Goal: Feedback & Contribution: Submit feedback/report problem

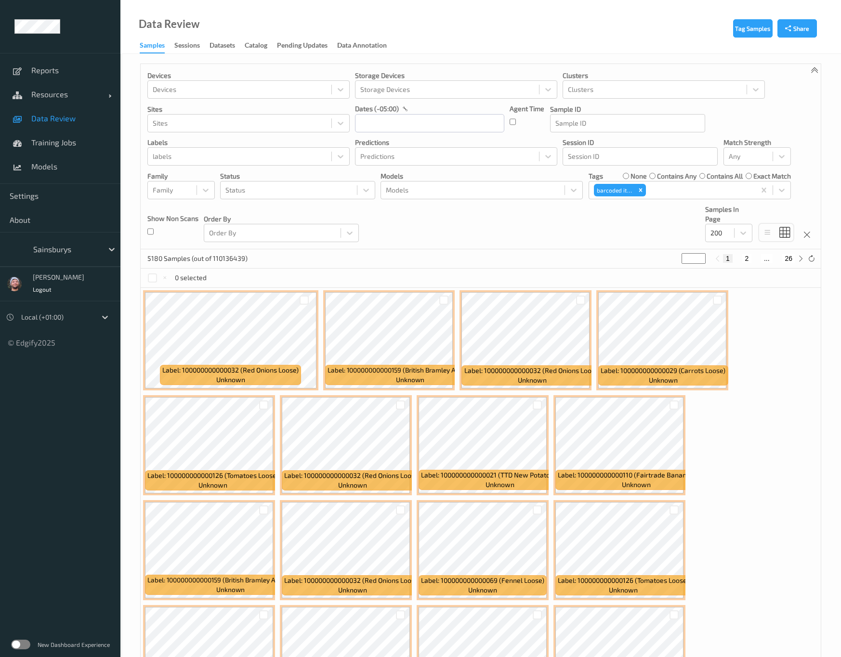
click at [85, 239] on div "Sainsburys" at bounding box center [60, 249] width 120 height 35
click at [81, 244] on div at bounding box center [65, 250] width 65 height 12
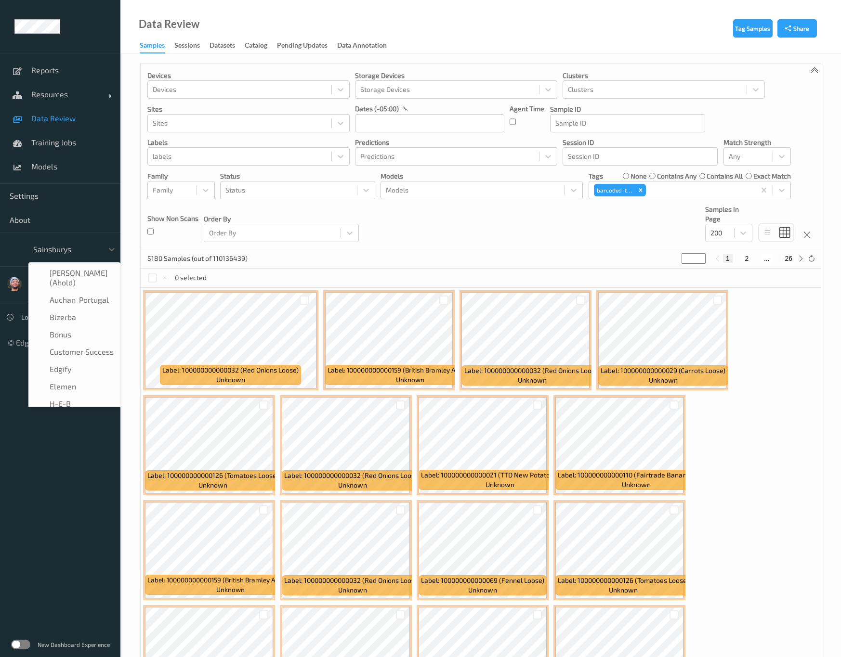
scroll to position [116, 0]
click at [71, 288] on div "H-E-B" at bounding box center [74, 289] width 80 height 10
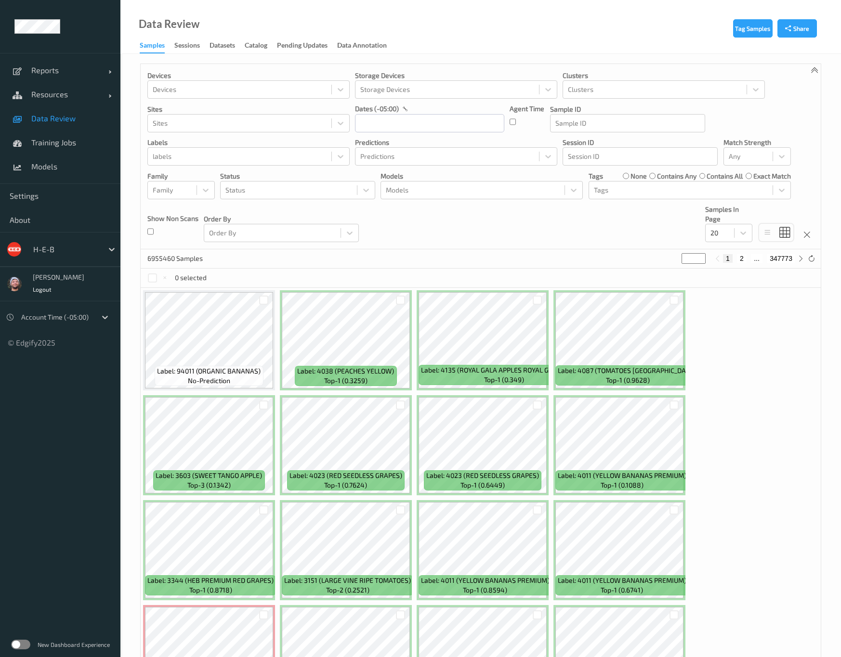
drag, startPoint x: 389, startPoint y: 225, endPoint x: 507, endPoint y: 396, distance: 208.0
click at [389, 225] on div "Devices Devices Storage Devices Storage Devices Clusters Clusters Sites Sites d…" at bounding box center [481, 156] width 680 height 185
click at [105, 96] on span "Resources" at bounding box center [69, 95] width 77 height 10
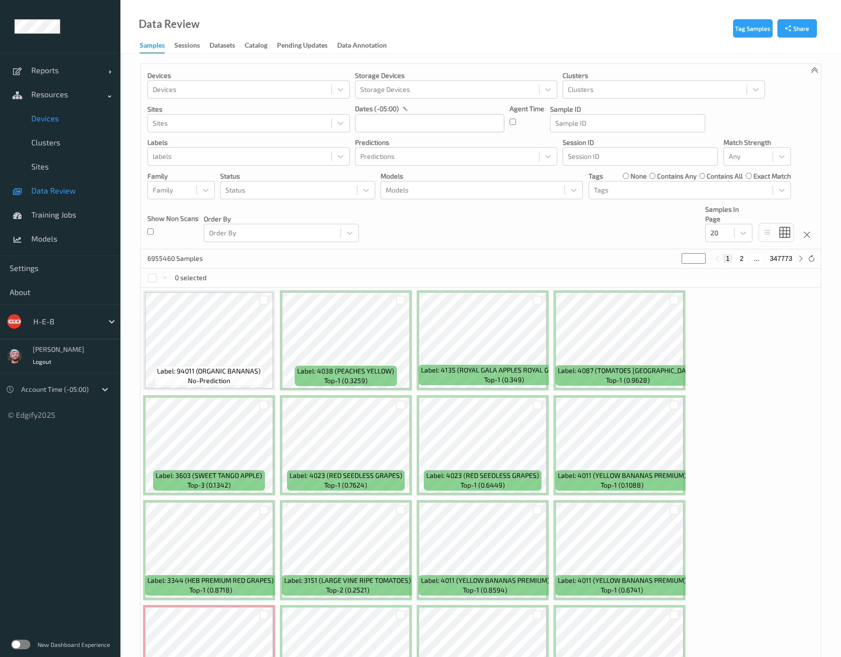
click at [53, 110] on link "Devices" at bounding box center [60, 118] width 120 height 24
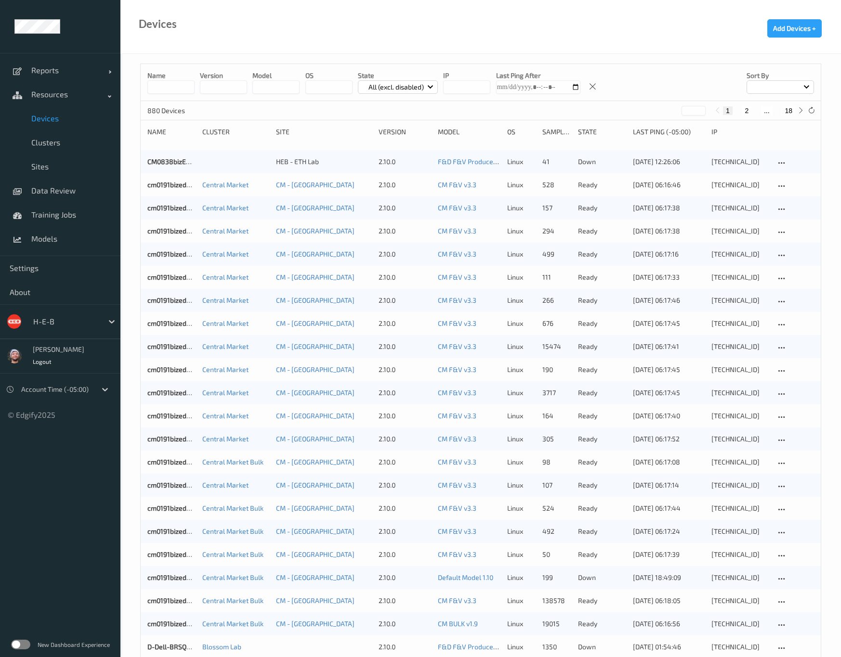
drag, startPoint x: 786, startPoint y: 110, endPoint x: 776, endPoint y: 119, distance: 13.3
click at [786, 110] on button "18" at bounding box center [788, 110] width 13 height 9
type input "**"
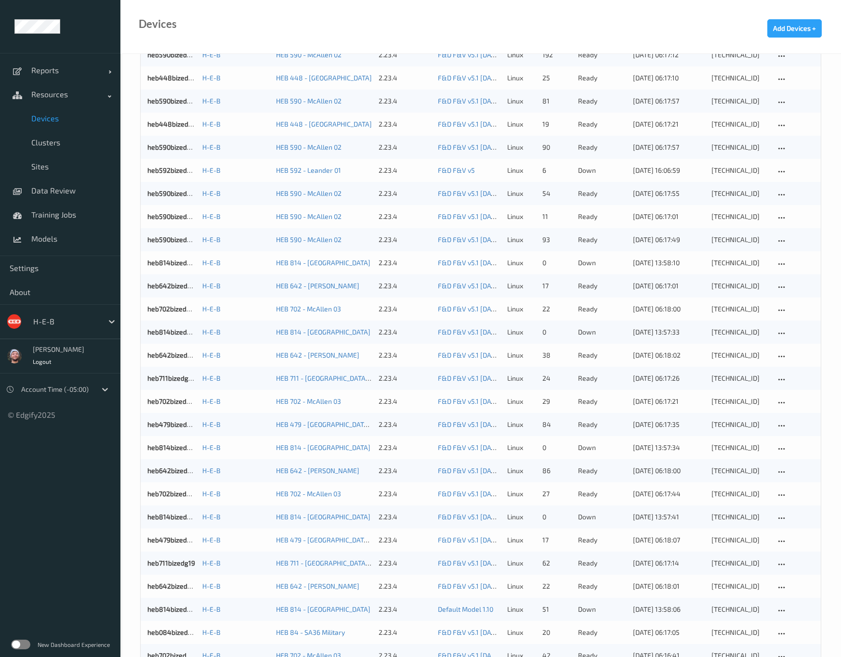
scroll to position [207, 0]
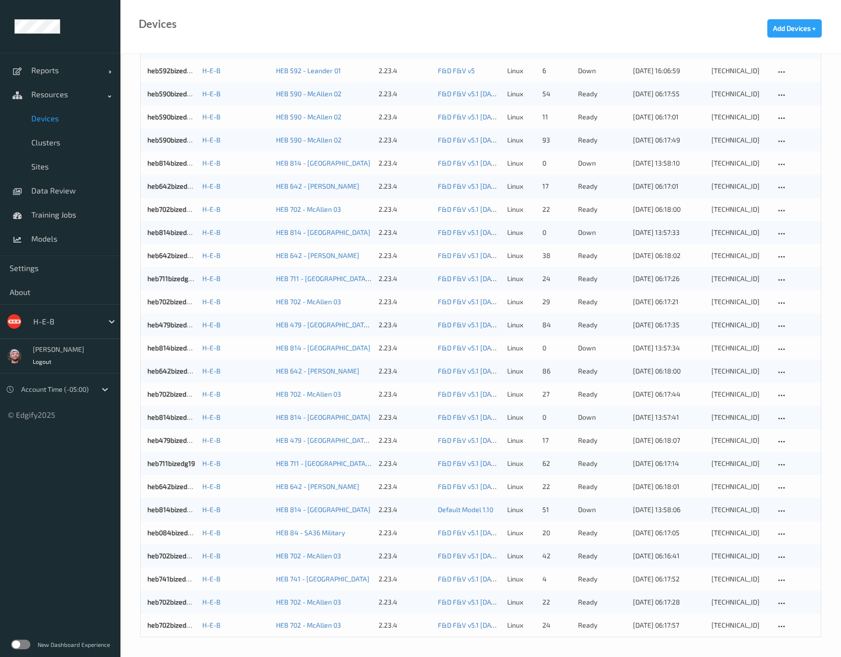
click at [54, 319] on div at bounding box center [65, 322] width 65 height 12
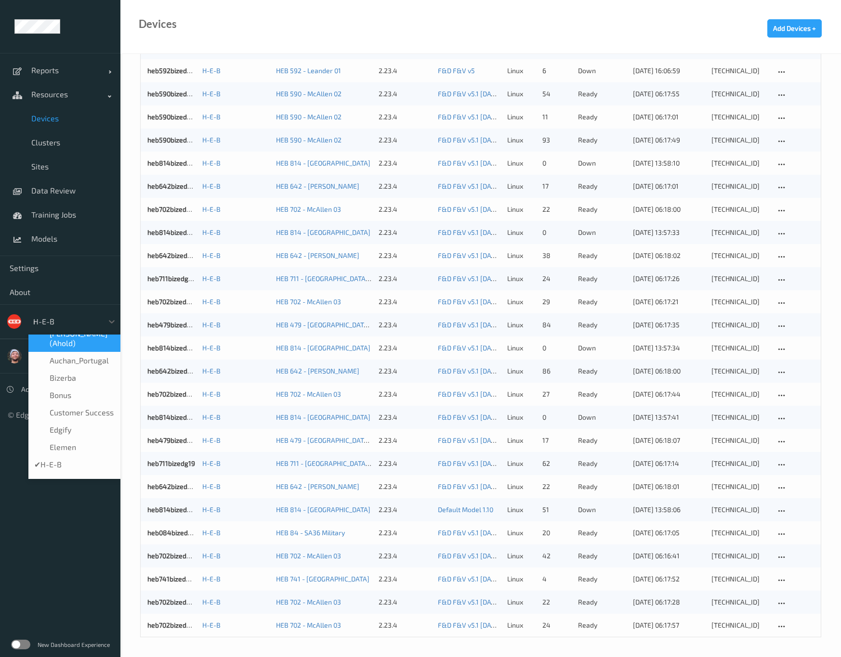
scroll to position [0, 0]
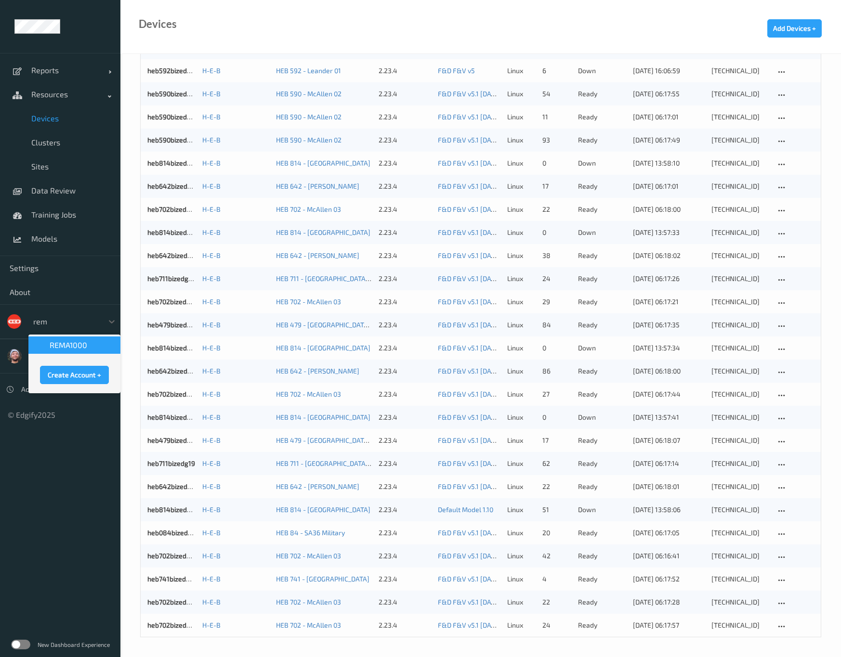
type input "rema"
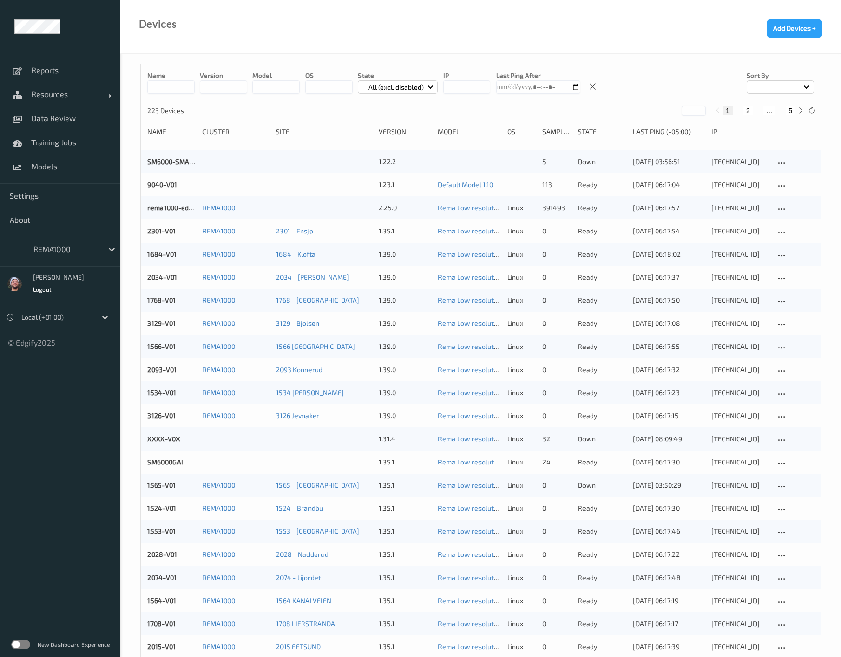
click at [789, 111] on button "5" at bounding box center [790, 110] width 10 height 9
type input "*"
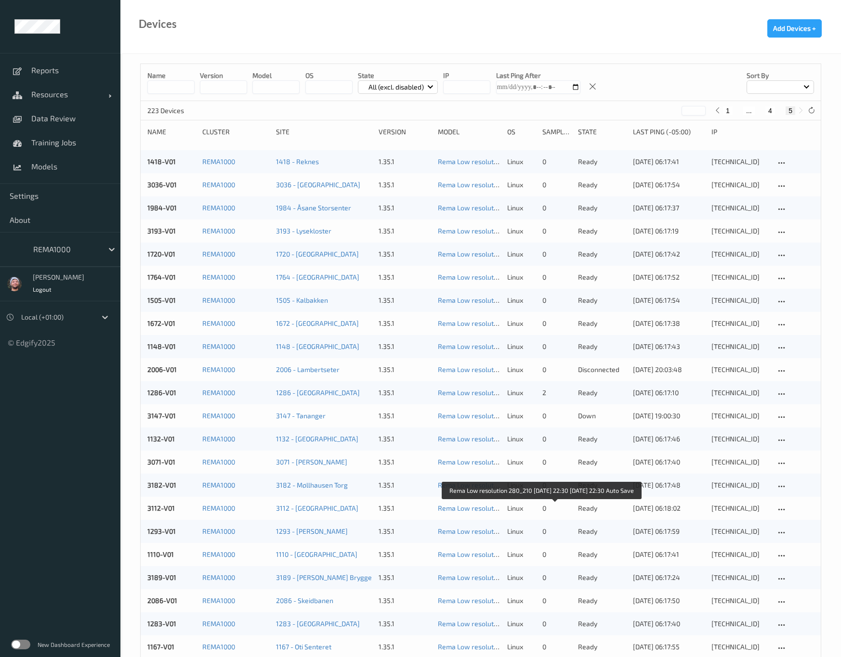
scroll to position [45, 0]
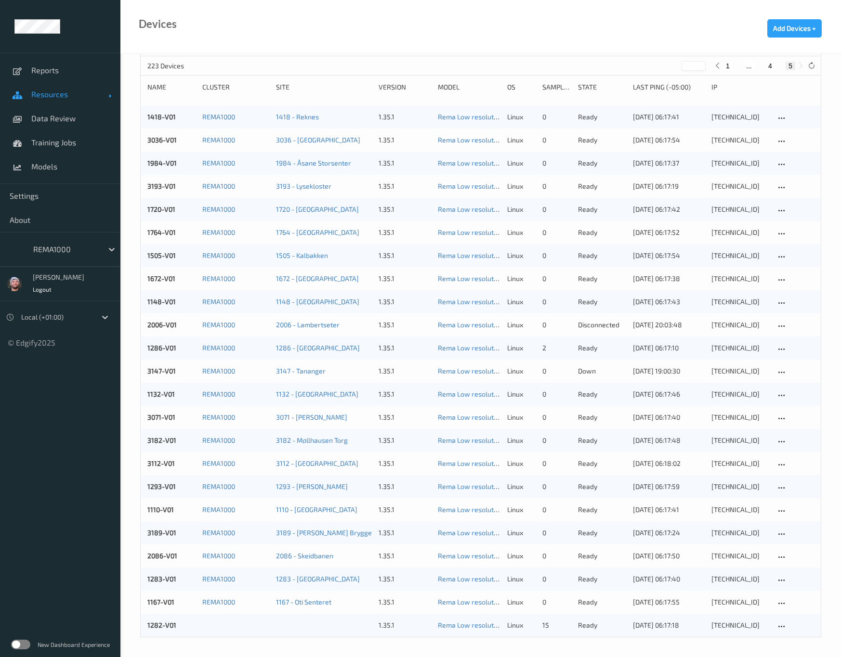
click at [58, 97] on span "Resources" at bounding box center [69, 95] width 77 height 10
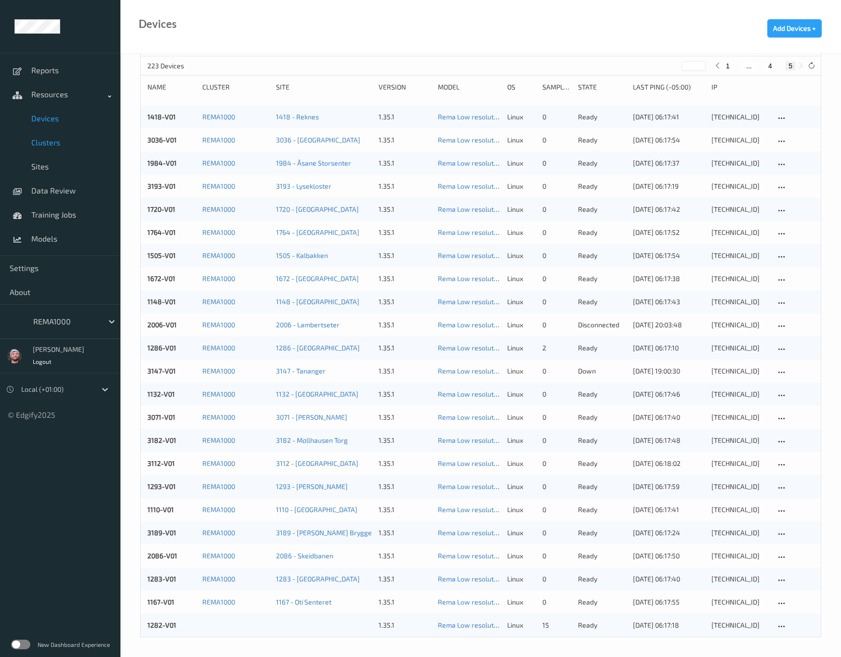
click at [65, 138] on span "Clusters" at bounding box center [70, 143] width 79 height 10
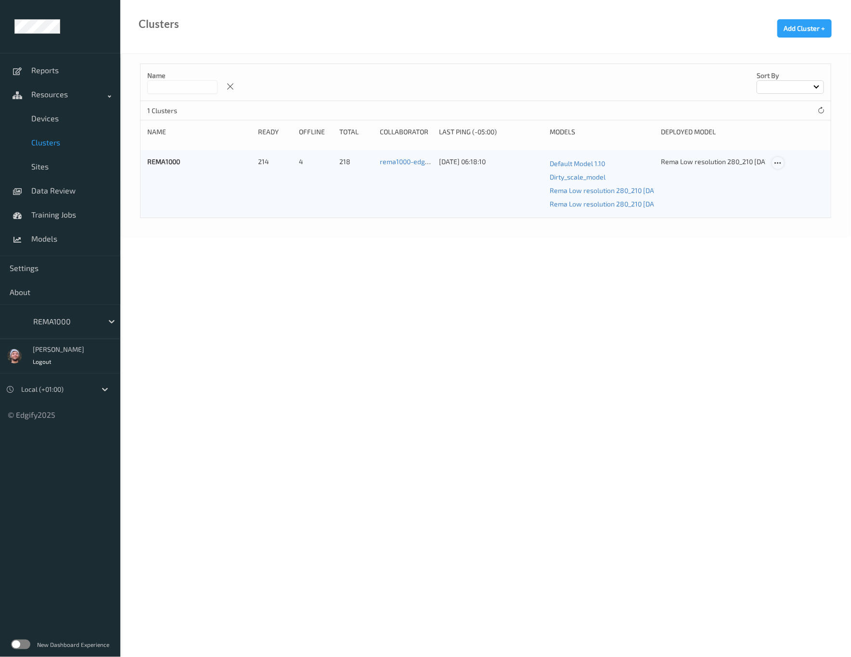
click at [778, 162] on icon at bounding box center [778, 163] width 8 height 9
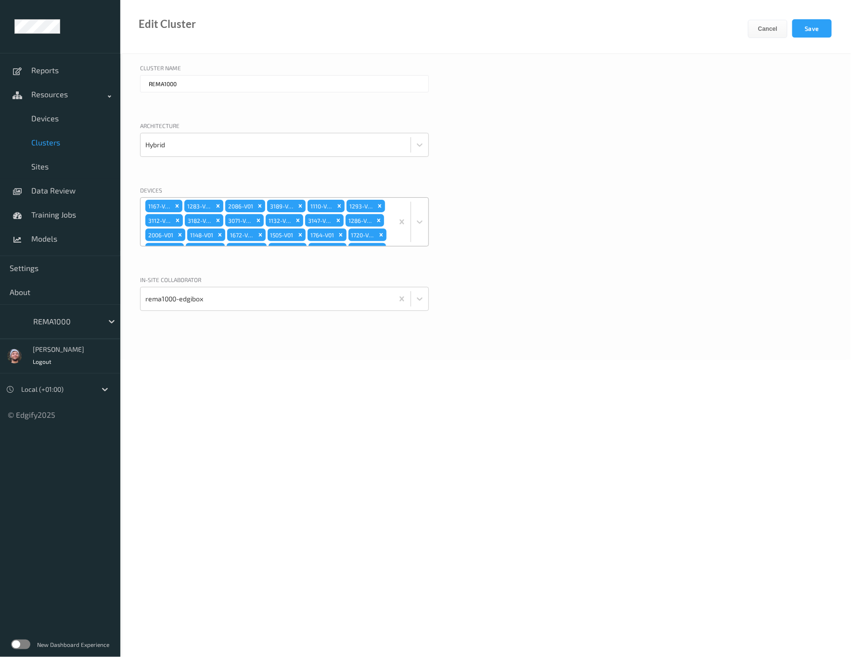
click at [371, 209] on div "1167-V01 1283-V01 2086-V01 3189-V01 1110-V01 1293-V01 3112-V01 3182-V01 3071-V0…" at bounding box center [267, 222] width 253 height 48
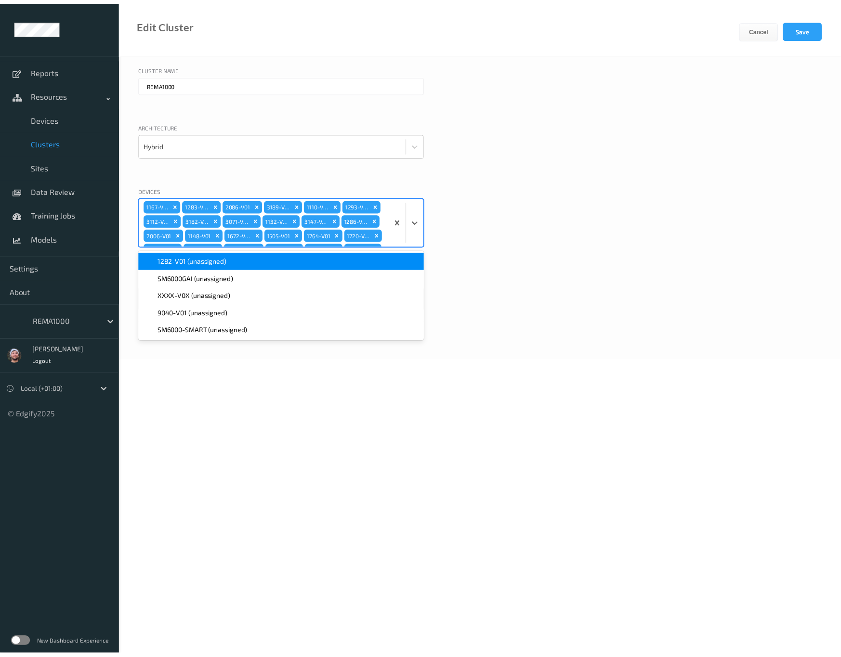
scroll to position [566, 0]
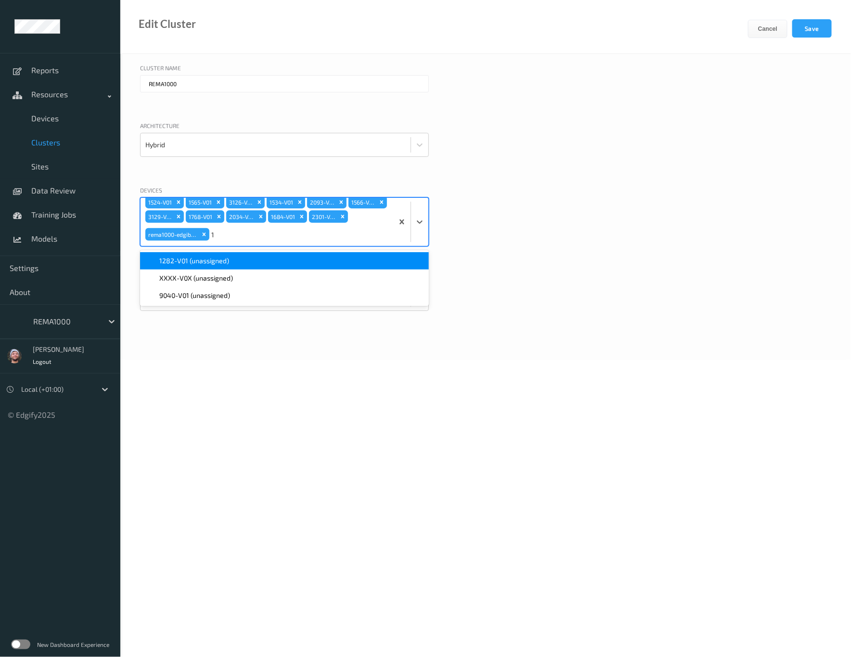
type input "12"
click at [247, 255] on div "1282-V01 (unassigned)" at bounding box center [284, 260] width 289 height 17
click at [803, 27] on button "Save" at bounding box center [812, 28] width 39 height 18
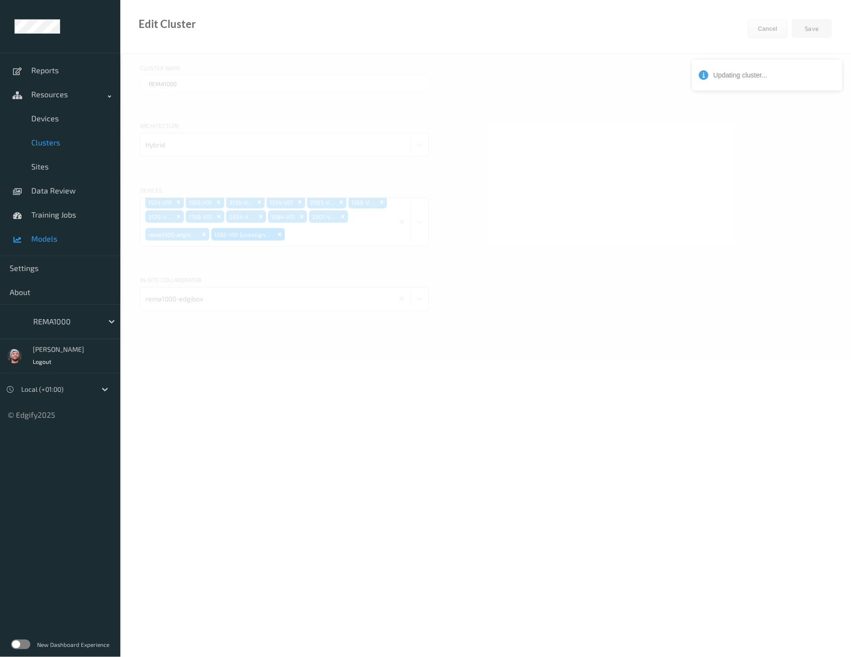
click at [78, 237] on span "Models" at bounding box center [70, 239] width 79 height 10
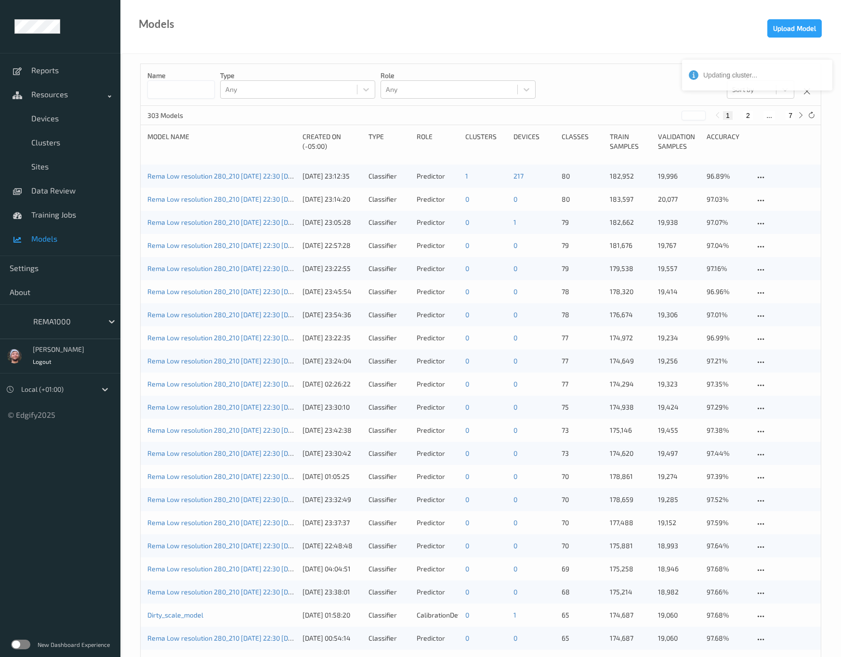
drag, startPoint x: 60, startPoint y: 168, endPoint x: 301, endPoint y: 182, distance: 241.7
click at [60, 168] on span "Sites" at bounding box center [70, 167] width 79 height 10
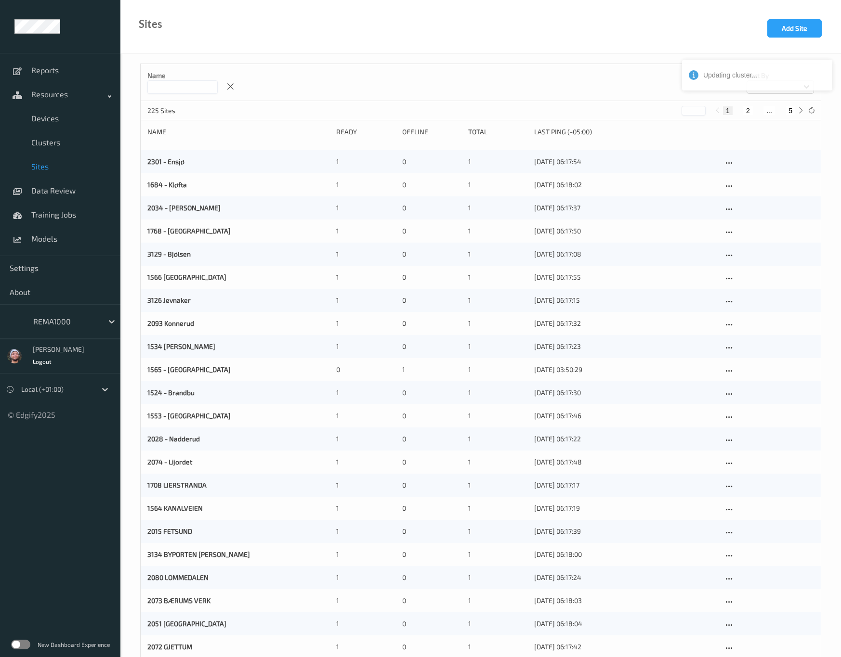
click at [785, 39] on div "Add Site" at bounding box center [804, 36] width 74 height 34
click at [785, 31] on button "Add Site" at bounding box center [794, 28] width 54 height 18
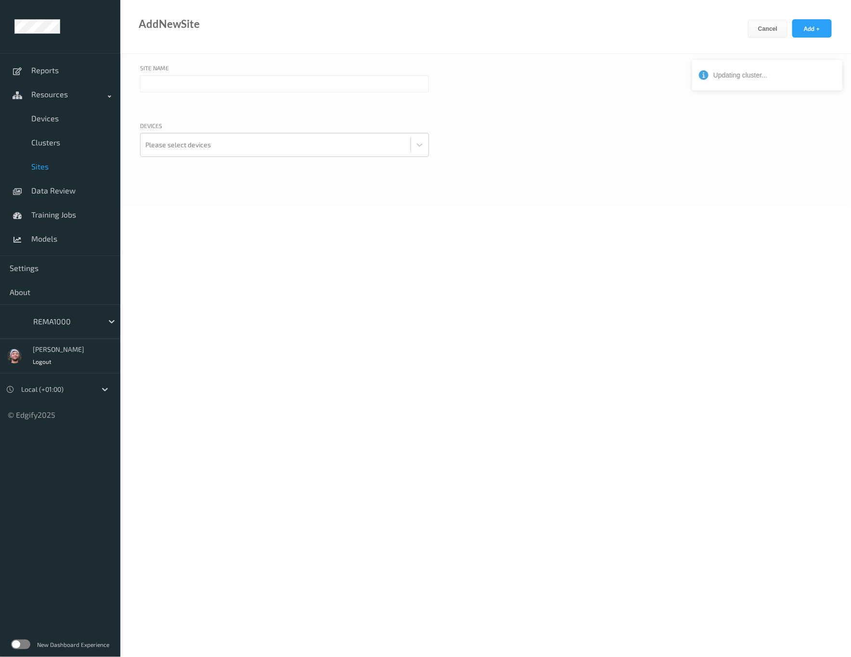
click at [192, 81] on input "text" at bounding box center [284, 83] width 289 height 17
paste input "STOKMARKNES"
type input "1282 - Stokmarknes"
click at [321, 147] on div at bounding box center [275, 144] width 261 height 19
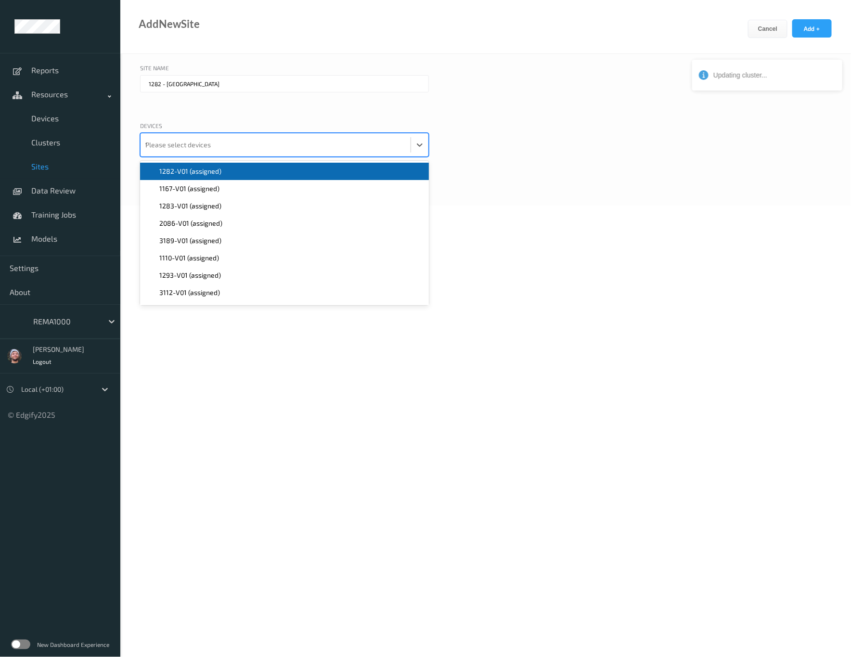
type input "12"
click at [233, 174] on div "1282-V01 (assigned)" at bounding box center [284, 172] width 277 height 10
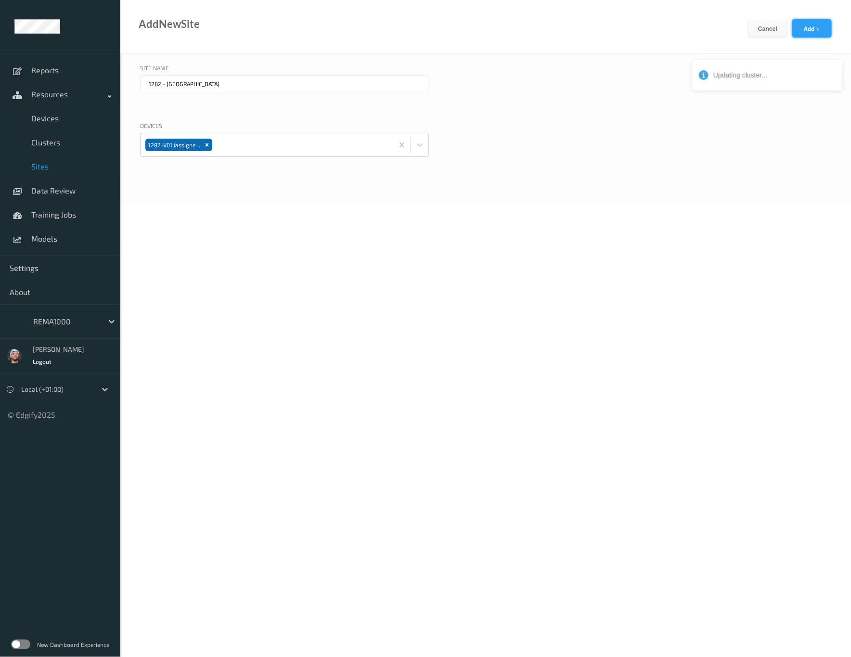
click at [802, 22] on button "Add +" at bounding box center [812, 28] width 39 height 18
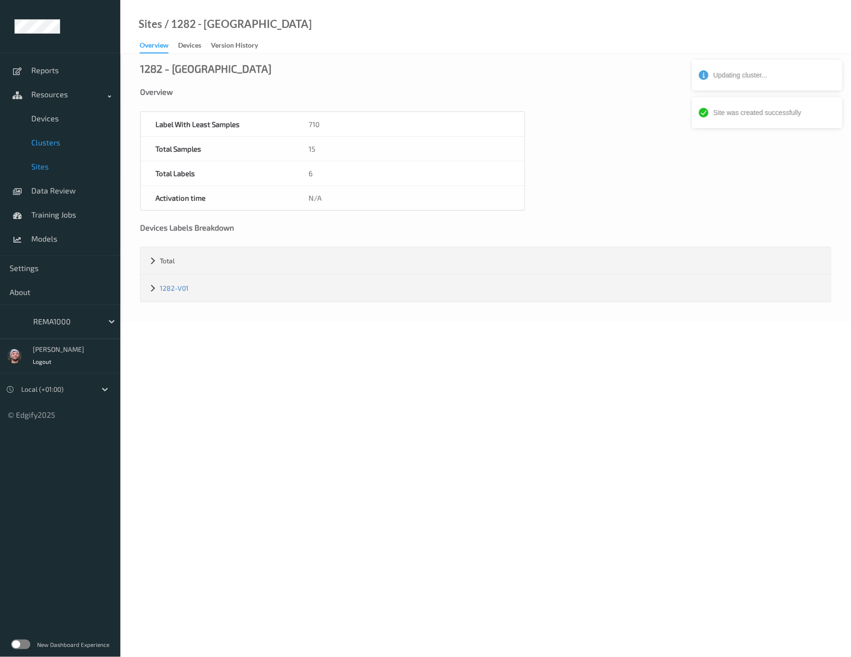
click at [71, 142] on span "Clusters" at bounding box center [70, 143] width 79 height 10
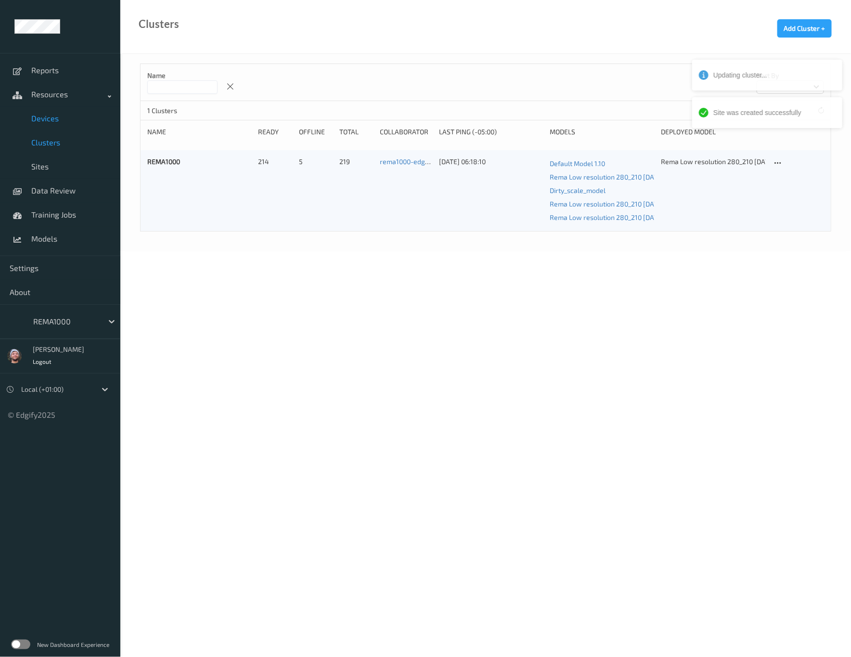
click at [56, 115] on span "Devices" at bounding box center [70, 119] width 79 height 10
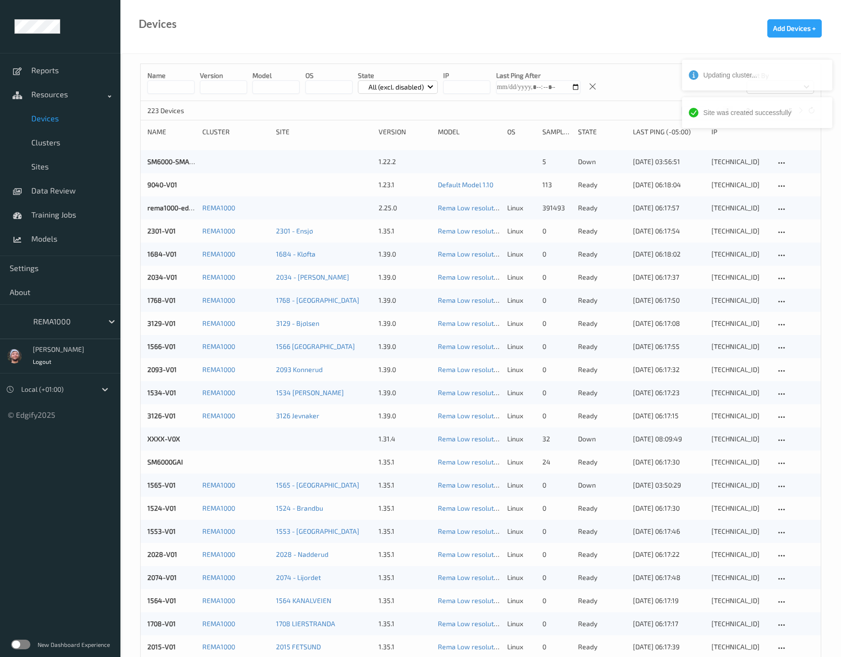
click at [165, 84] on input at bounding box center [170, 86] width 47 height 13
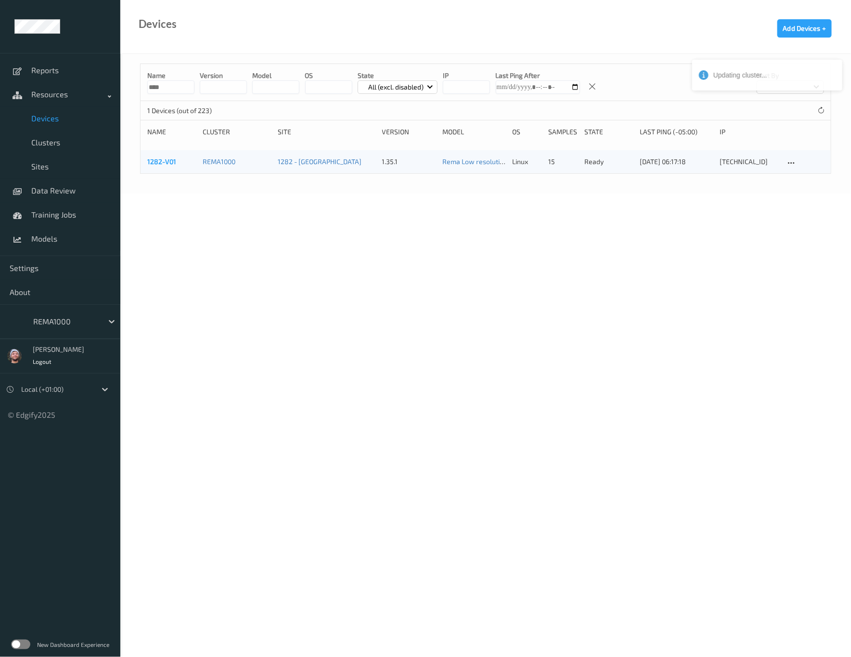
type input "****"
click at [163, 165] on link "1282-V01" at bounding box center [161, 161] width 29 height 8
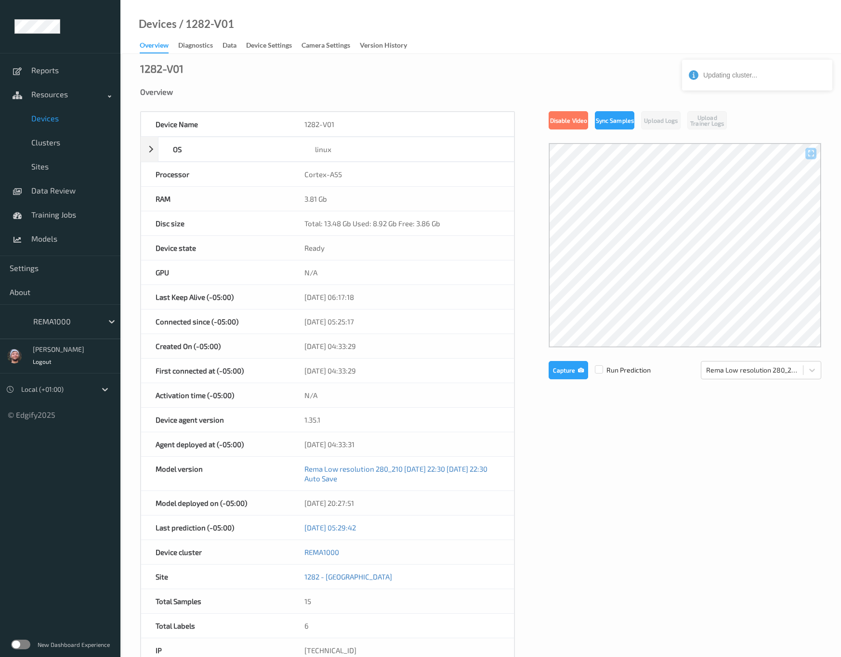
drag, startPoint x: 386, startPoint y: 374, endPoint x: 303, endPoint y: 379, distance: 82.9
click at [303, 379] on div "14/10/2025 04:33:29" at bounding box center [401, 371] width 223 height 24
click at [35, 171] on span "Sites" at bounding box center [70, 167] width 79 height 10
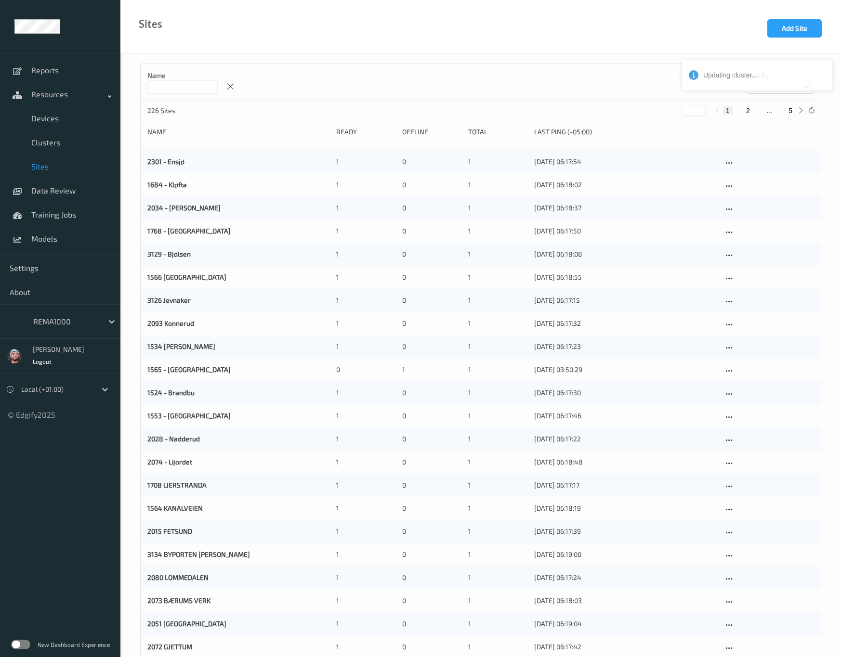
click at [787, 113] on button "5" at bounding box center [790, 110] width 10 height 9
type input "*"
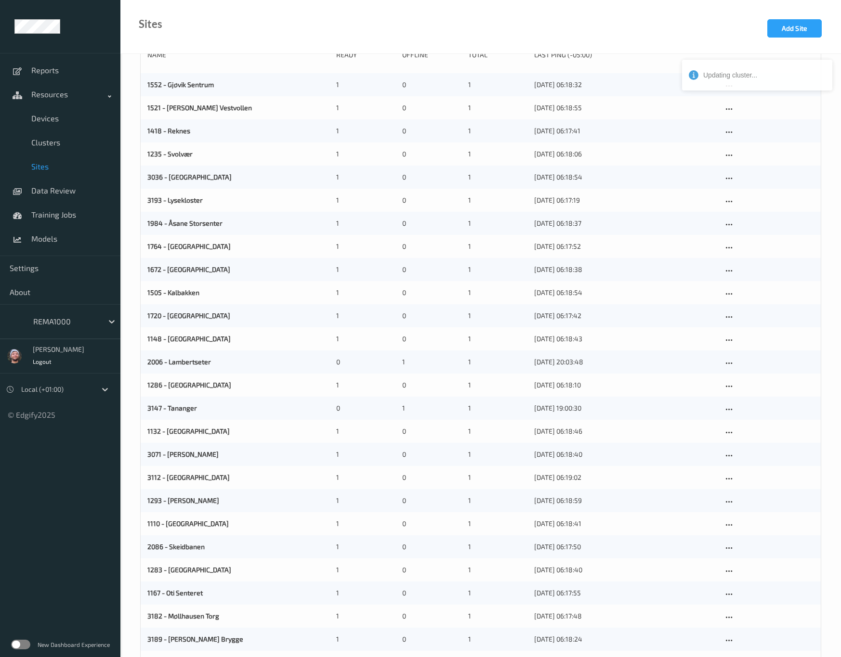
scroll to position [115, 0]
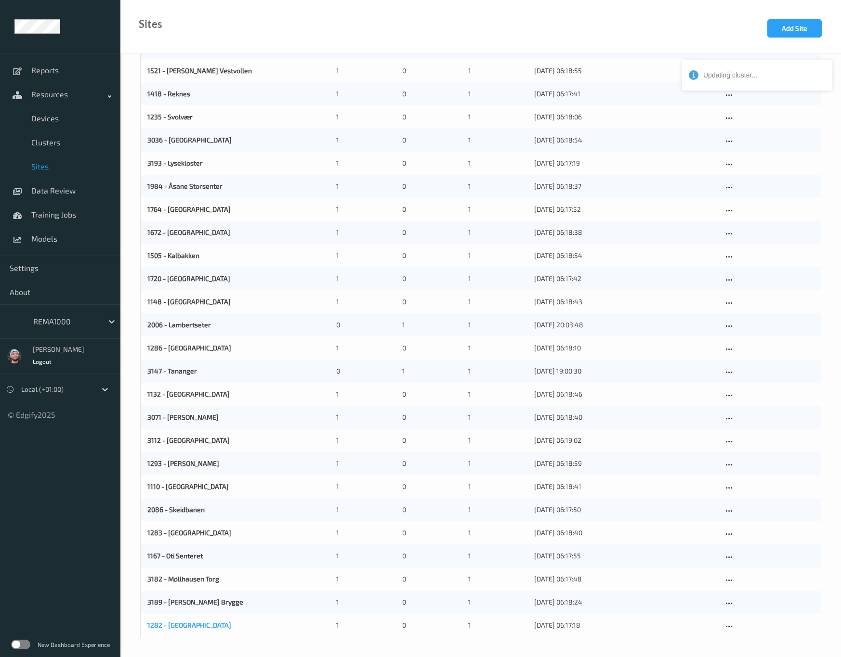
click at [181, 628] on link "1282 - Stokmarknes" at bounding box center [189, 625] width 84 height 8
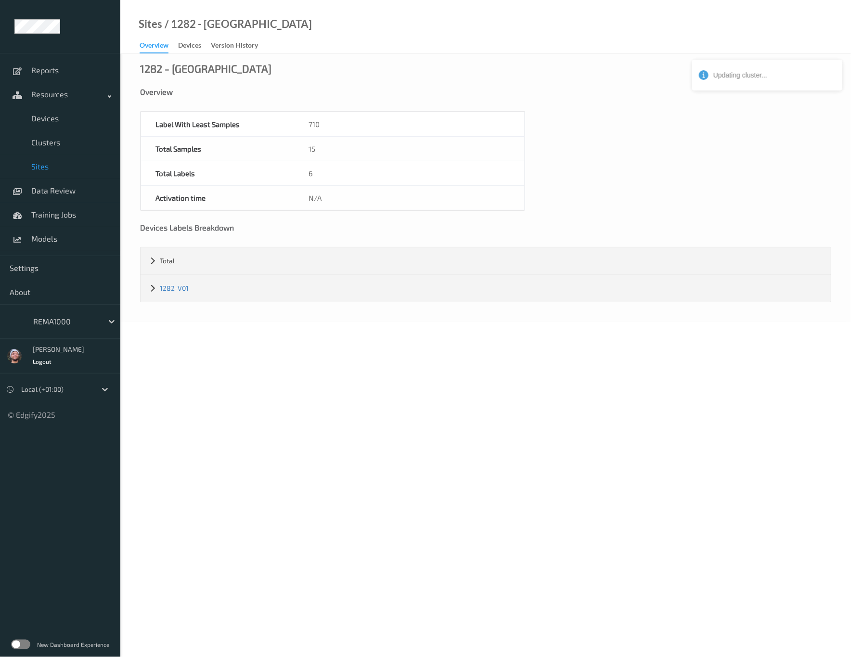
click at [51, 162] on span "Sites" at bounding box center [70, 167] width 79 height 10
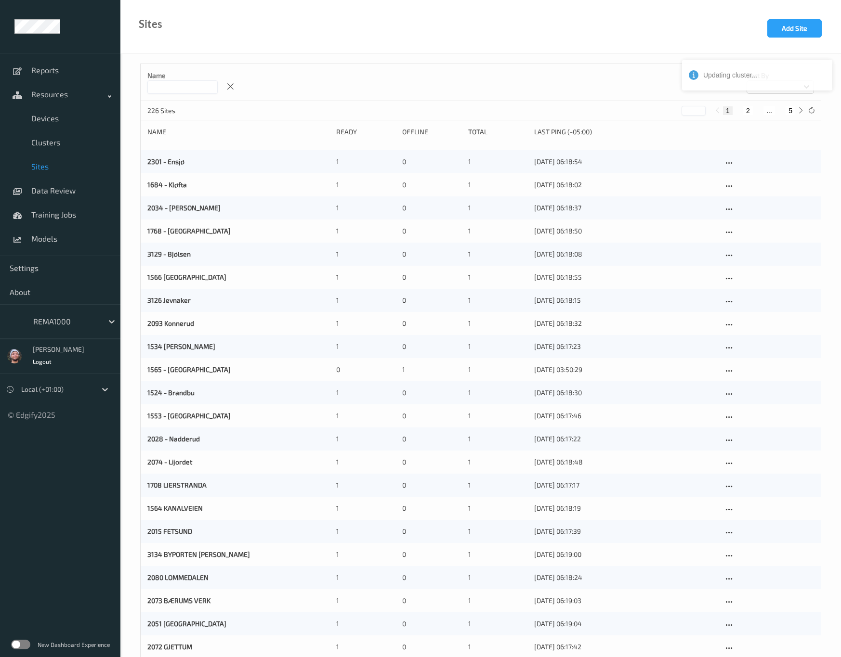
click at [788, 110] on button "5" at bounding box center [790, 110] width 10 height 9
type input "*"
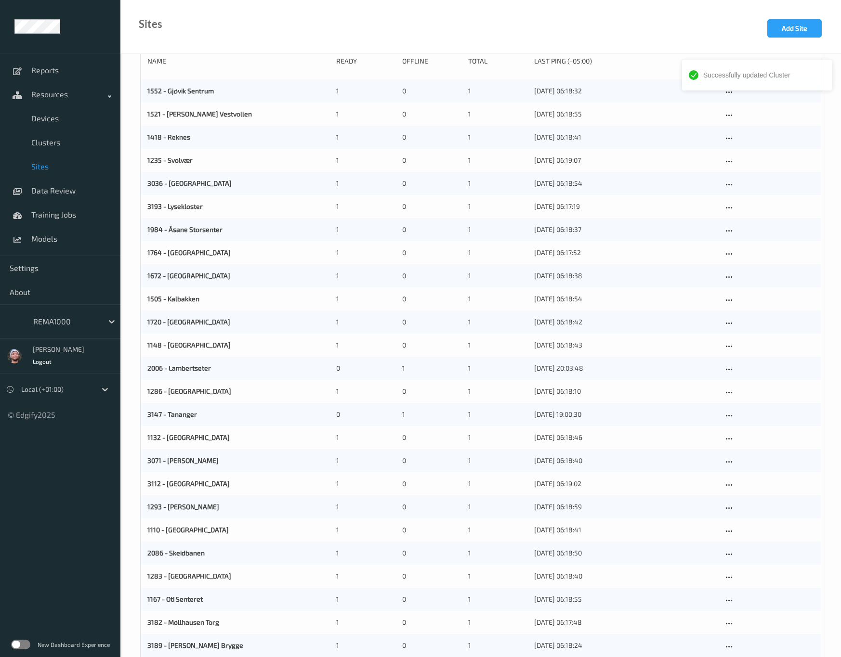
scroll to position [115, 0]
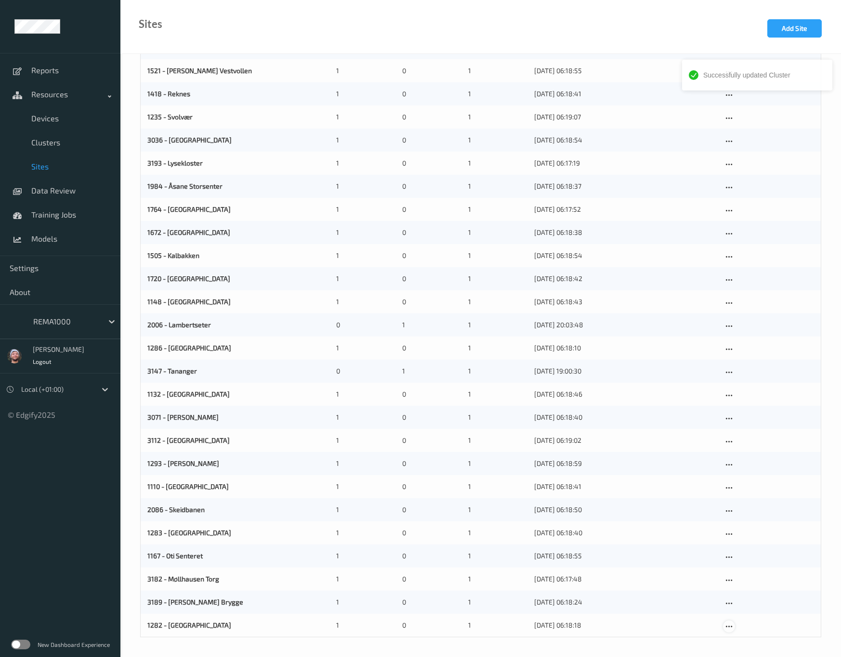
click at [727, 630] on icon at bounding box center [729, 627] width 8 height 9
click at [742, 637] on div "Edit Site" at bounding box center [751, 641] width 22 height 9
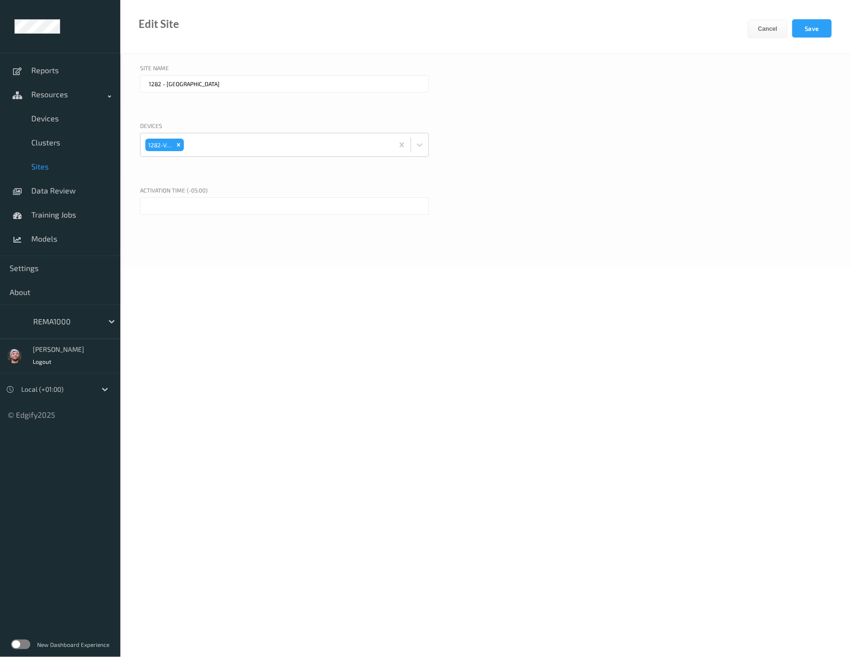
click at [190, 214] on input "text" at bounding box center [284, 205] width 289 height 17
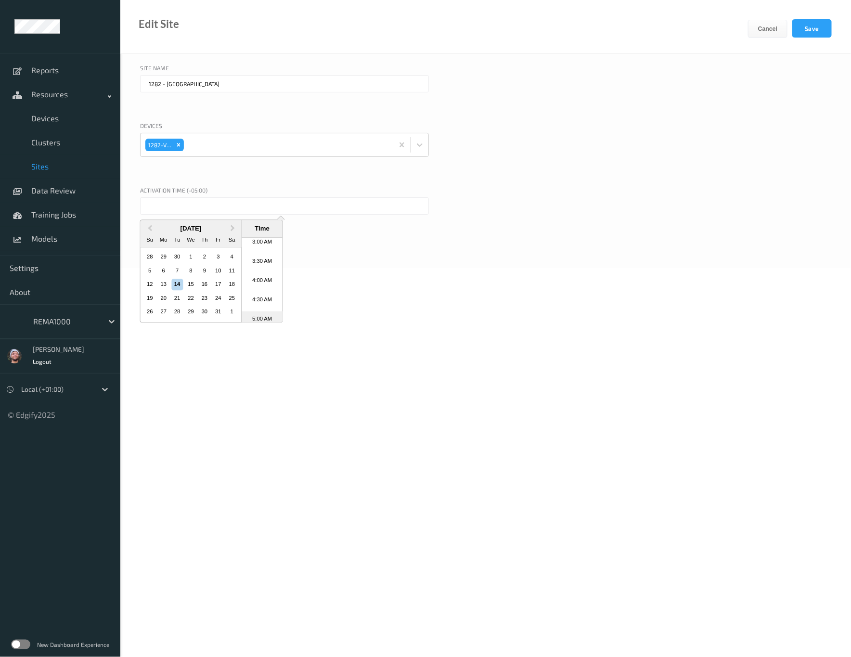
scroll to position [141, 0]
click at [260, 280] on li "4:30 AM" at bounding box center [262, 280] width 41 height 19
type input "14/10/2025 4:30 AM"
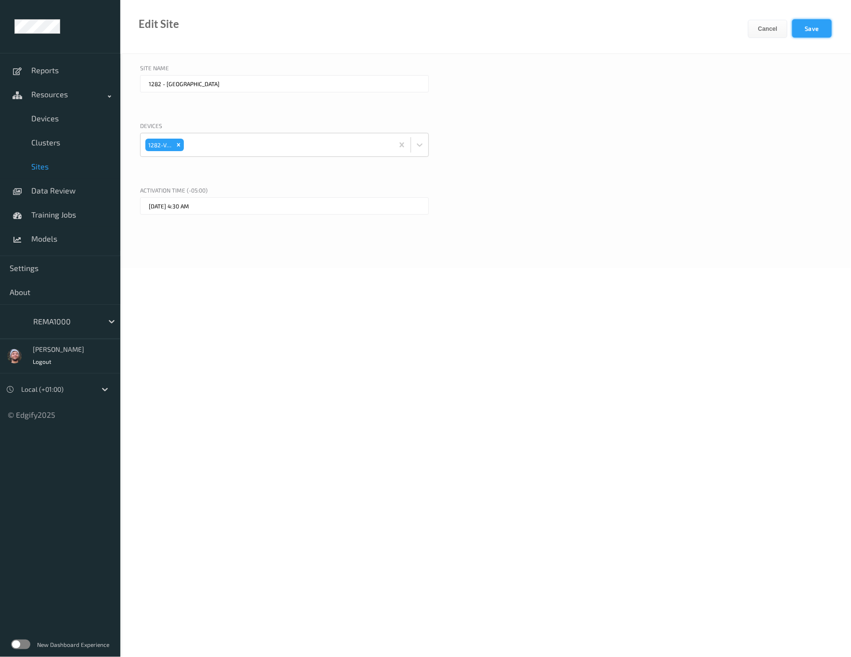
click at [823, 37] on button "Save" at bounding box center [812, 28] width 39 height 18
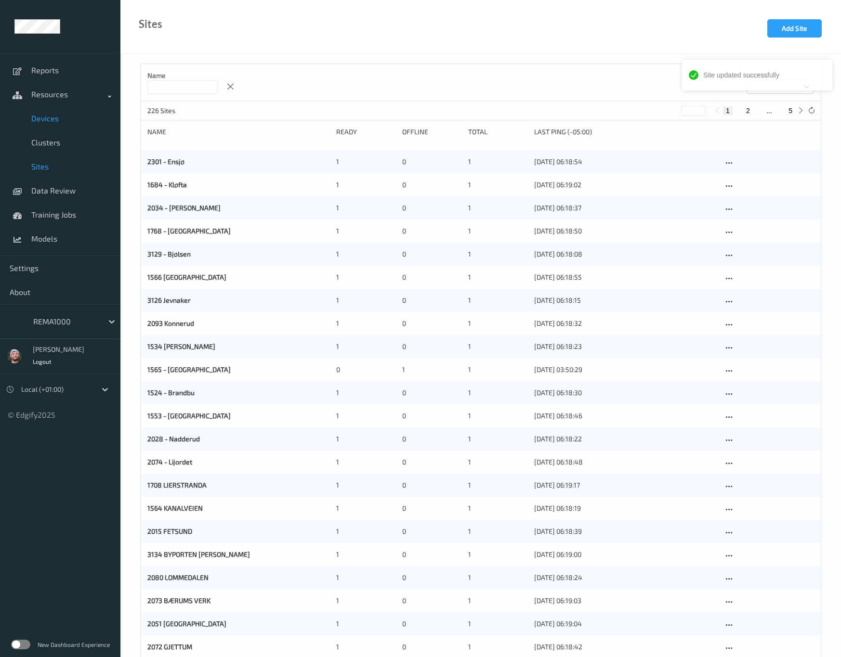
click at [68, 112] on link "Devices" at bounding box center [60, 118] width 120 height 24
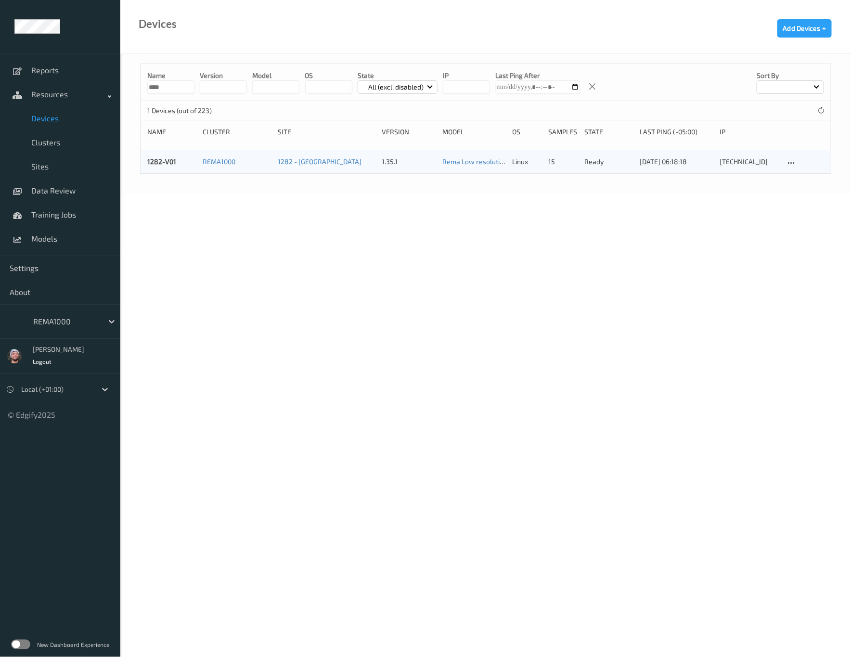
click at [66, 322] on div at bounding box center [65, 322] width 65 height 12
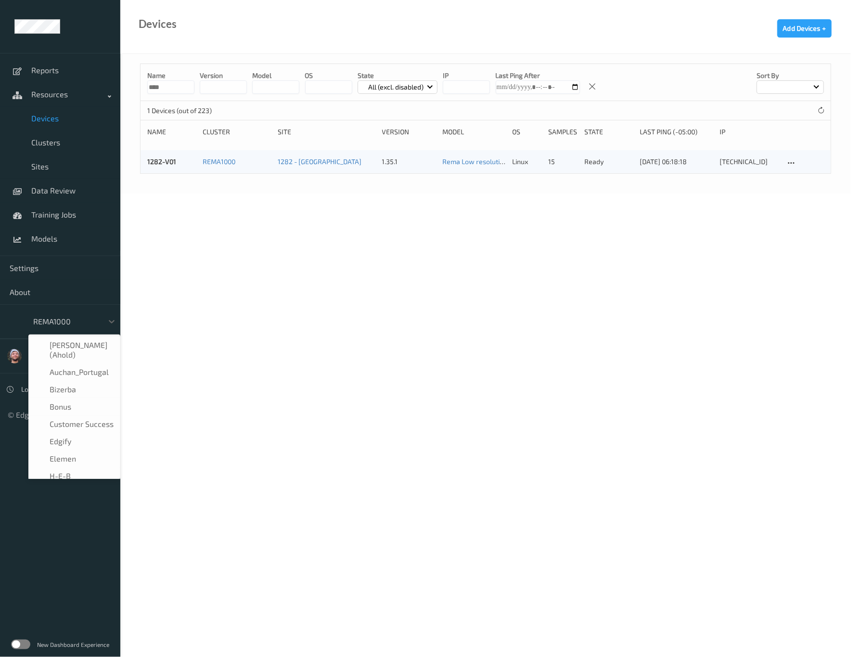
scroll to position [98, 0]
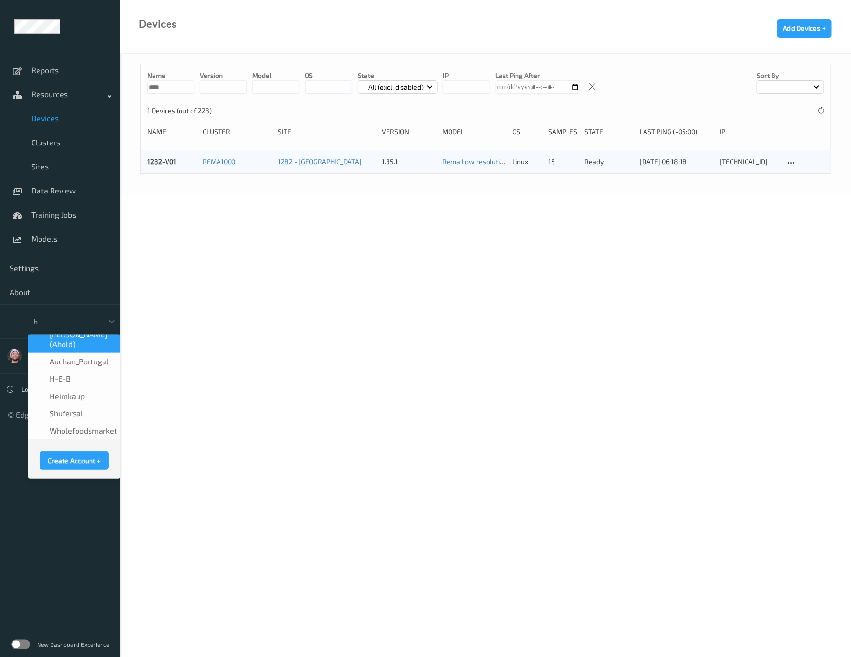
type input "h-"
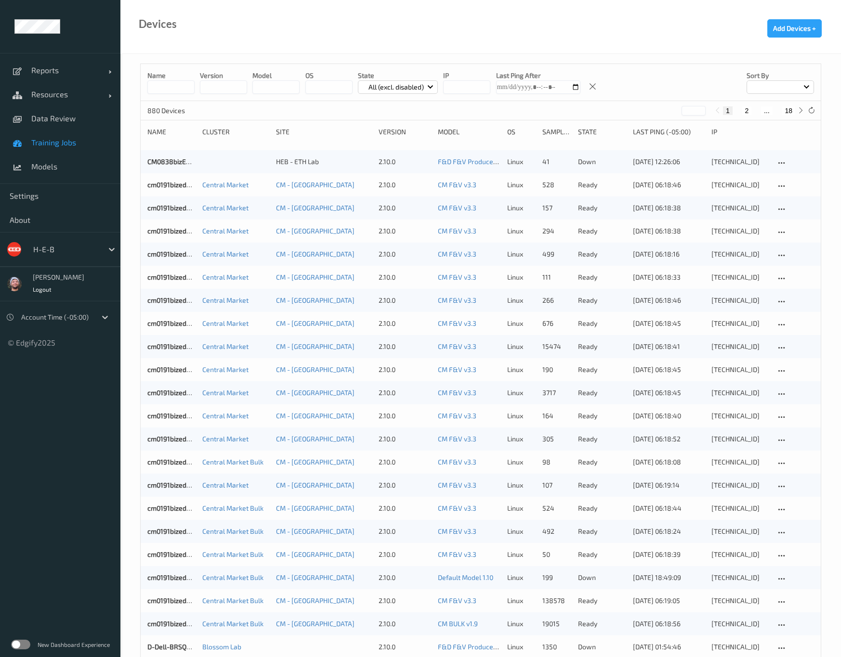
drag, startPoint x: 61, startPoint y: 120, endPoint x: 103, endPoint y: 142, distance: 47.2
click at [61, 120] on span "Data Review" at bounding box center [70, 119] width 79 height 10
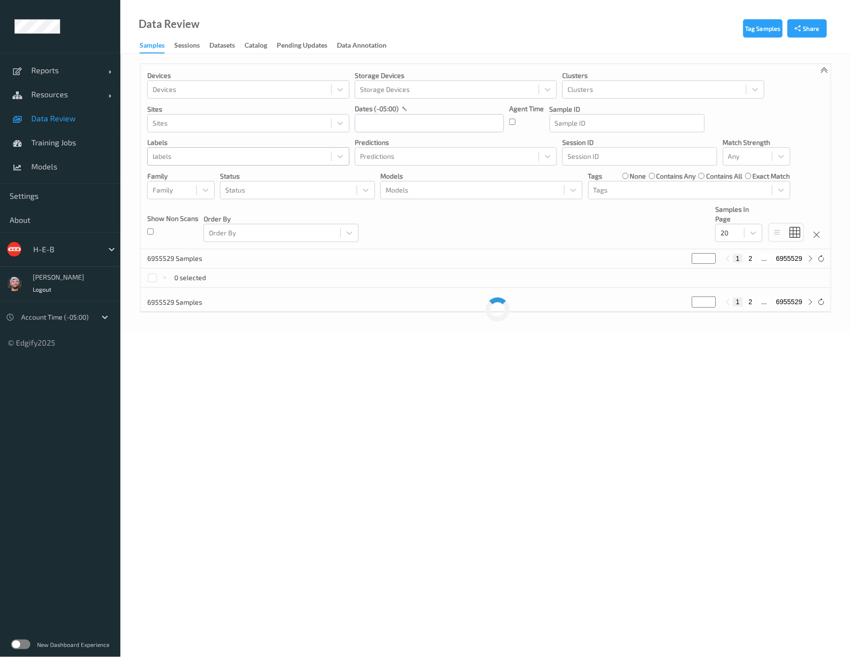
click at [255, 159] on div at bounding box center [240, 157] width 174 height 12
type input "4705"
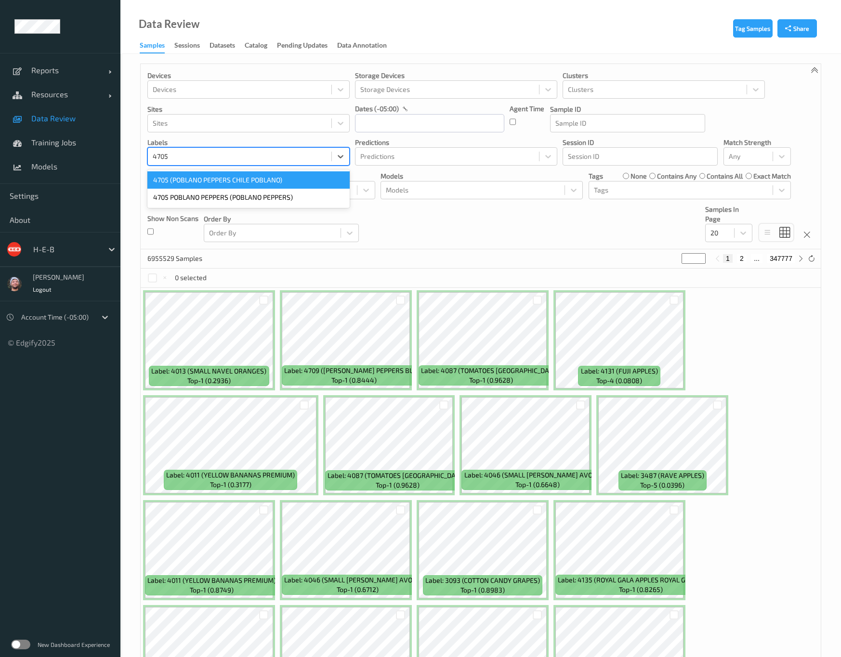
click at [244, 180] on div "4705 (POBLANO PEPPERS CHILE POBLANO)" at bounding box center [248, 179] width 202 height 17
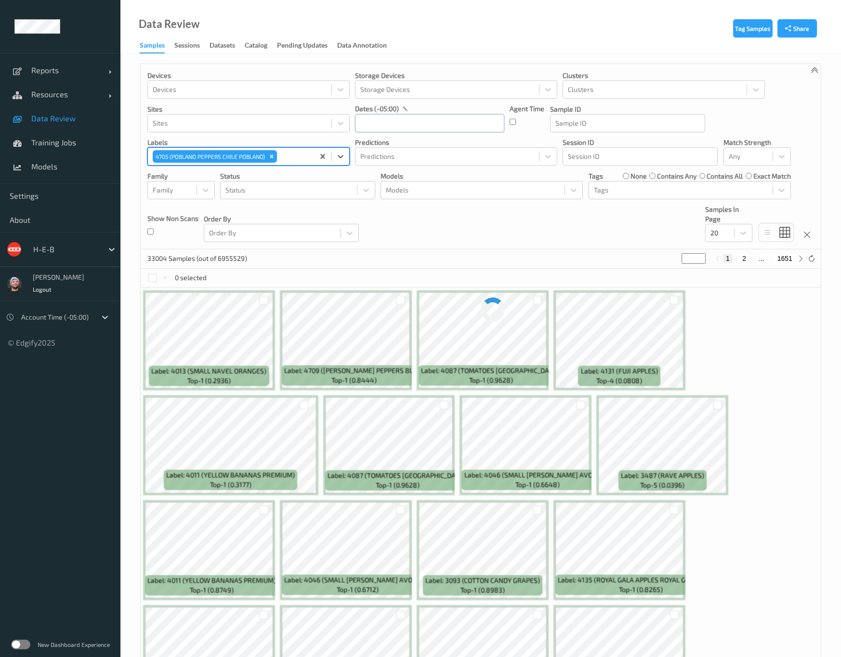
click at [427, 124] on input "text" at bounding box center [429, 123] width 149 height 18
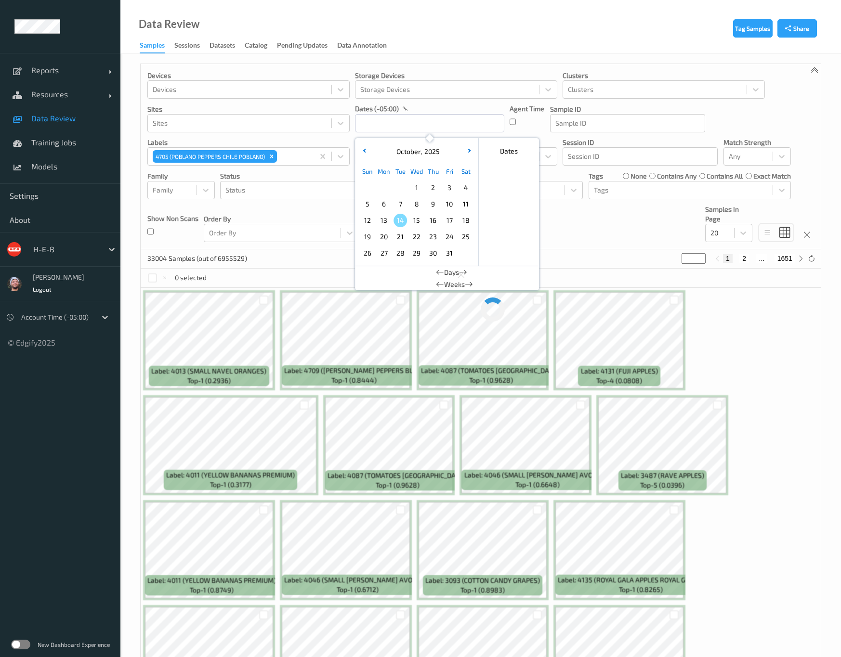
drag, startPoint x: 396, startPoint y: 217, endPoint x: 389, endPoint y: 219, distance: 7.9
click at [396, 217] on span "14" at bounding box center [399, 220] width 13 height 13
click at [389, 219] on span "13" at bounding box center [383, 220] width 13 height 13
type input "13/10/2025 00:00 -> 14/10/2025 23:59"
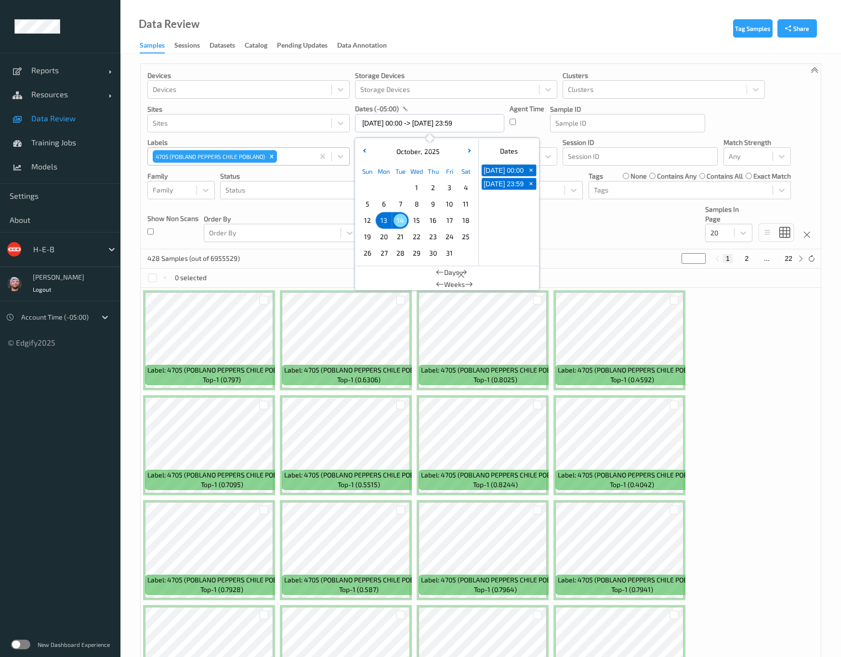
click at [301, 158] on div at bounding box center [294, 157] width 30 height 12
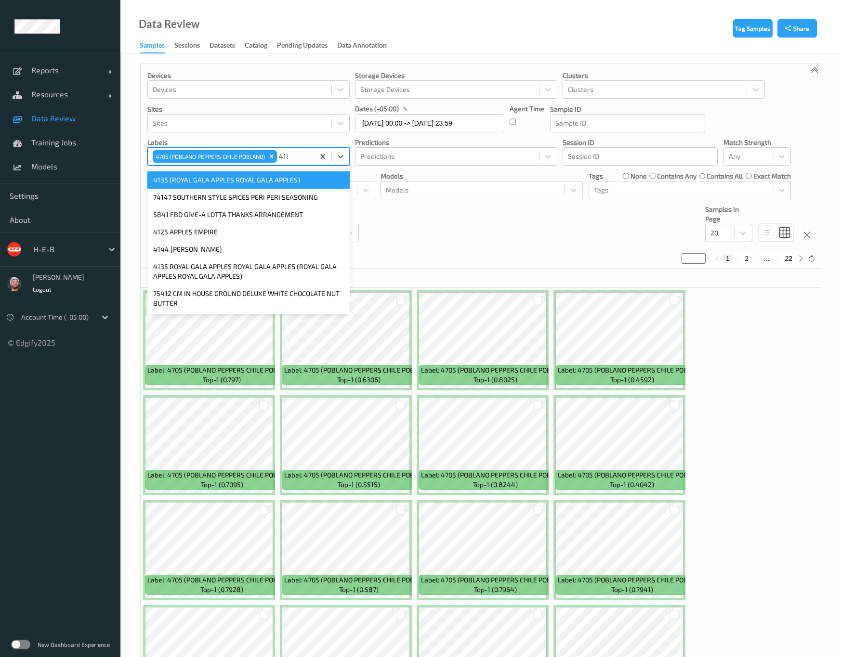
type input "4186"
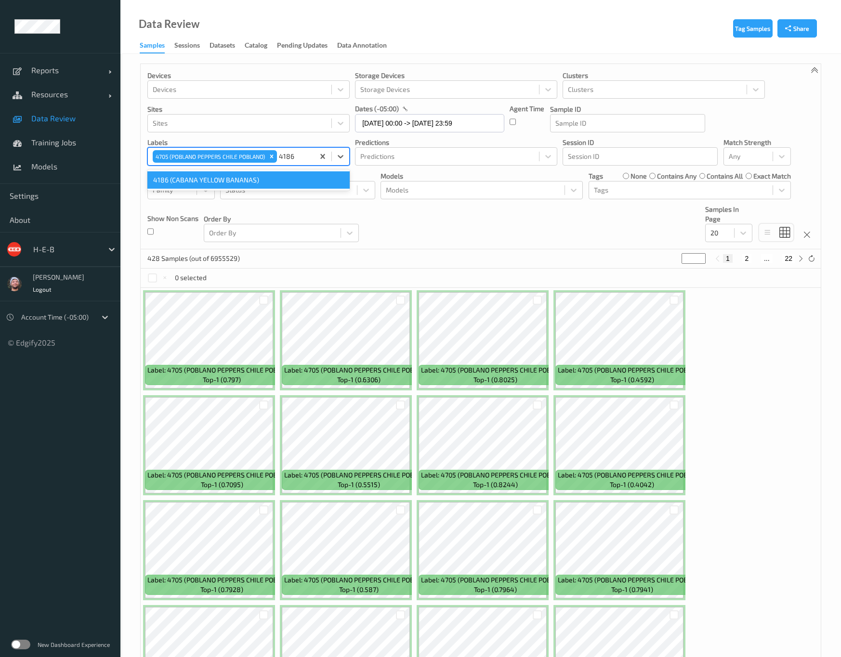
click at [227, 174] on div "4186 (CABANA YELLOW BANANAS)" at bounding box center [248, 179] width 202 height 17
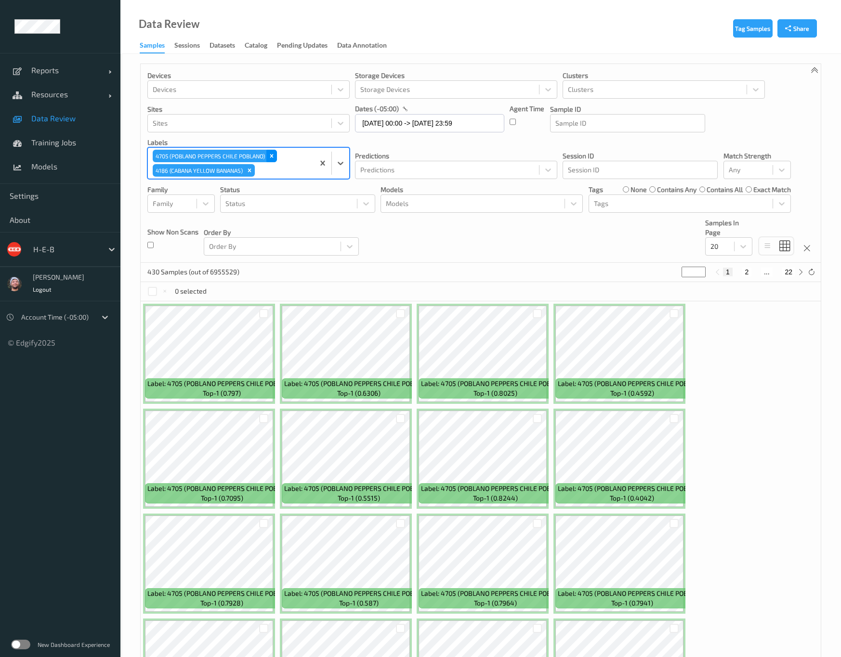
click at [273, 157] on icon "Remove 4705 (POBLANO PEPPERS CHILE POBLANO)" at bounding box center [271, 156] width 3 height 3
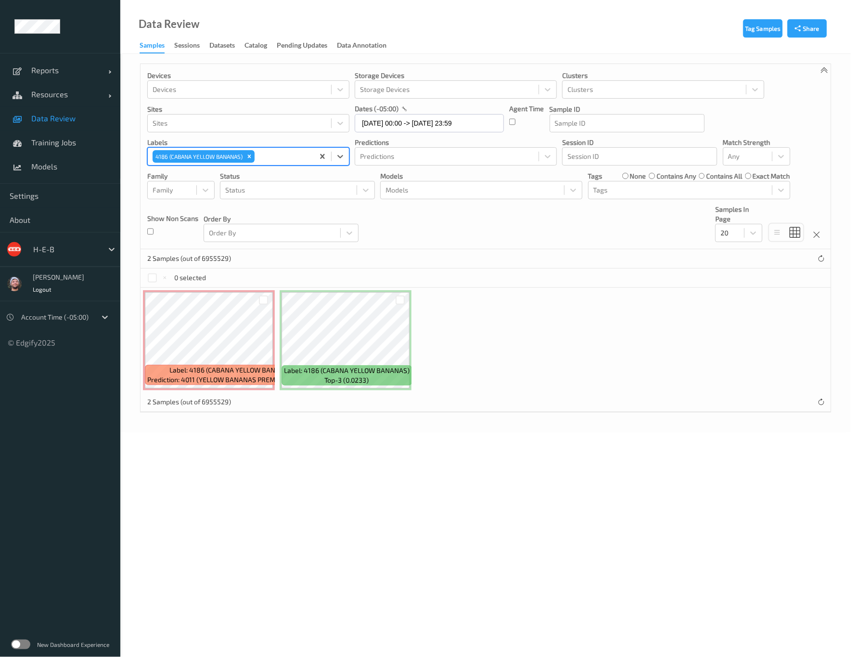
click at [268, 147] on p "labels" at bounding box center [248, 143] width 202 height 10
click at [261, 156] on div at bounding box center [283, 157] width 52 height 12
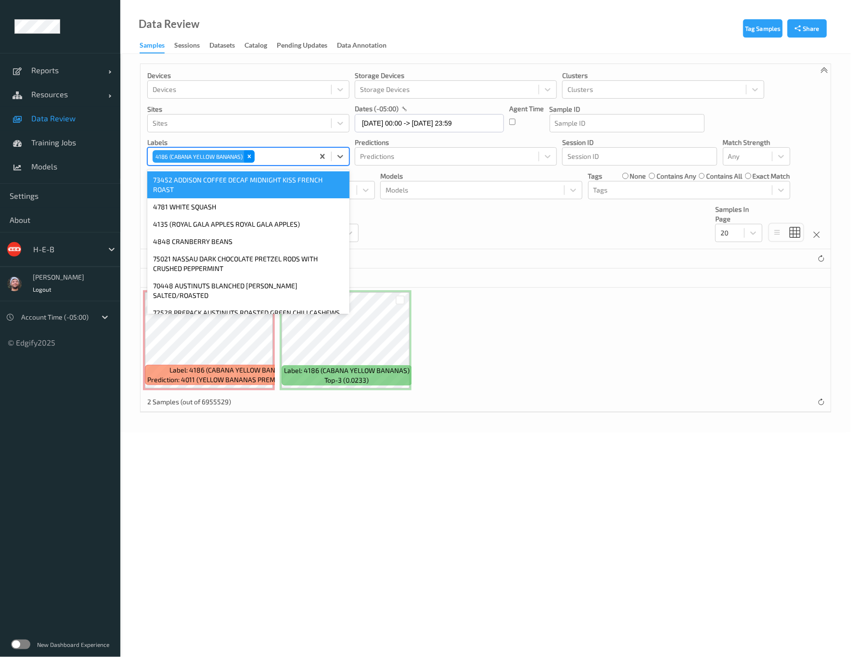
click at [250, 160] on icon "Remove 4186 (CABANA YELLOW BANANAS)" at bounding box center [249, 156] width 7 height 7
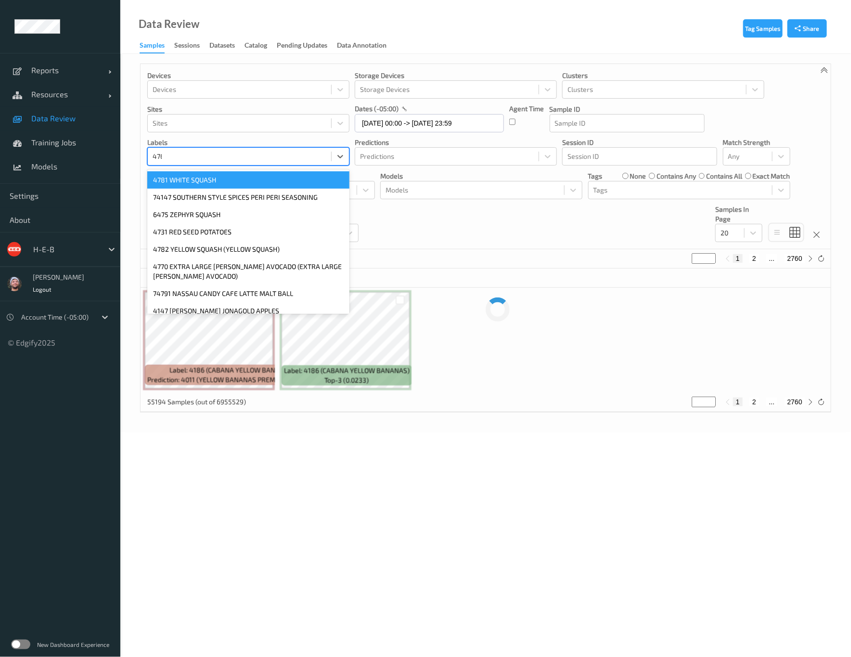
type input "4769"
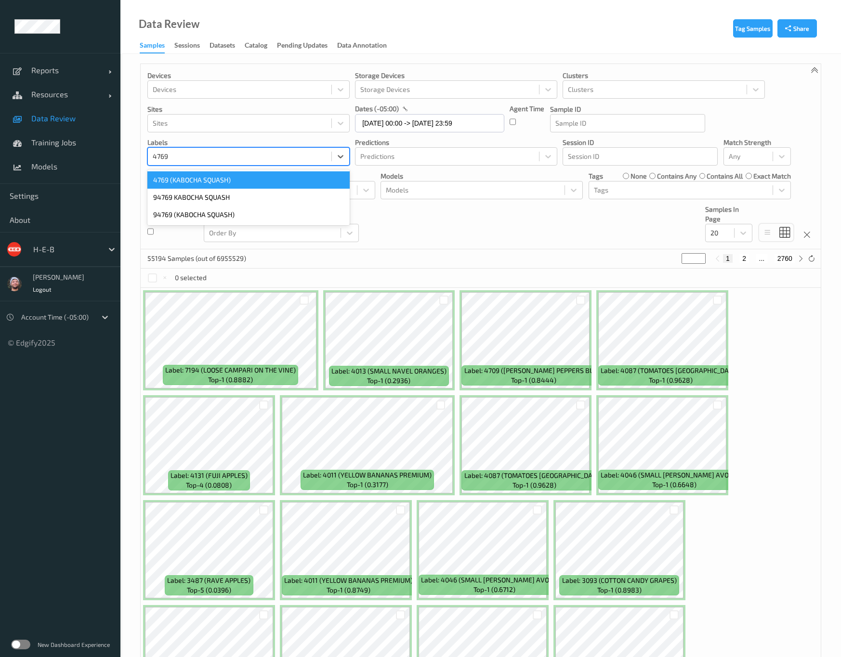
click at [213, 178] on div "4769 (KABOCHA SQUASH)" at bounding box center [248, 179] width 202 height 17
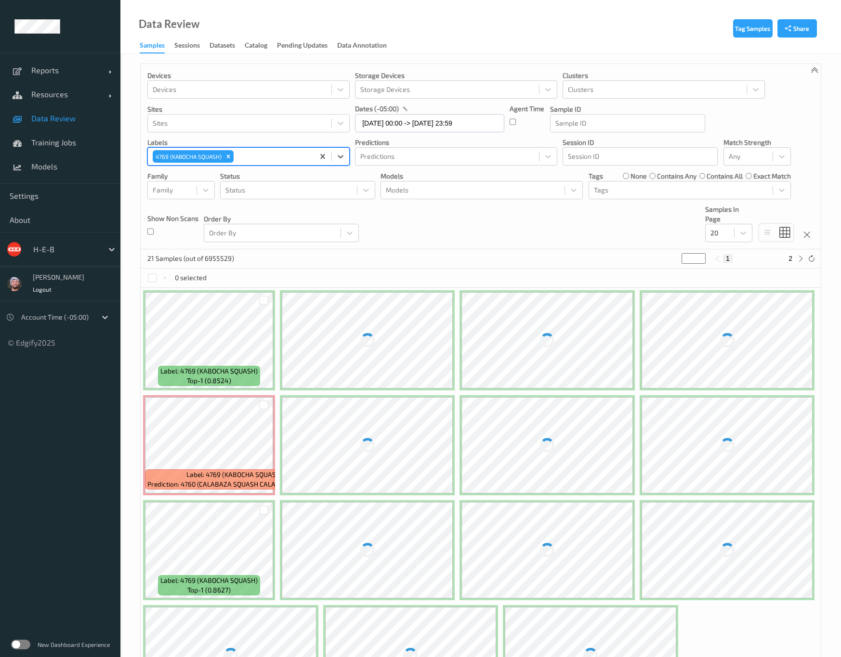
click at [415, 221] on div "Devices Devices Storage Devices Storage Devices Clusters Clusters Sites Sites d…" at bounding box center [481, 156] width 680 height 185
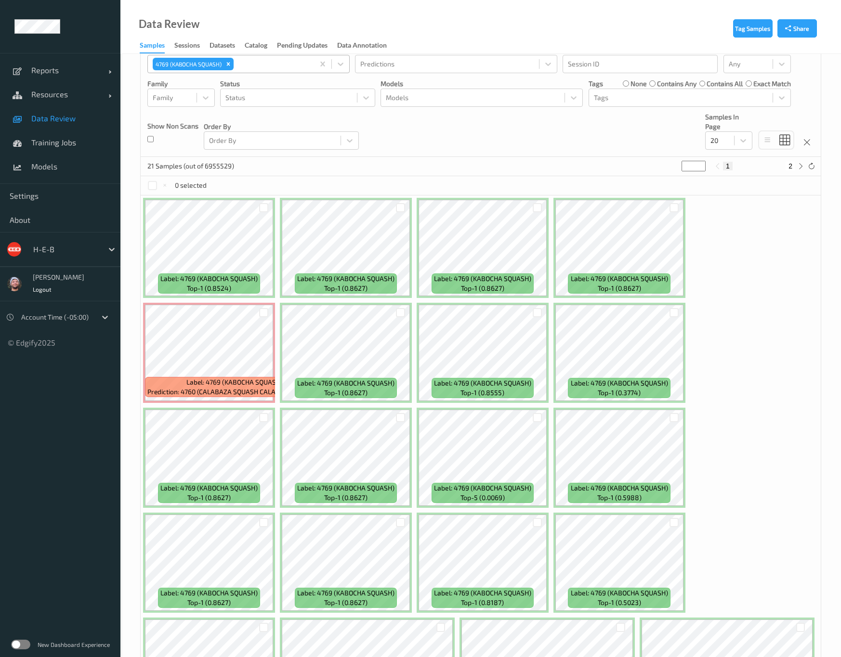
scroll to position [48, 0]
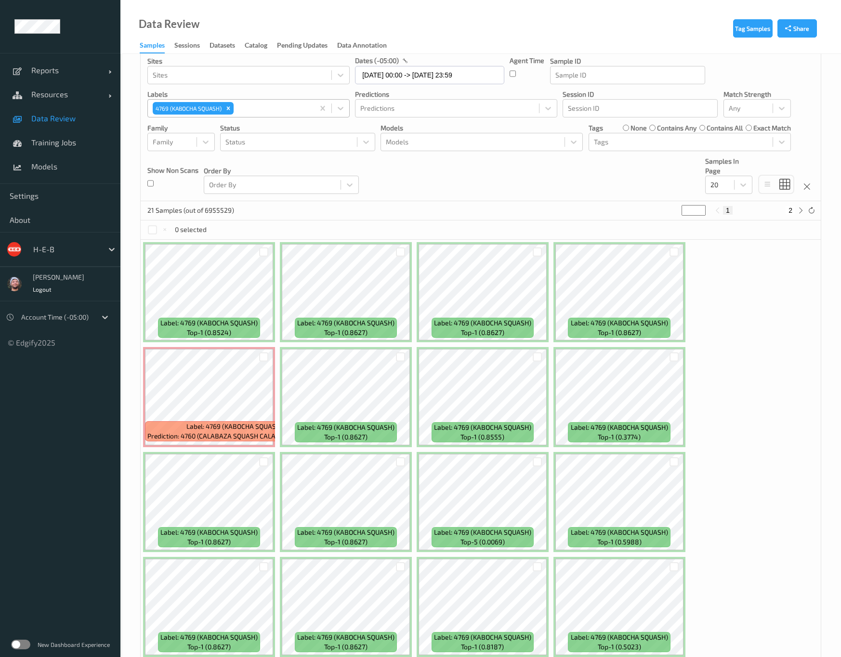
click at [68, 258] on div "H-E-B" at bounding box center [74, 249] width 92 height 18
type input "bonu"
drag, startPoint x: 589, startPoint y: 175, endPoint x: 393, endPoint y: 150, distance: 197.1
click at [589, 175] on div "Devices Devices Storage Devices Storage Devices Clusters Clusters Sites Sites d…" at bounding box center [481, 108] width 680 height 185
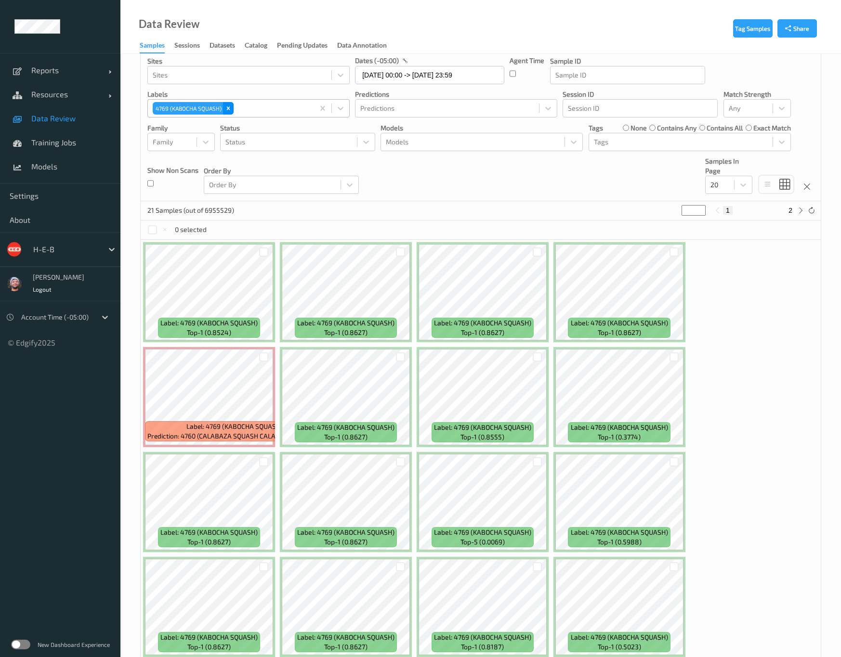
click at [233, 106] on div "Remove 4769 (KABOCHA SQUASH)" at bounding box center [228, 108] width 11 height 13
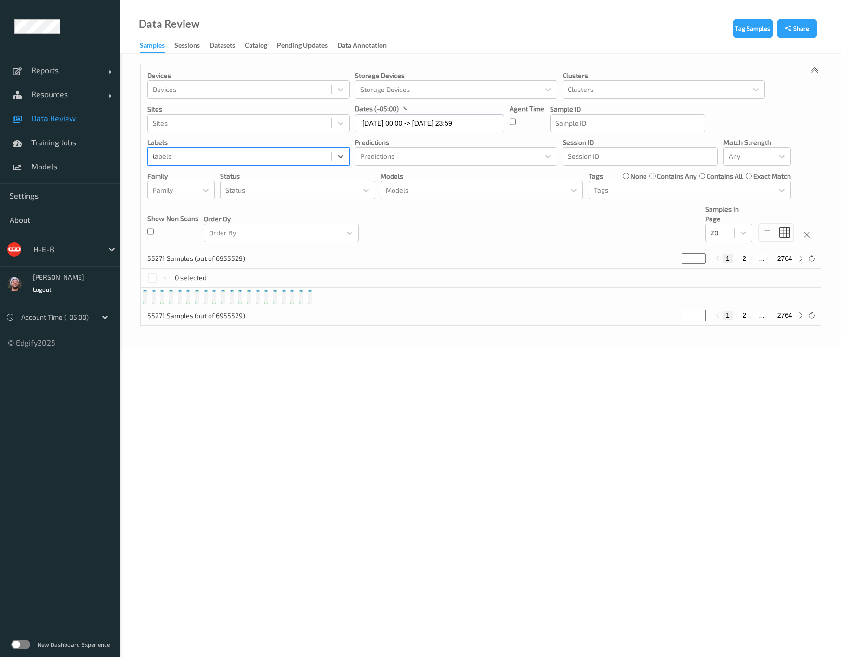
type input "4750"
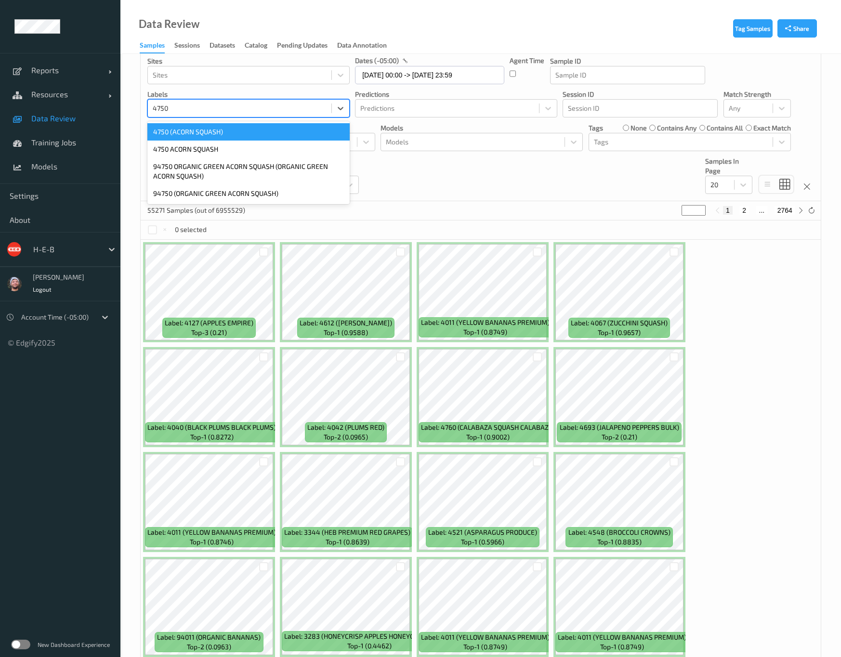
click at [225, 135] on div "4750 (ACORN SQUASH)" at bounding box center [248, 131] width 202 height 17
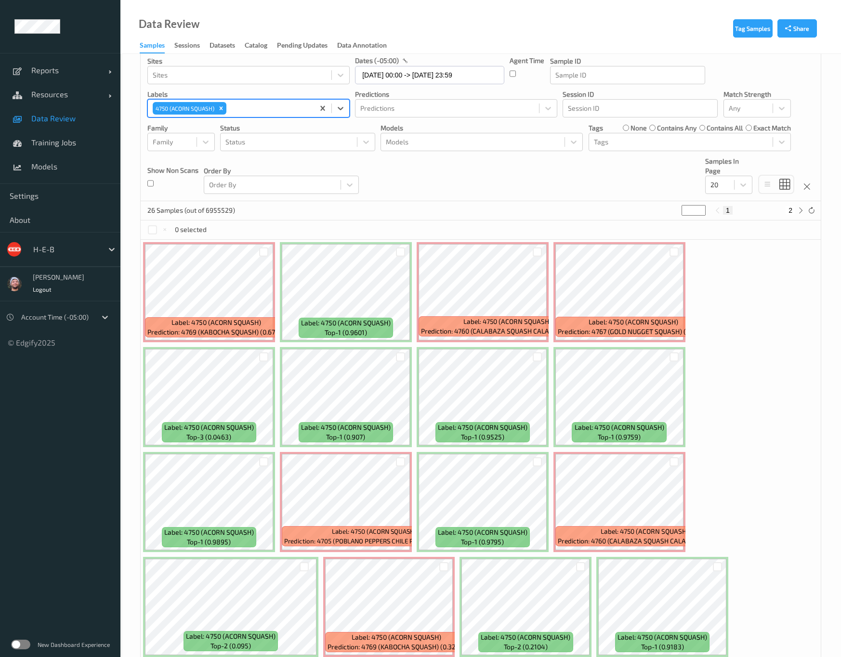
click at [285, 110] on div at bounding box center [268, 109] width 81 height 12
type input "4023"
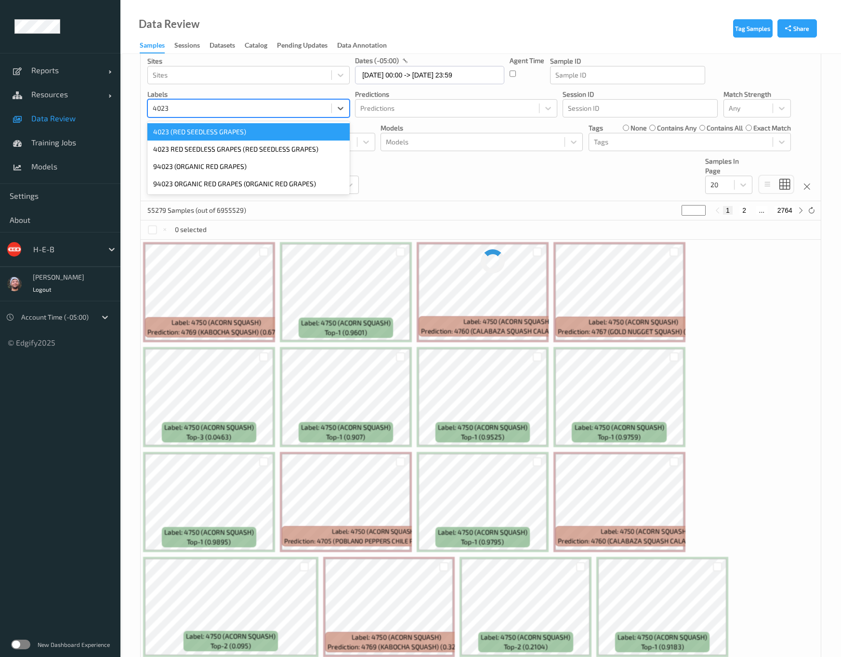
click at [209, 131] on div "4023 (RED SEEDLESS GRAPES)" at bounding box center [248, 131] width 202 height 17
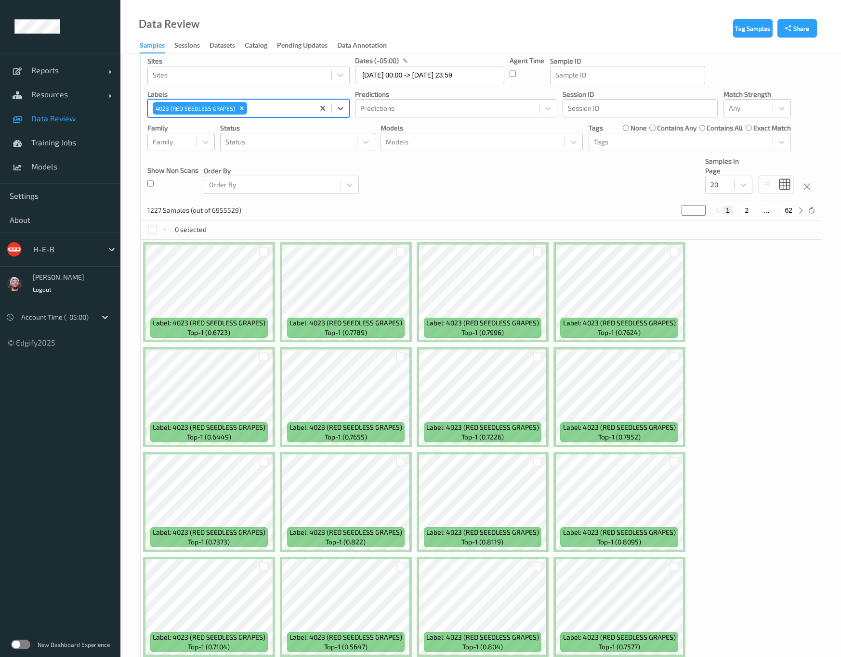
click at [295, 109] on div at bounding box center [279, 109] width 60 height 12
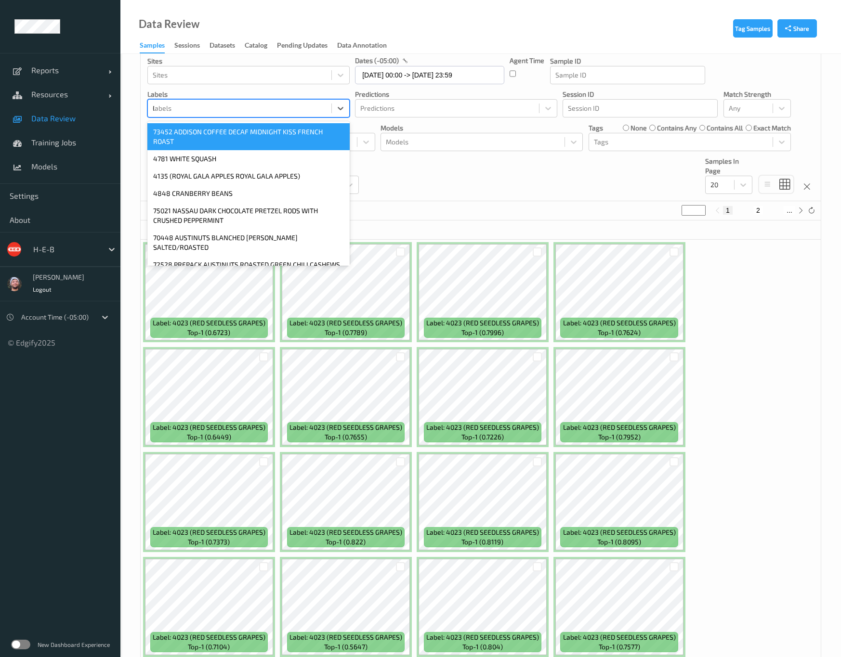
type input "6684"
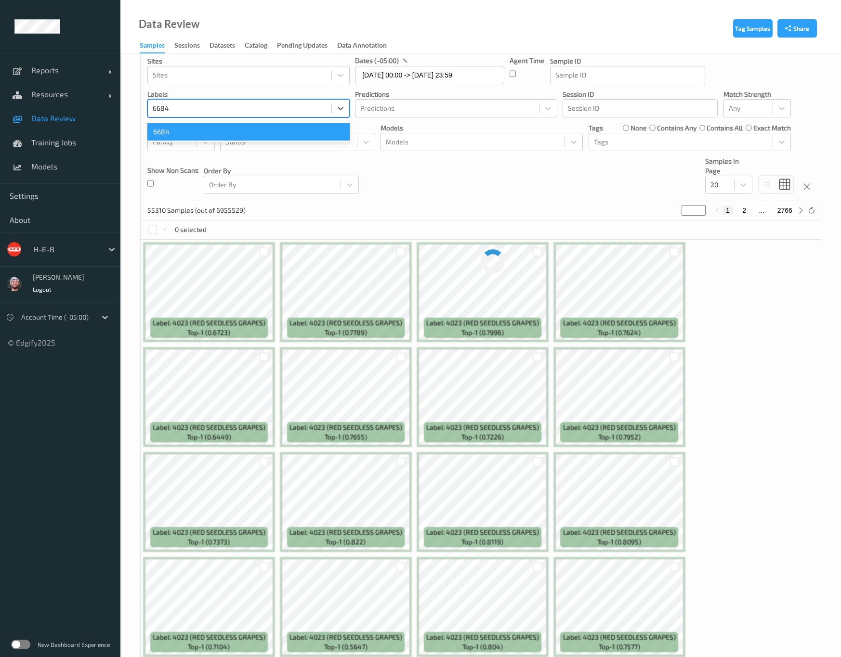
click at [214, 139] on div "6684" at bounding box center [248, 131] width 202 height 17
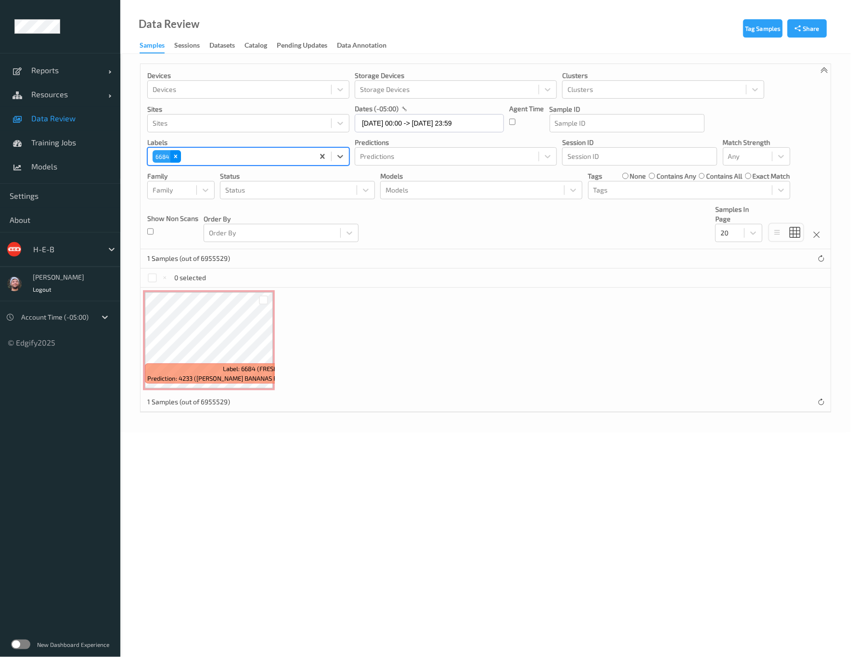
click at [173, 158] on icon "Remove 6684" at bounding box center [175, 156] width 7 height 7
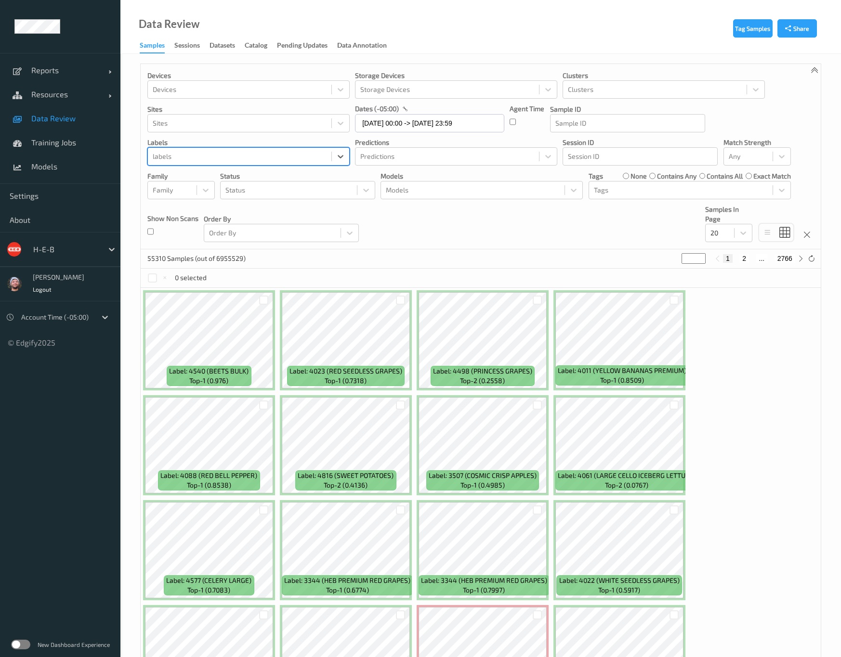
click at [276, 157] on div at bounding box center [240, 157] width 174 height 12
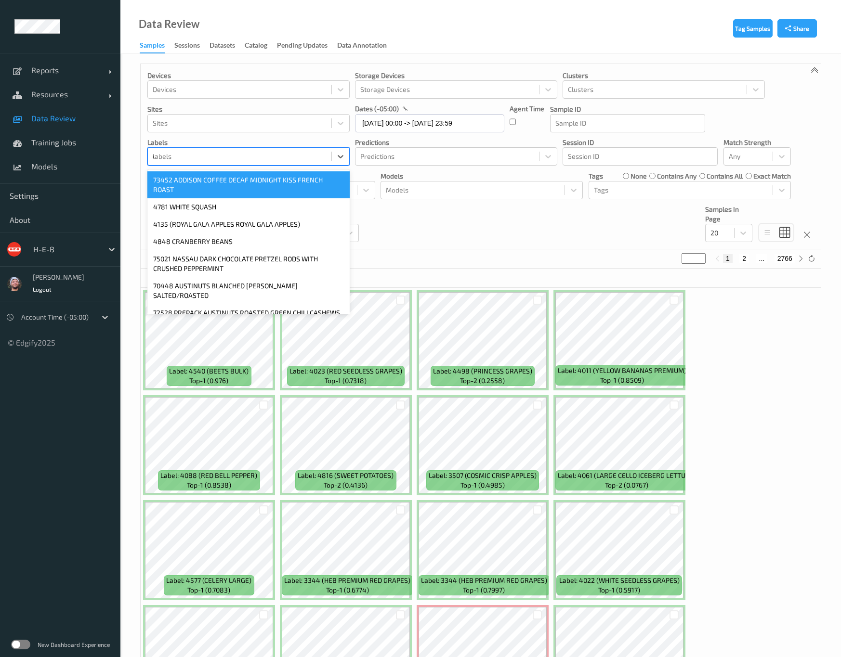
type input "4780"
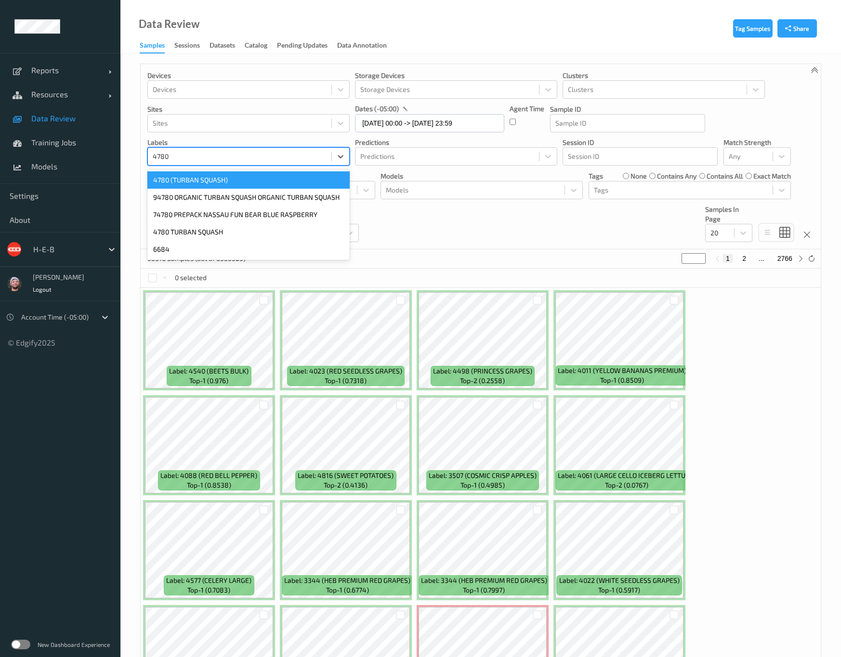
click at [232, 183] on div "4780 (TURBAN SQUASH)" at bounding box center [248, 179] width 202 height 17
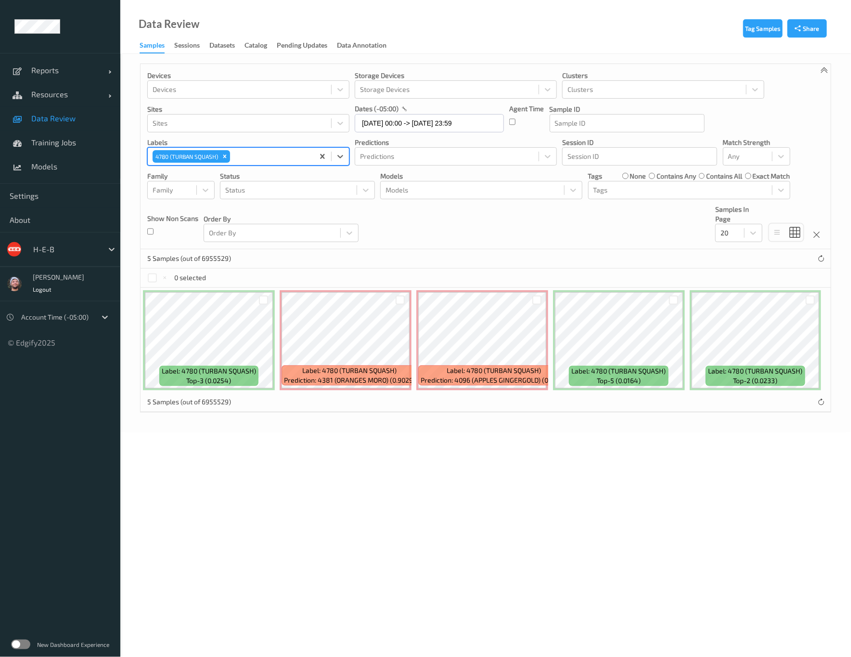
drag, startPoint x: 64, startPoint y: 246, endPoint x: 71, endPoint y: 240, distance: 9.3
click at [65, 246] on div at bounding box center [65, 250] width 65 height 12
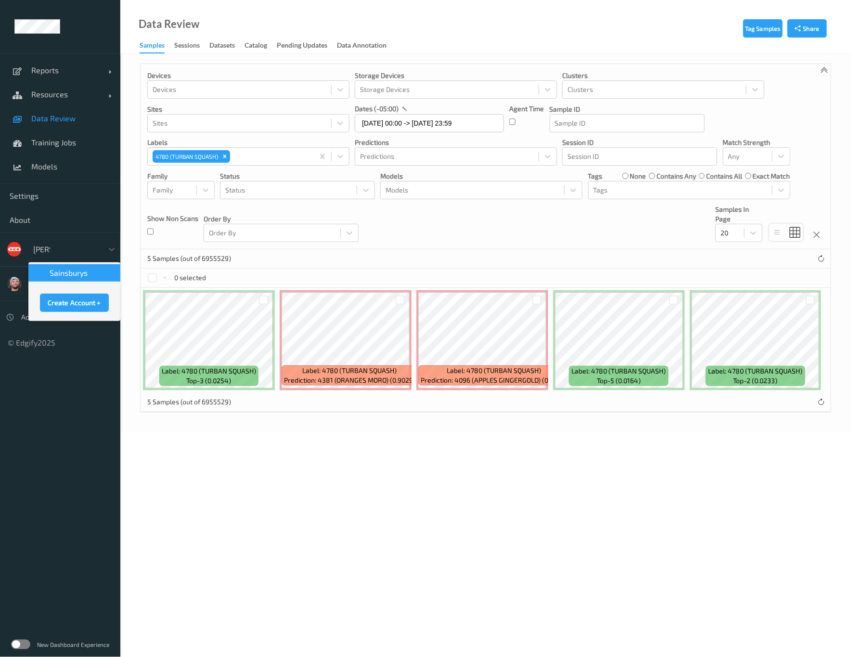
type input "sains"
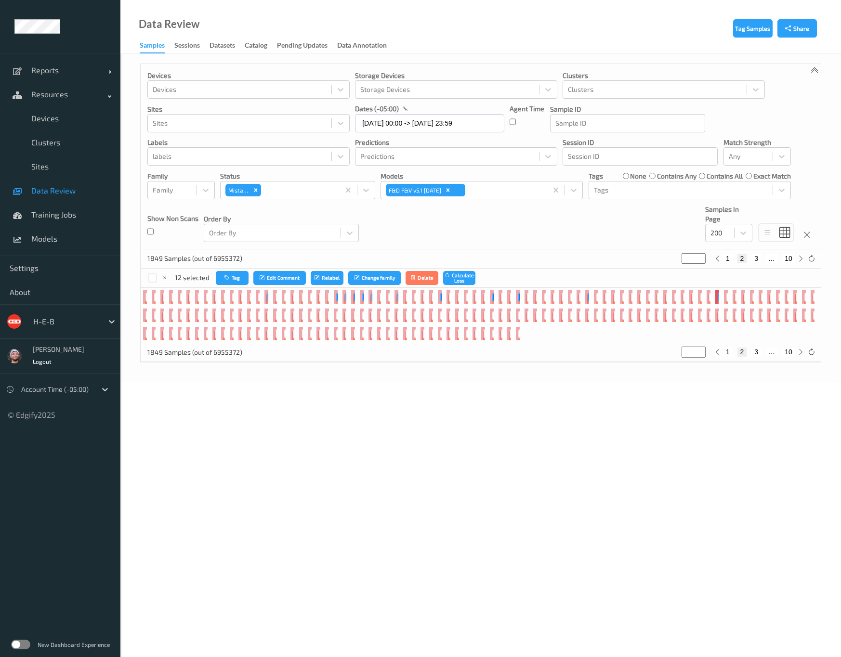
click at [804, 293] on div at bounding box center [808, 297] width 9 height 9
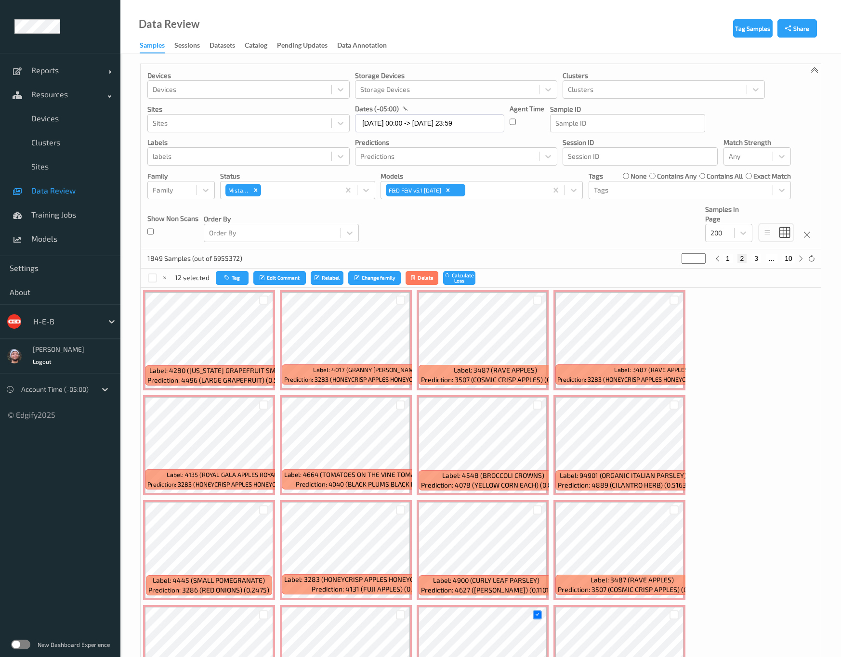
scroll to position [1589, 0]
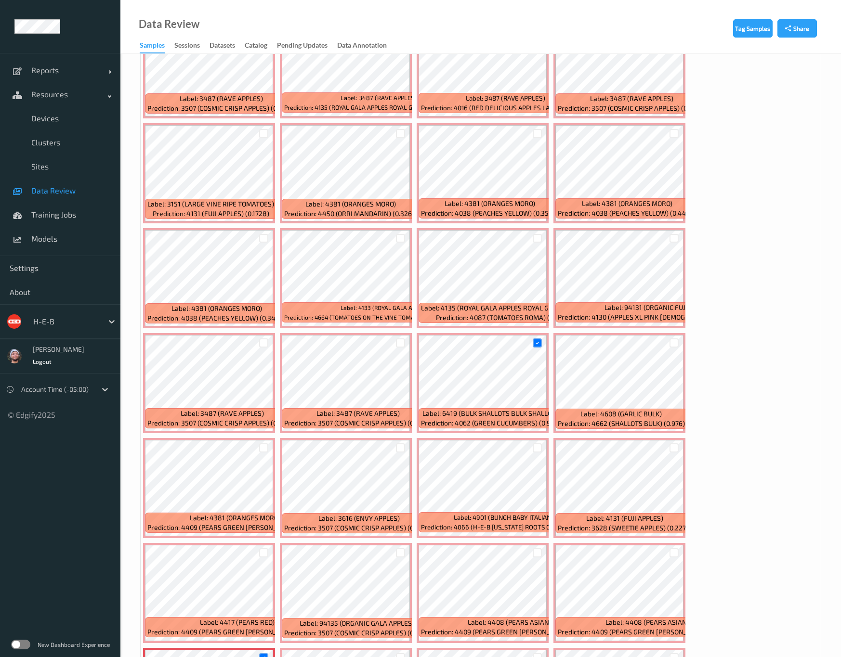
scroll to position [1662, 0]
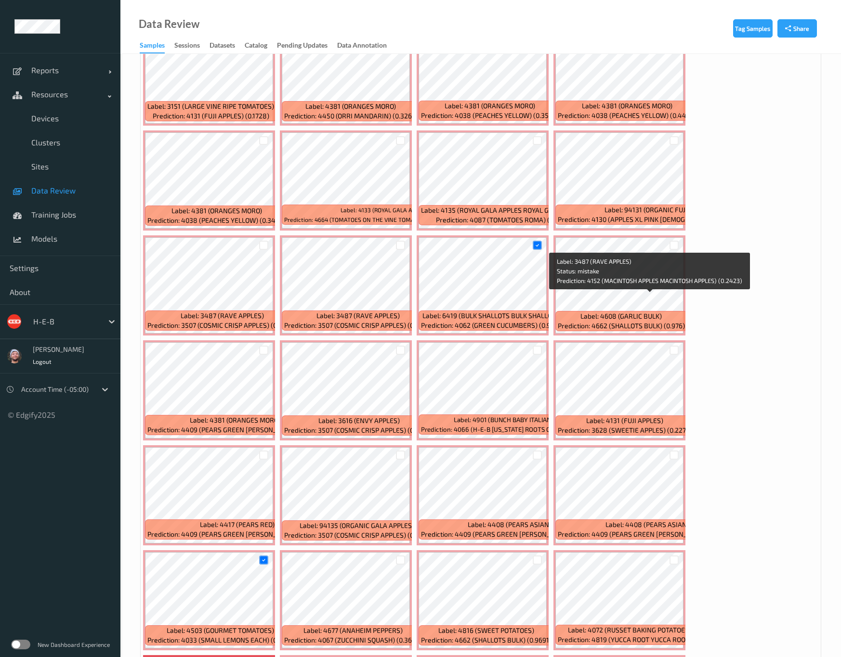
scroll to position [1806, 0]
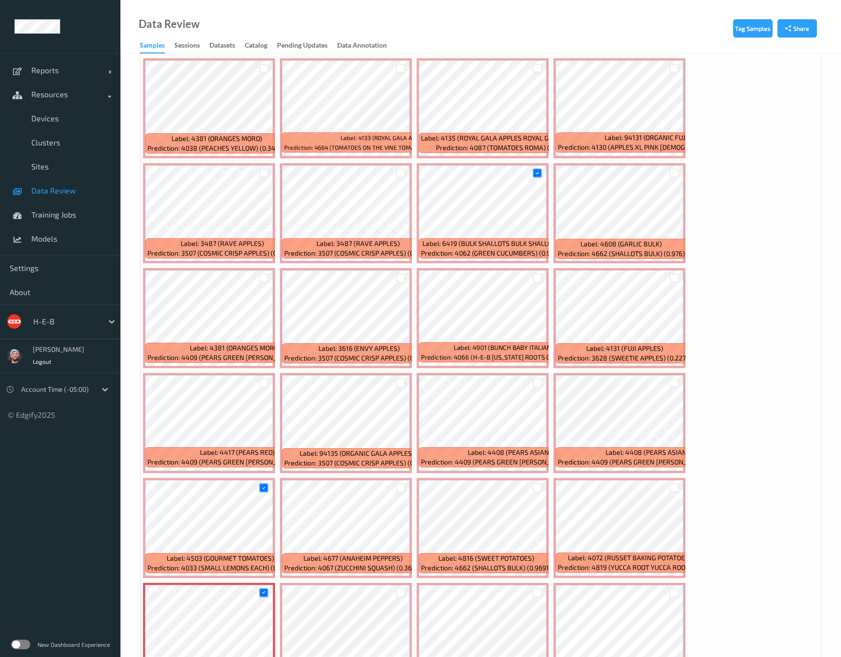
click at [669, 589] on div at bounding box center [673, 593] width 9 height 9
click at [671, 590] on icon at bounding box center [674, 593] width 6 height 6
click at [669, 589] on div at bounding box center [673, 593] width 9 height 9
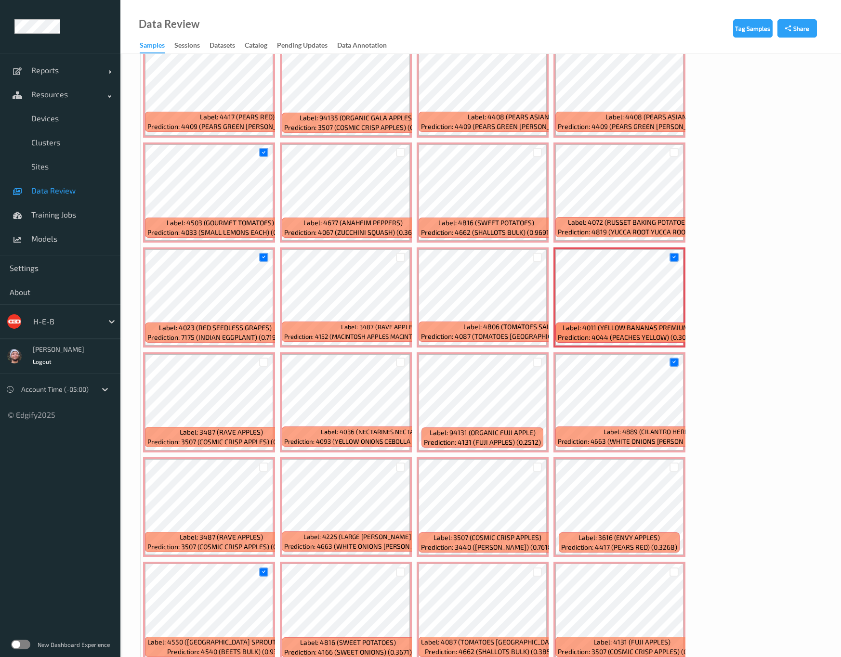
scroll to position [2167, 0]
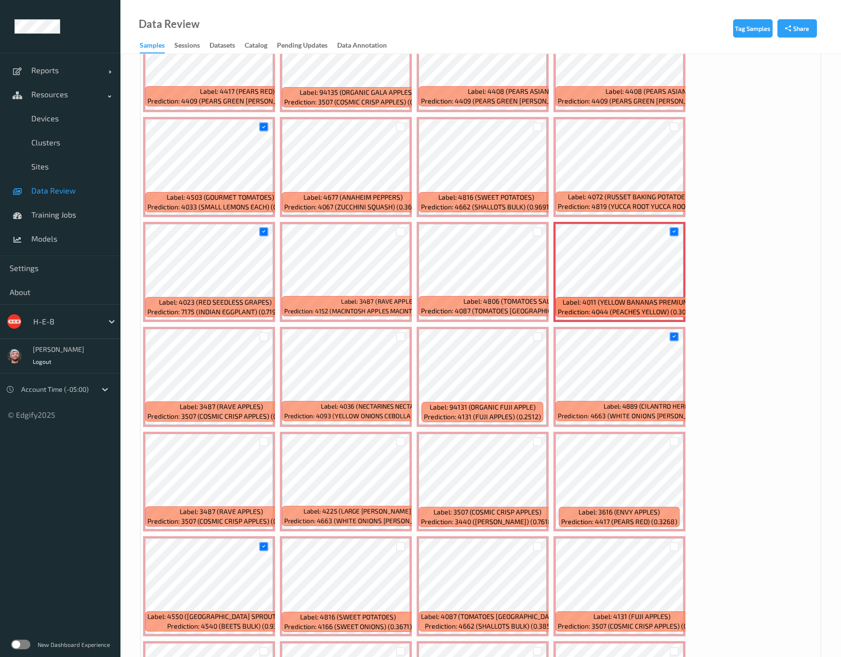
click at [268, 647] on div at bounding box center [263, 651] width 9 height 9
click at [533, 542] on div at bounding box center [537, 546] width 9 height 9
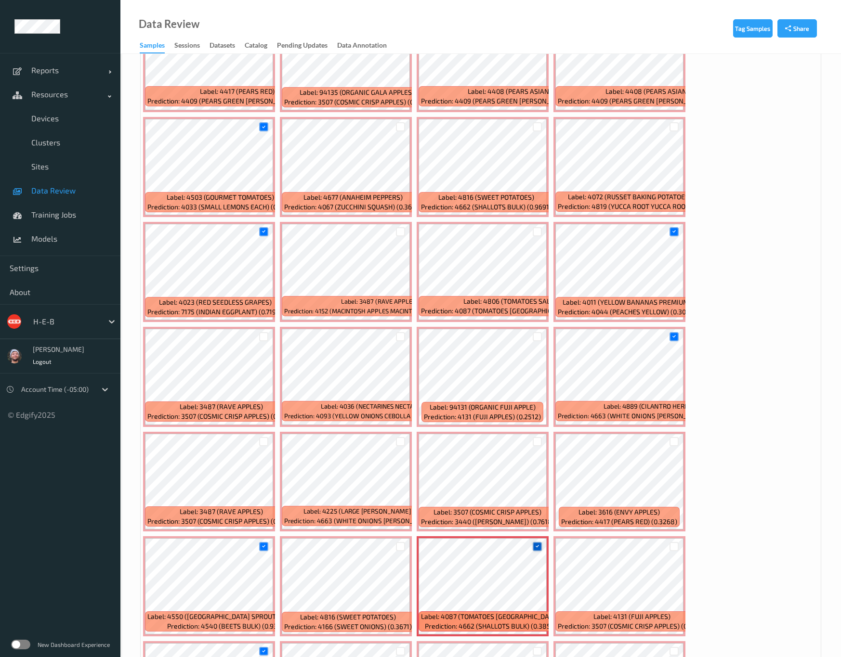
click at [533, 542] on div at bounding box center [537, 546] width 9 height 9
click at [396, 542] on div at bounding box center [400, 546] width 9 height 9
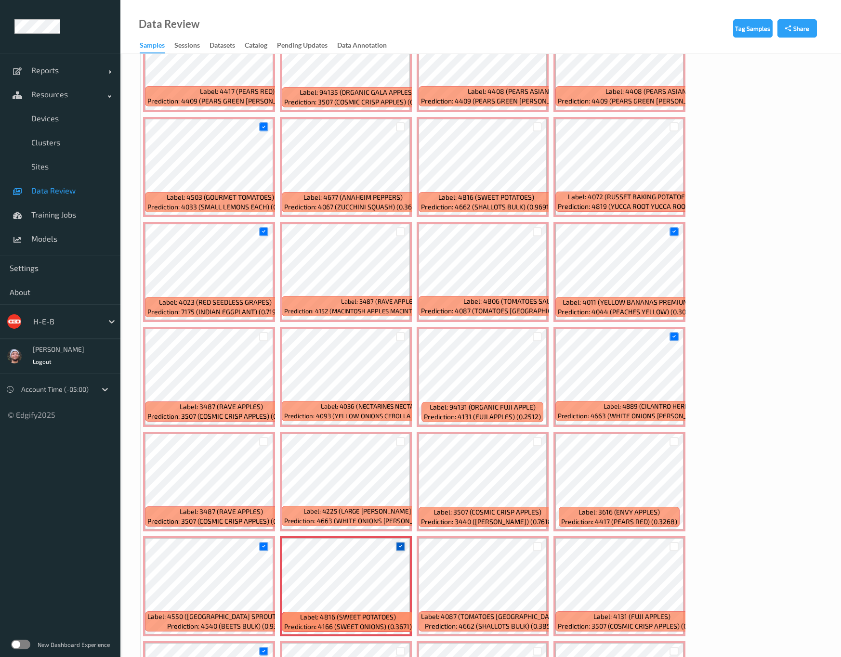
click at [397, 544] on icon at bounding box center [400, 547] width 6 height 6
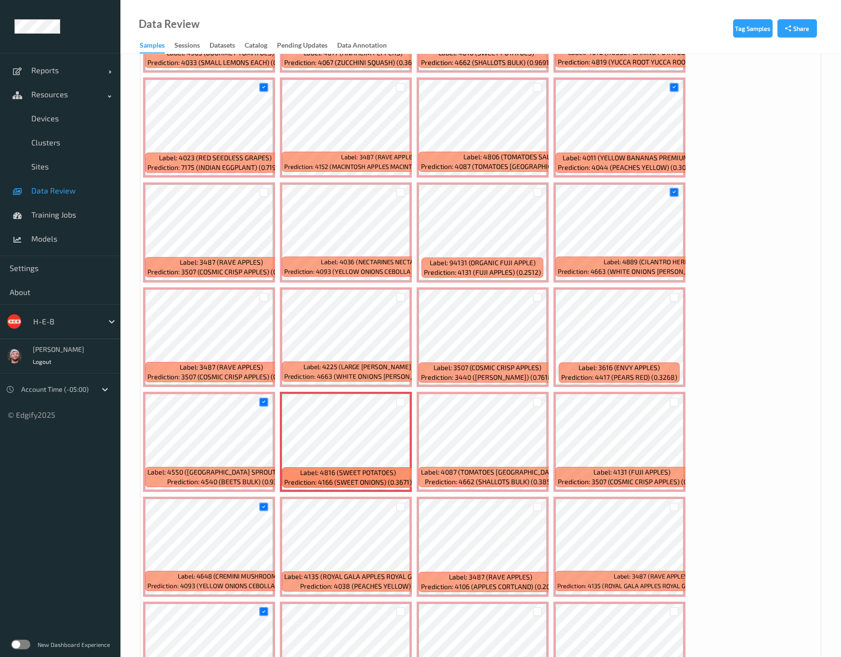
scroll to position [2384, 0]
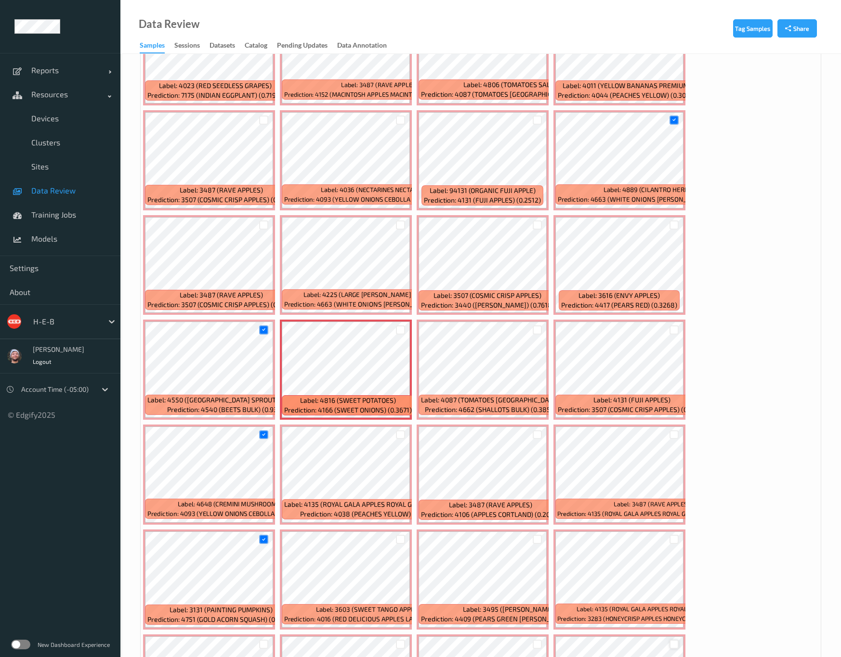
click at [679, 640] on div at bounding box center [673, 644] width 9 height 9
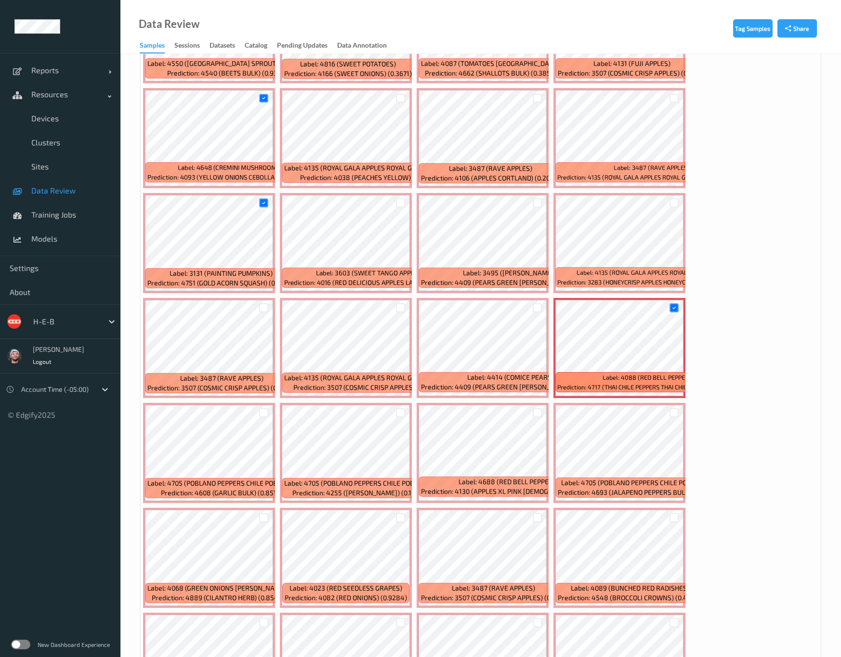
scroll to position [2745, 0]
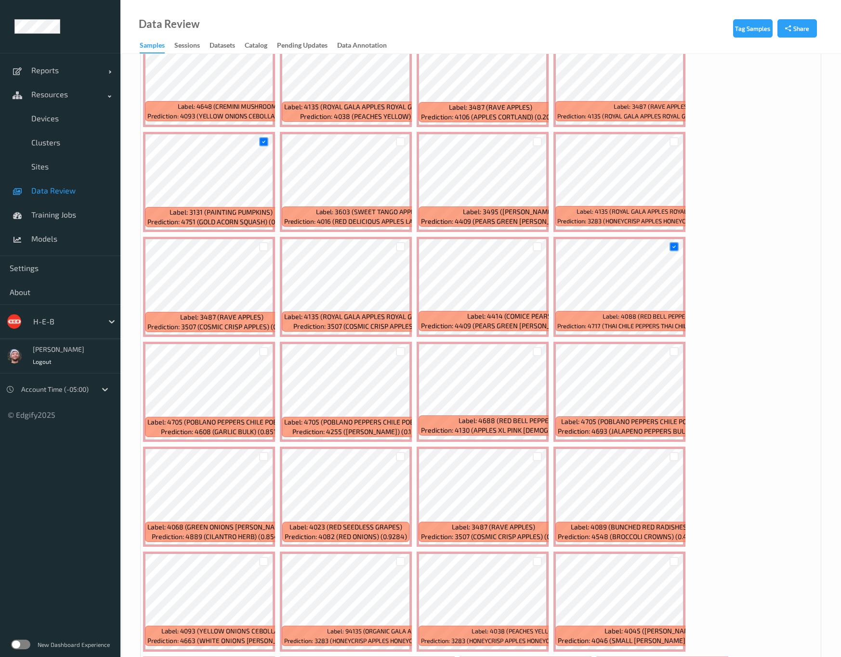
scroll to position [2817, 0]
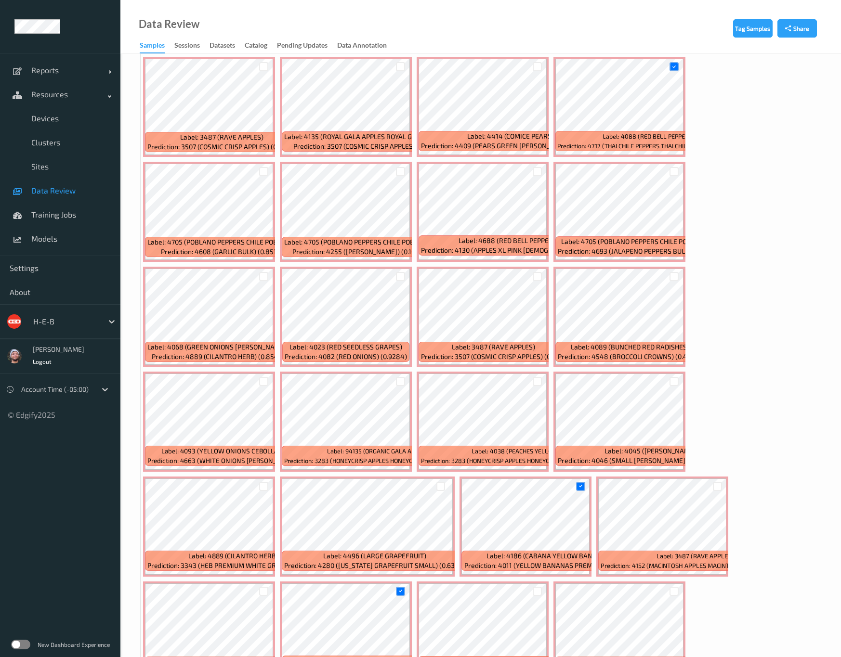
scroll to position [3034, 0]
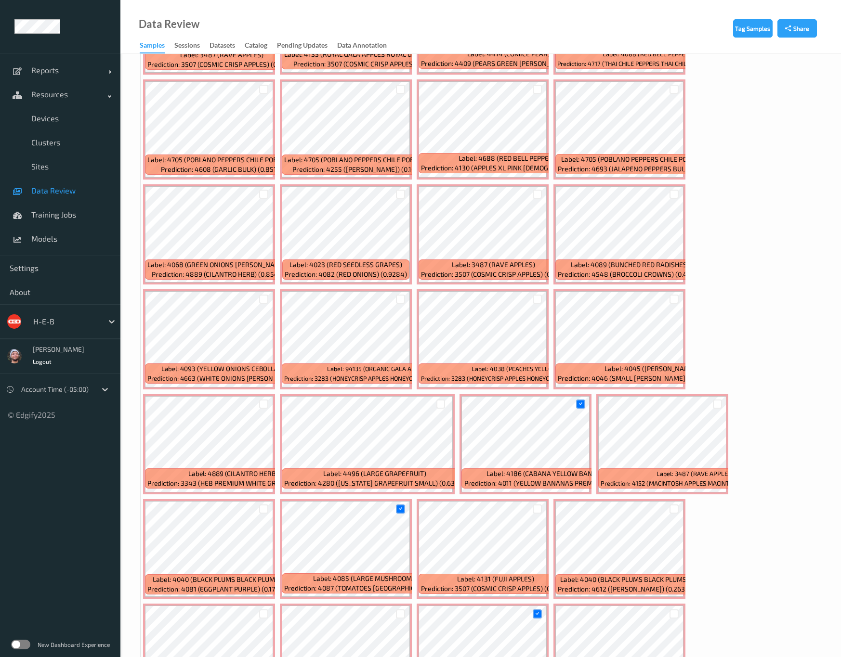
scroll to position [3179, 0]
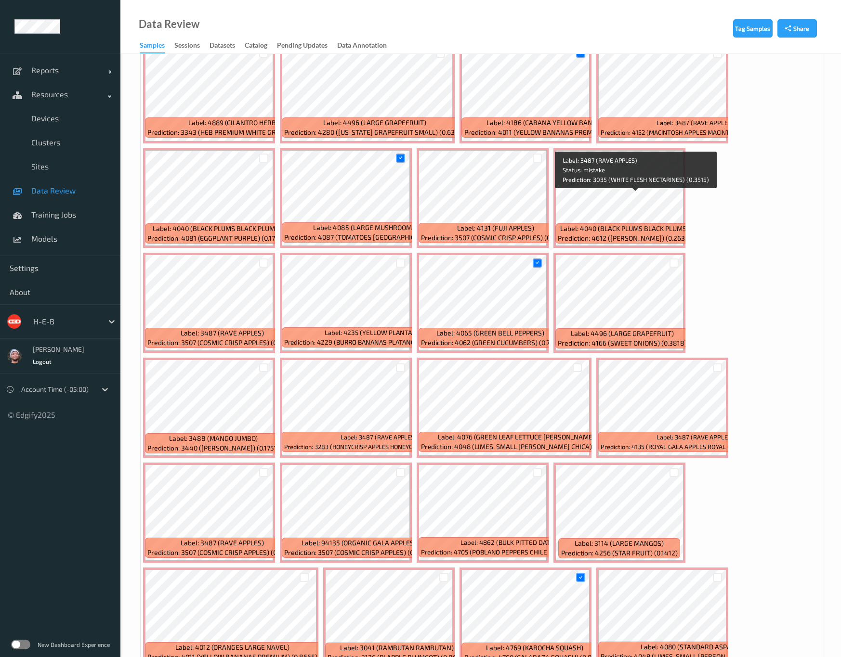
scroll to position [3468, 0]
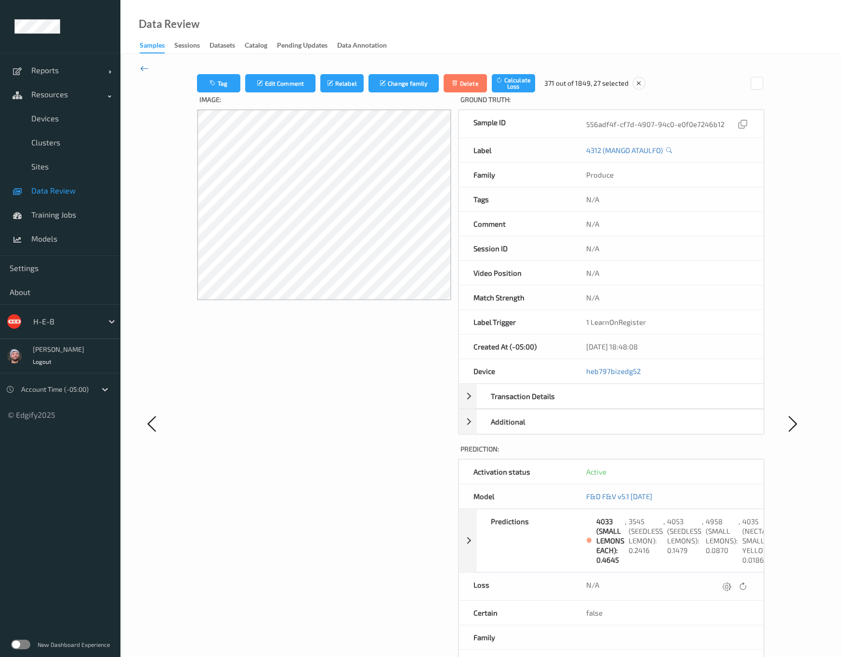
click at [144, 68] on icon at bounding box center [144, 68] width 9 height 11
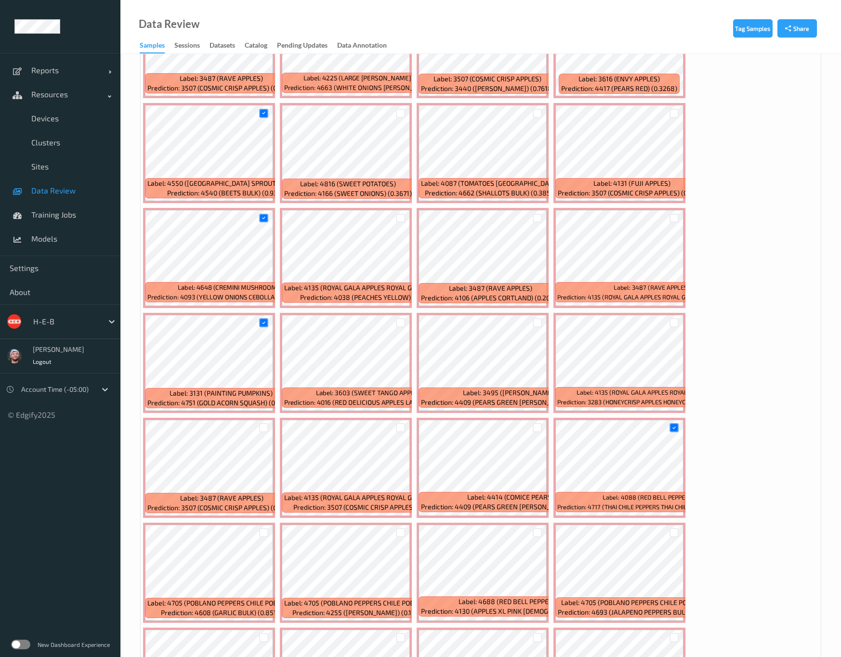
scroll to position [2817, 0]
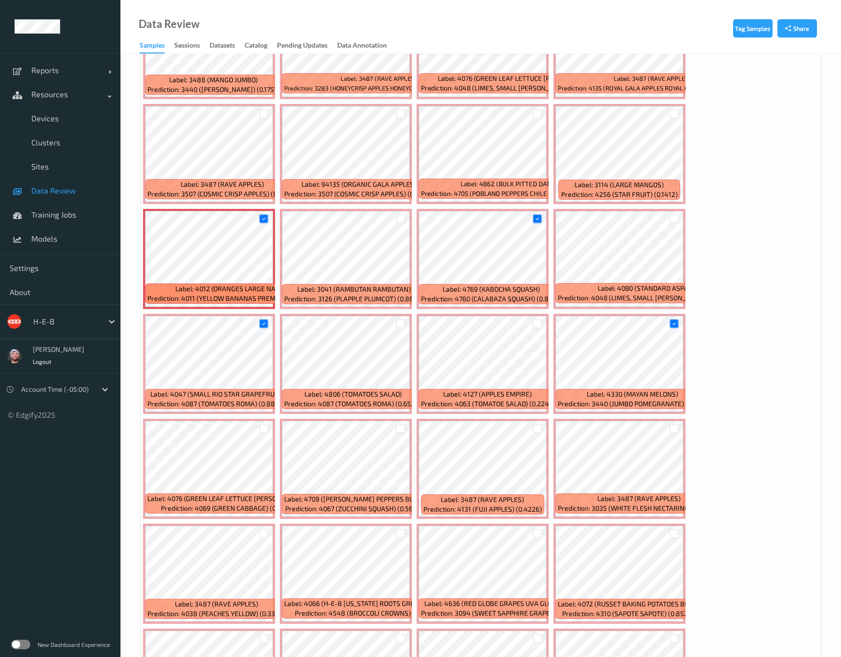
scroll to position [3757, 0]
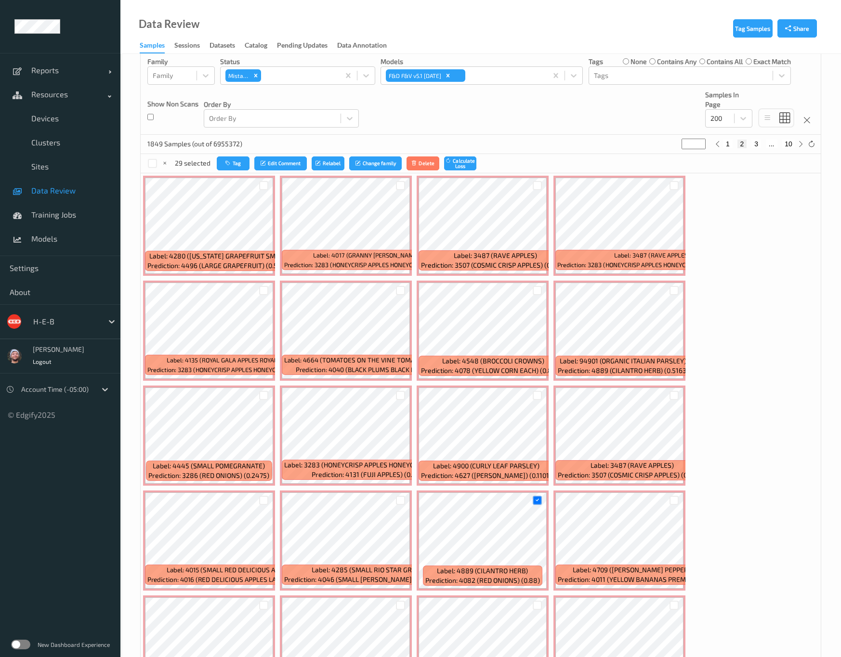
scroll to position [0, 0]
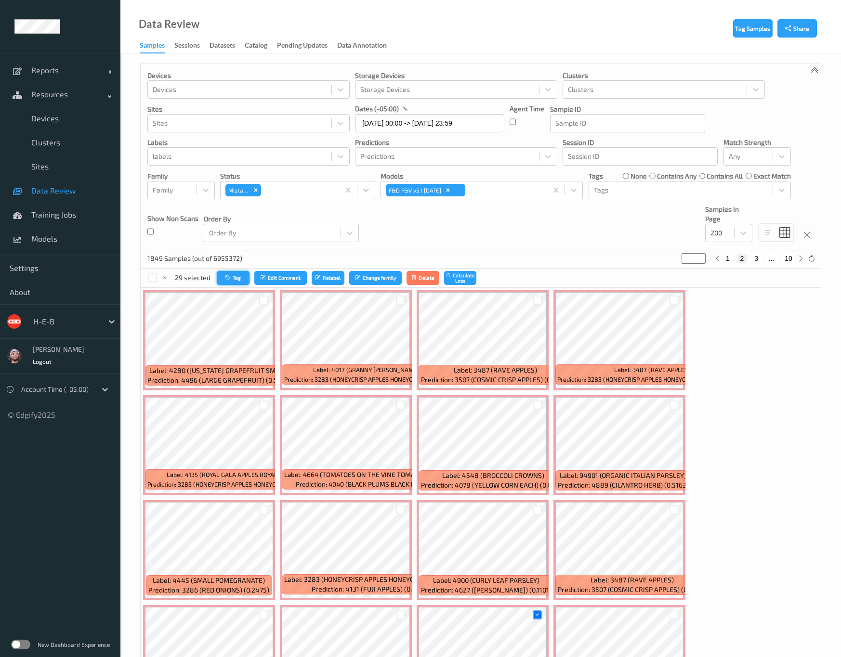
click at [220, 280] on button "Tag" at bounding box center [233, 278] width 33 height 14
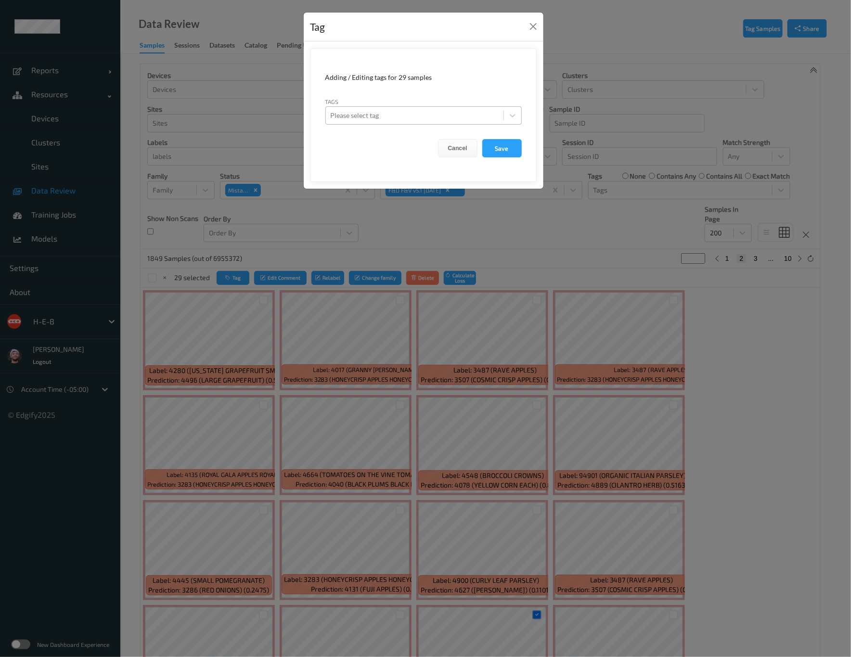
click at [397, 118] on div at bounding box center [415, 116] width 168 height 12
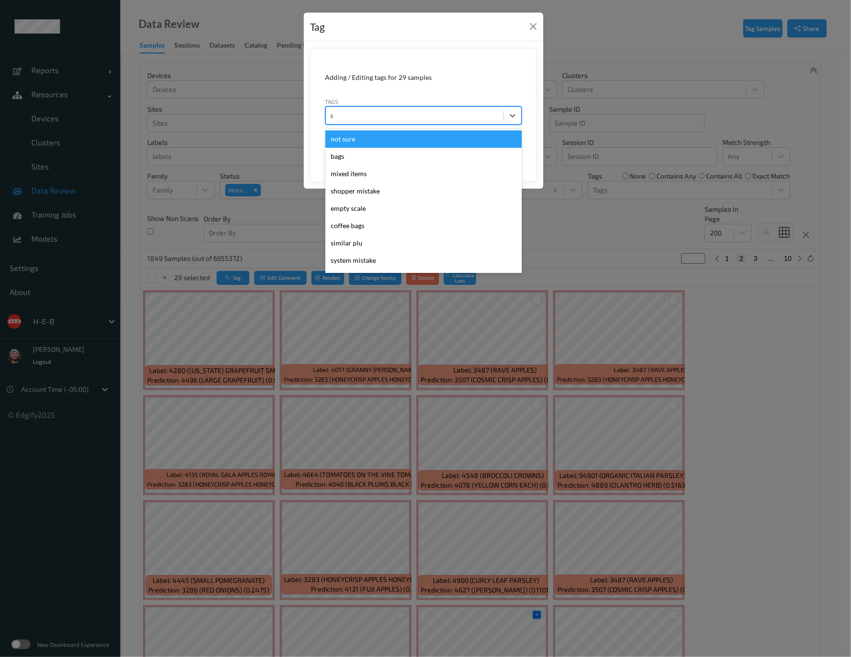
type input "sh"
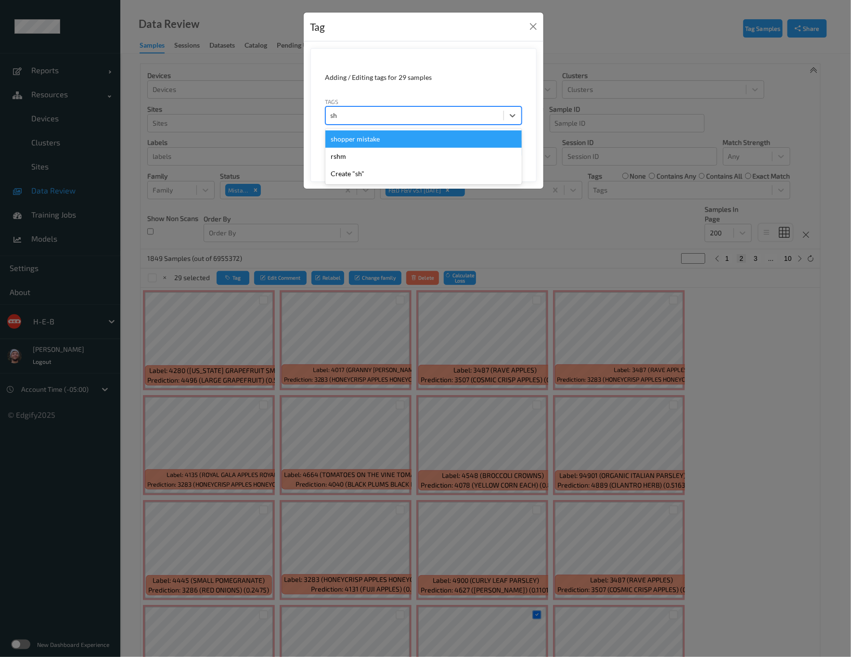
click at [362, 139] on div "shopper mistake" at bounding box center [424, 139] width 196 height 17
click at [499, 144] on button "Save" at bounding box center [502, 148] width 39 height 18
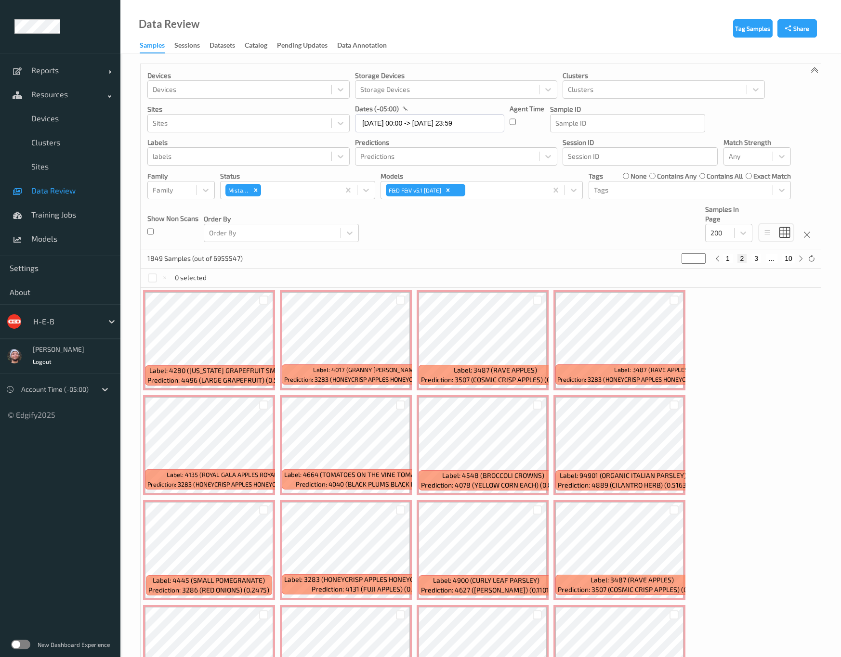
click at [506, 244] on div "Devices Devices Storage Devices Storage Devices Clusters Clusters Sites Sites d…" at bounding box center [481, 156] width 680 height 185
click at [321, 24] on div "Data Review Samples Sessions Datasets Catalog Pending Updates Data Annotation" at bounding box center [480, 27] width 720 height 54
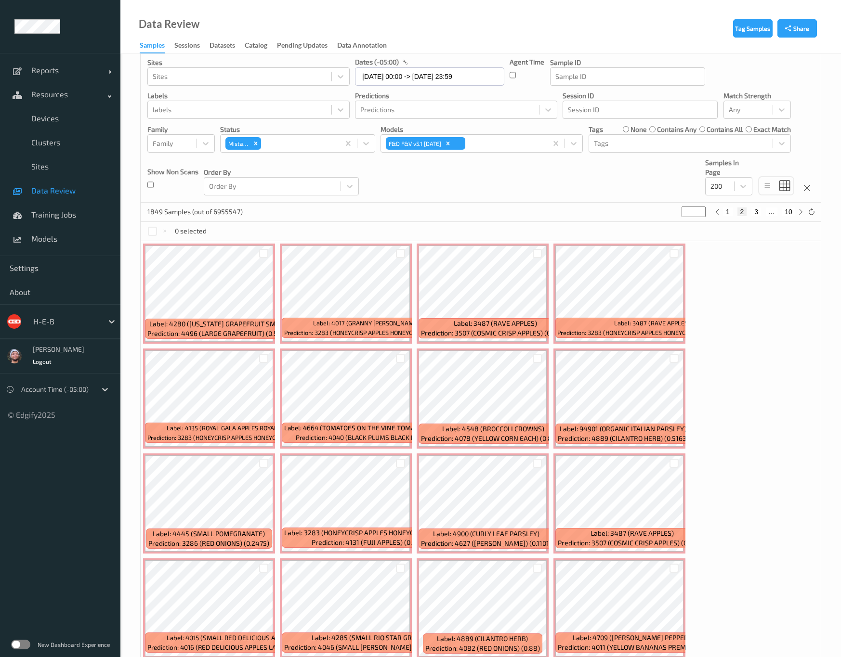
scroll to position [72, 0]
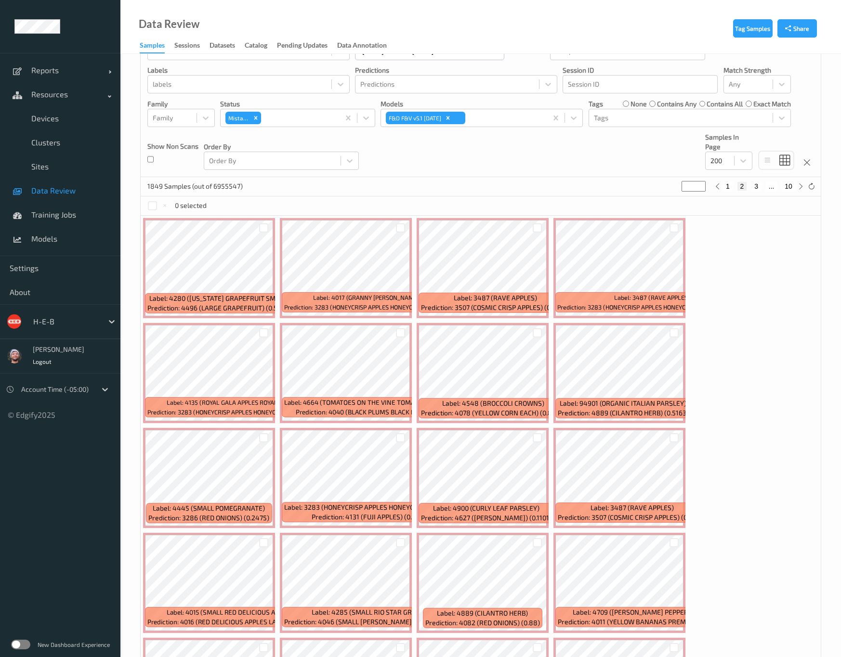
click at [756, 186] on button "3" at bounding box center [756, 186] width 10 height 9
type input "*"
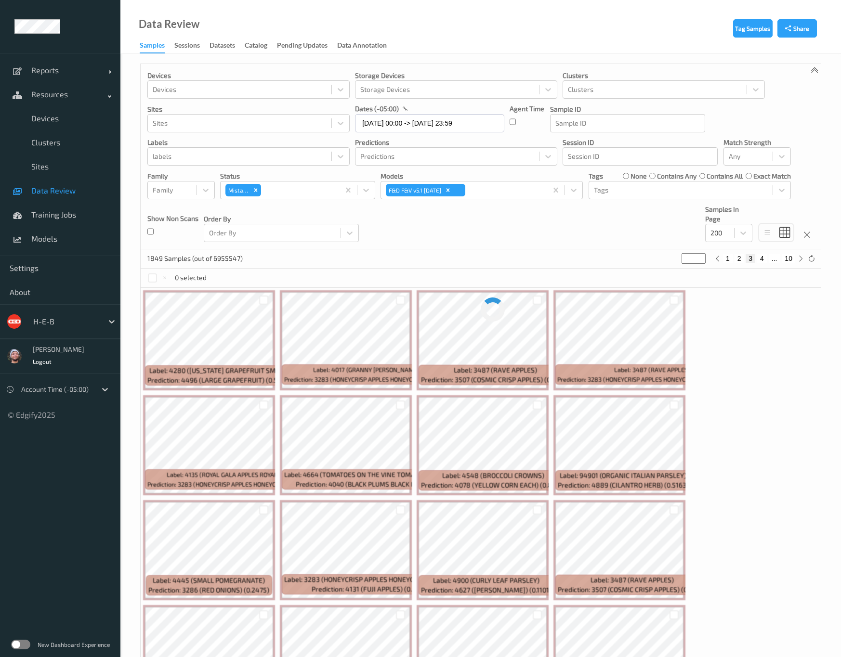
click at [510, 241] on div "Devices Devices Storage Devices Storage Devices Clusters Clusters Sites Sites d…" at bounding box center [481, 156] width 680 height 185
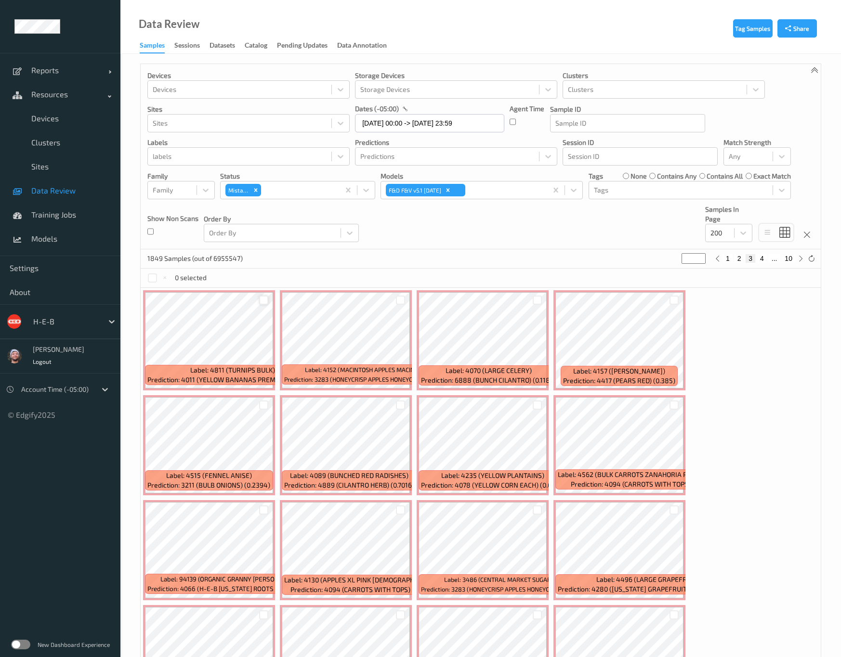
click at [266, 303] on div at bounding box center [263, 300] width 9 height 9
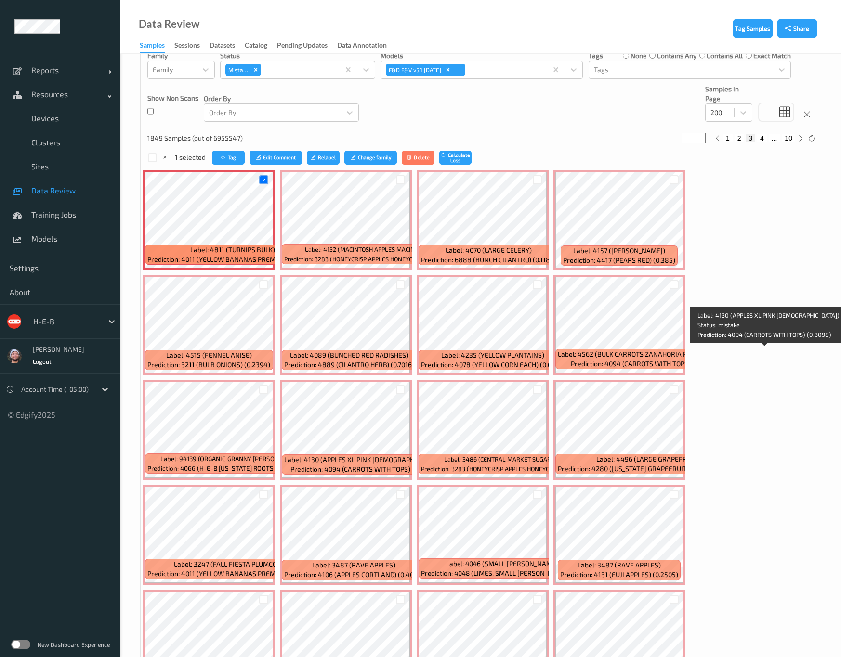
scroll to position [144, 0]
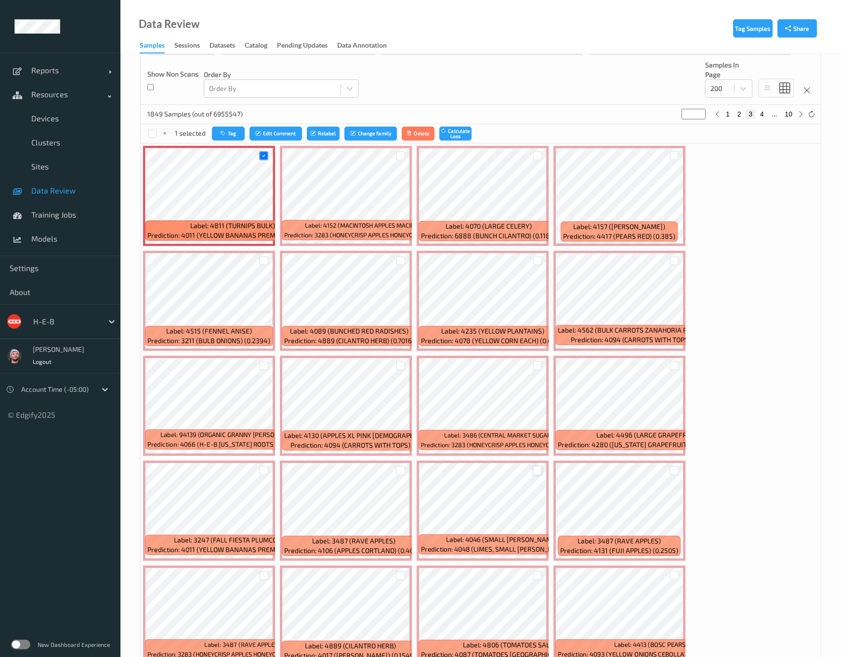
click at [542, 466] on div at bounding box center [537, 470] width 9 height 9
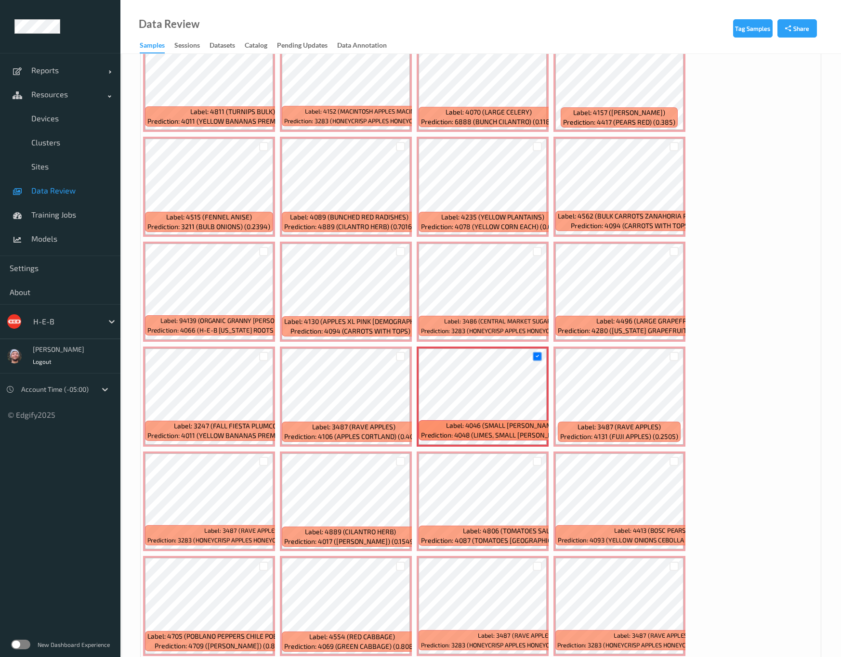
scroll to position [289, 0]
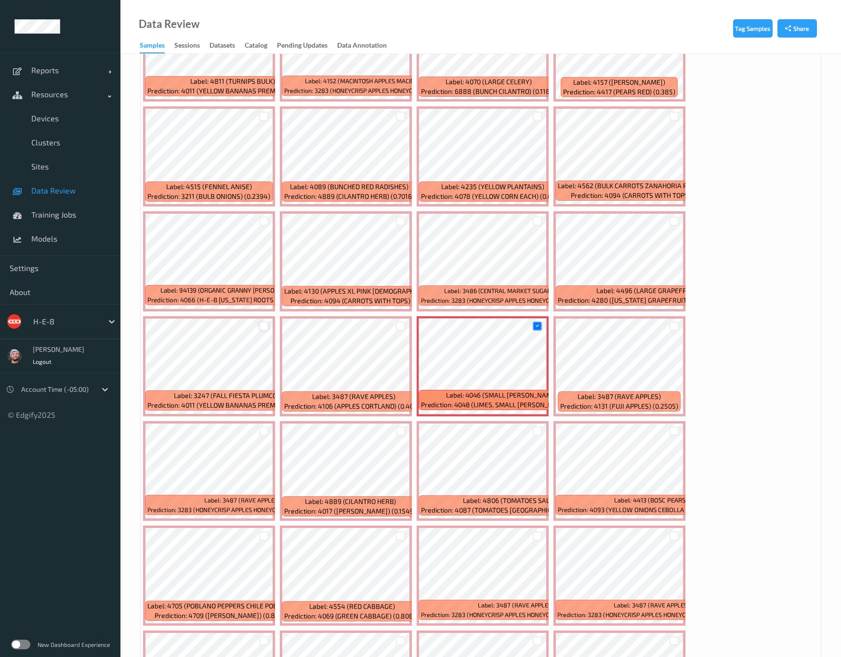
click at [268, 322] on div at bounding box center [263, 326] width 9 height 9
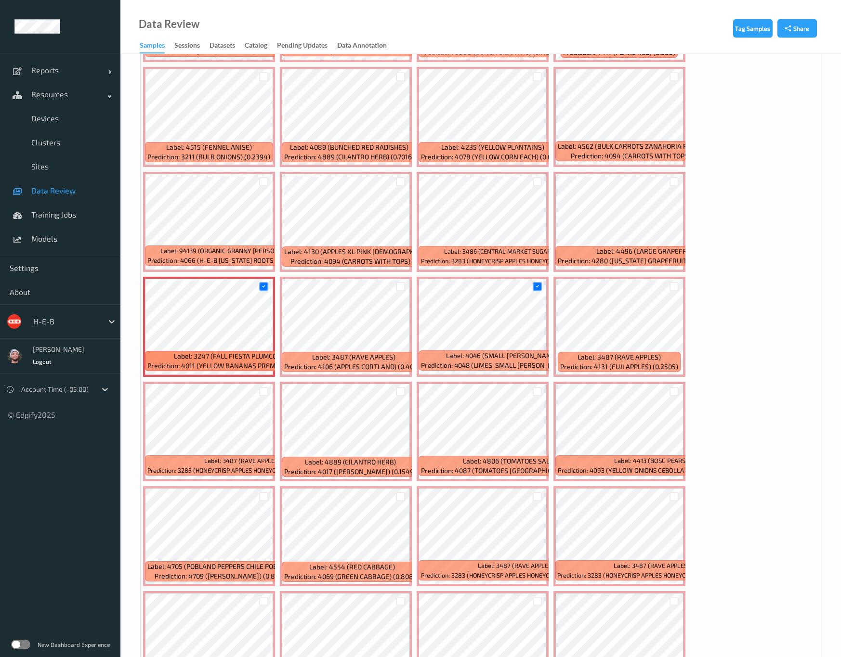
scroll to position [361, 0]
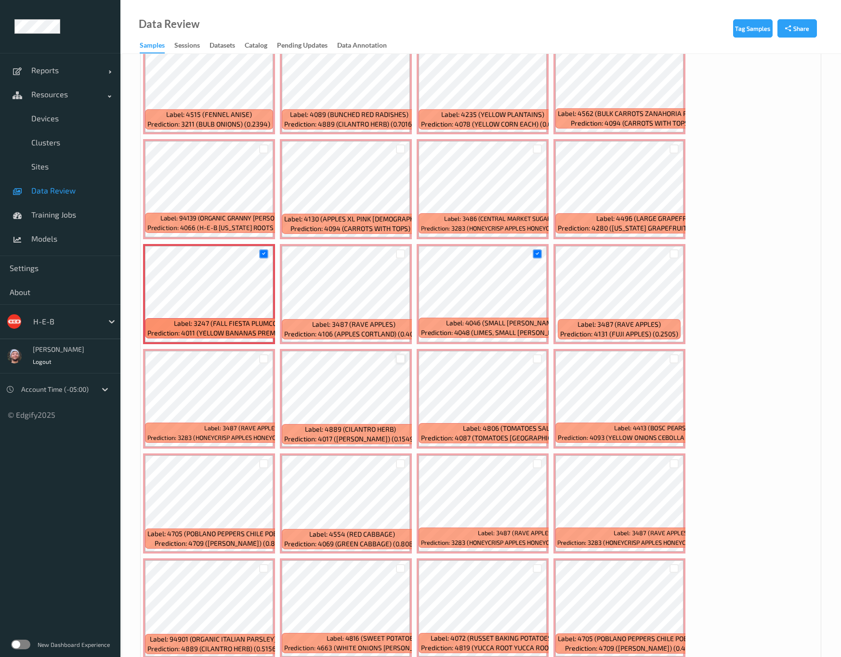
click at [405, 354] on div at bounding box center [400, 358] width 9 height 9
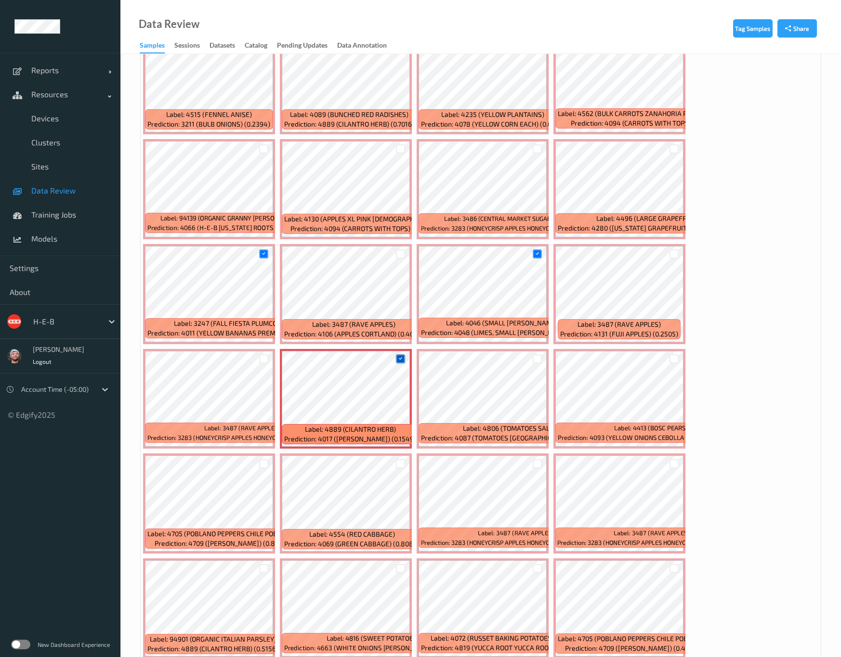
click at [404, 356] on icon at bounding box center [400, 359] width 6 height 6
click at [405, 354] on div at bounding box center [400, 358] width 9 height 9
click at [404, 356] on icon at bounding box center [400, 359] width 6 height 6
click at [405, 354] on div at bounding box center [400, 358] width 9 height 9
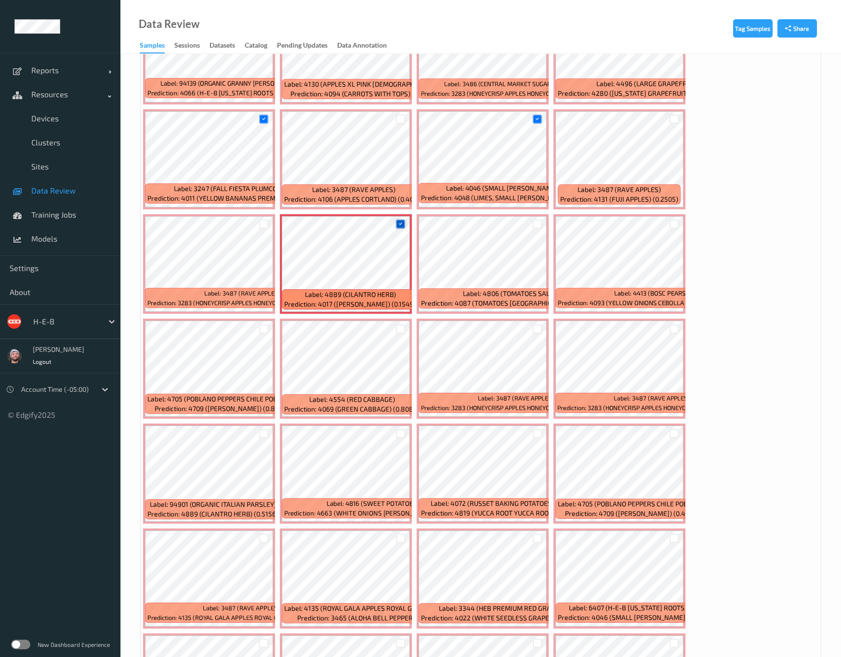
scroll to position [506, 0]
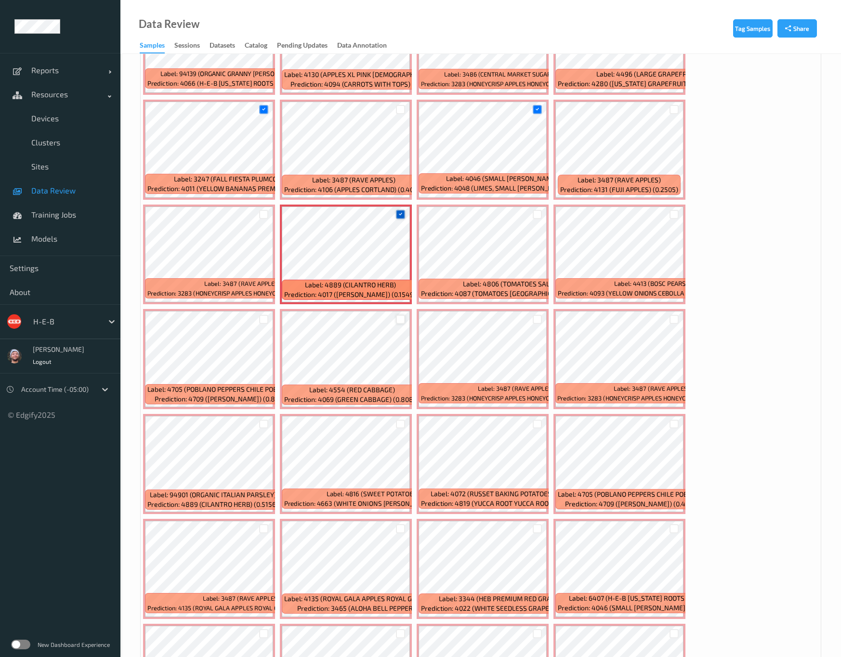
click at [399, 315] on div at bounding box center [400, 319] width 9 height 9
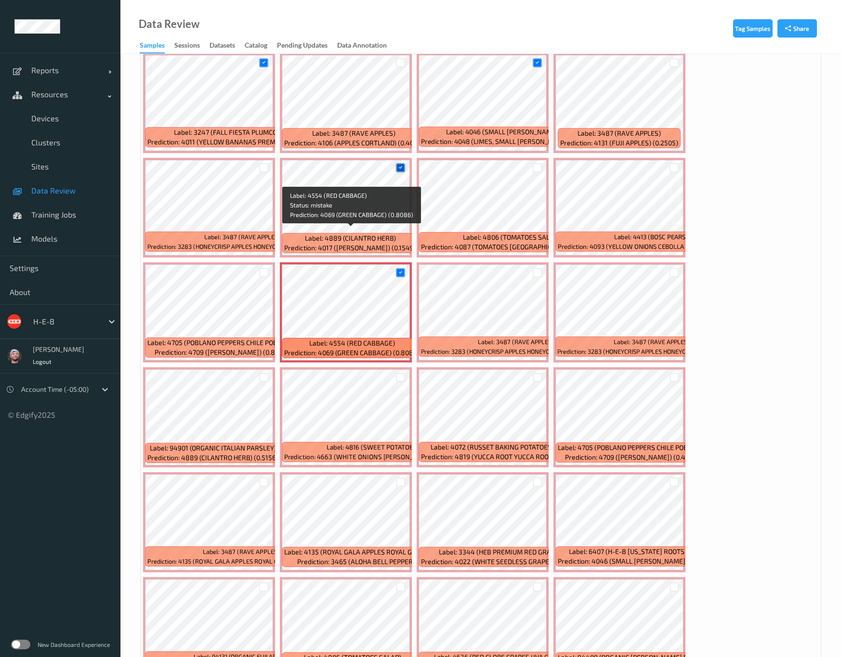
scroll to position [578, 0]
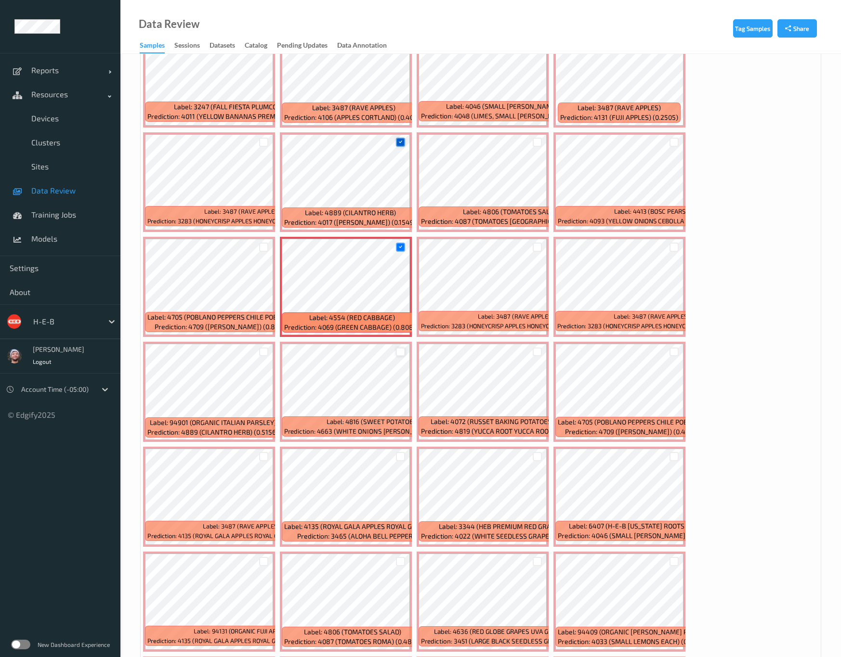
click at [396, 348] on div at bounding box center [400, 352] width 9 height 9
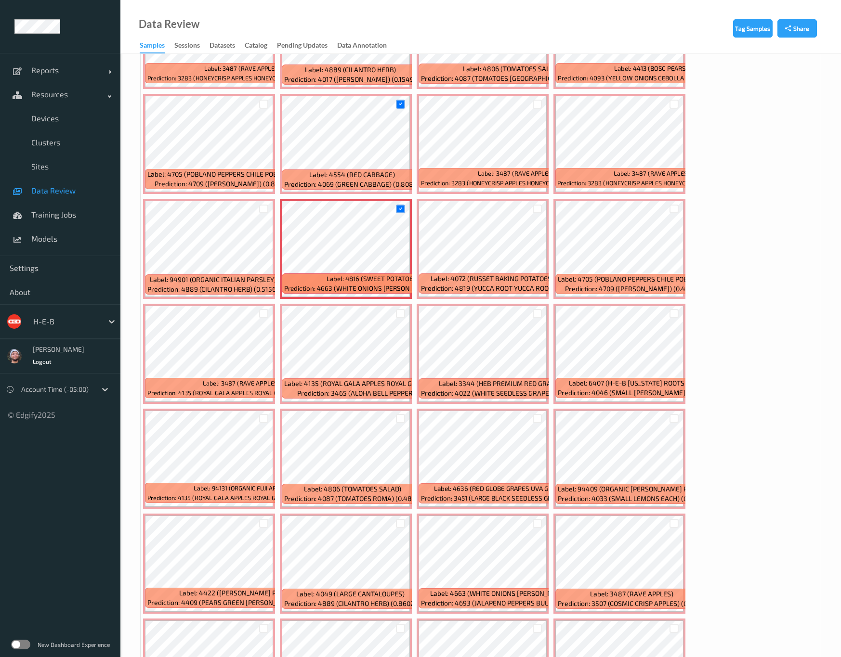
scroll to position [722, 0]
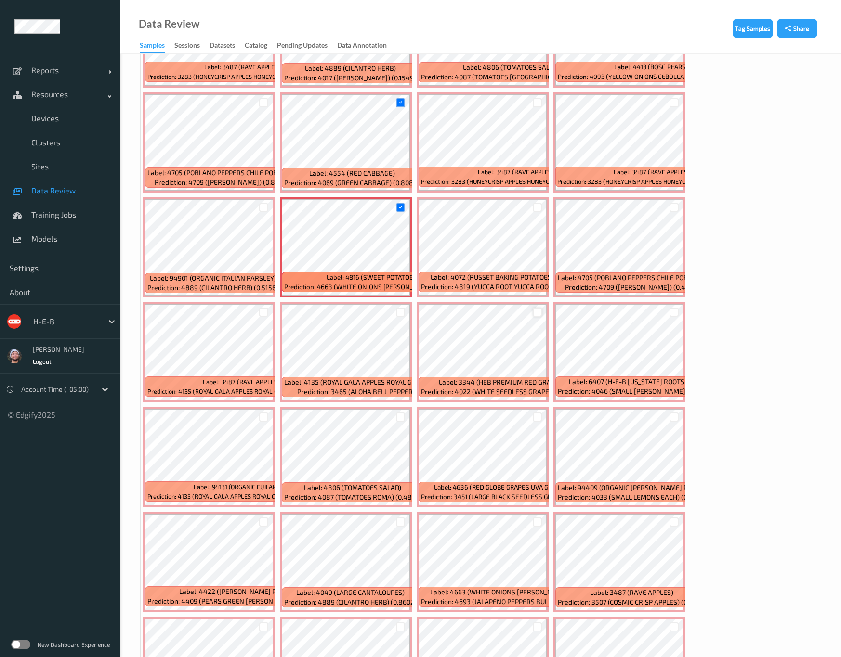
click at [533, 308] on div at bounding box center [537, 312] width 9 height 9
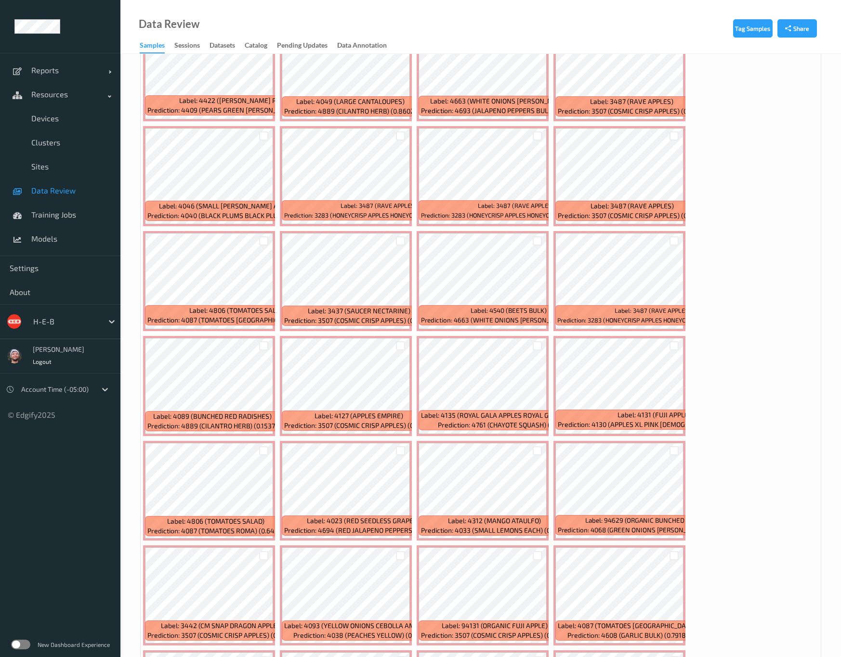
scroll to position [1284, 0]
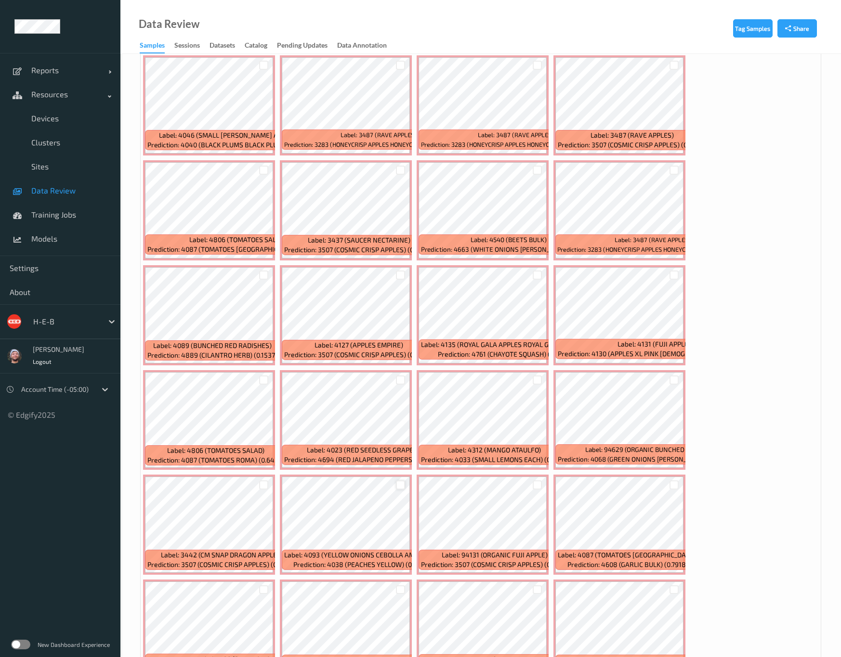
click at [405, 481] on div at bounding box center [400, 485] width 9 height 9
click at [396, 586] on div at bounding box center [400, 590] width 9 height 9
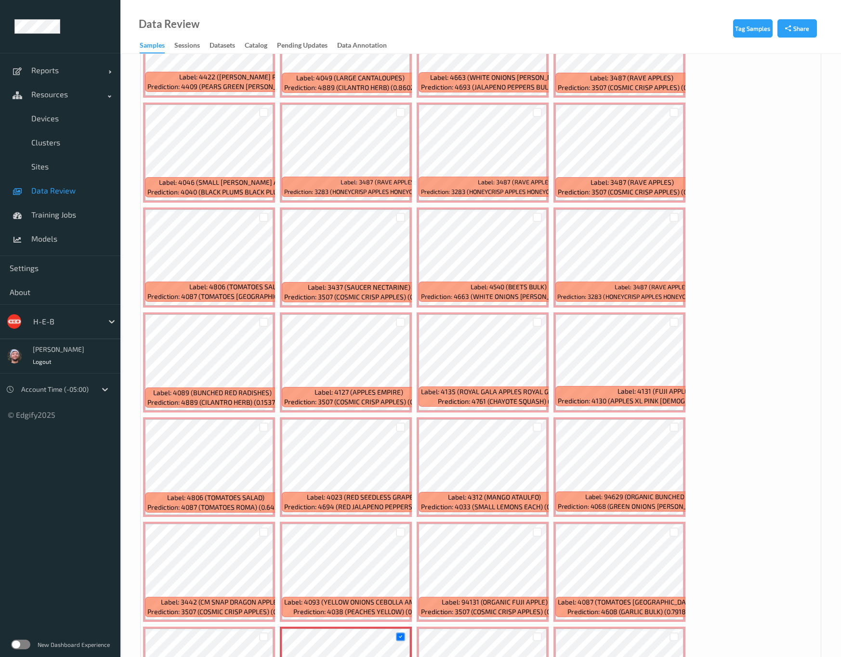
scroll to position [1212, 0]
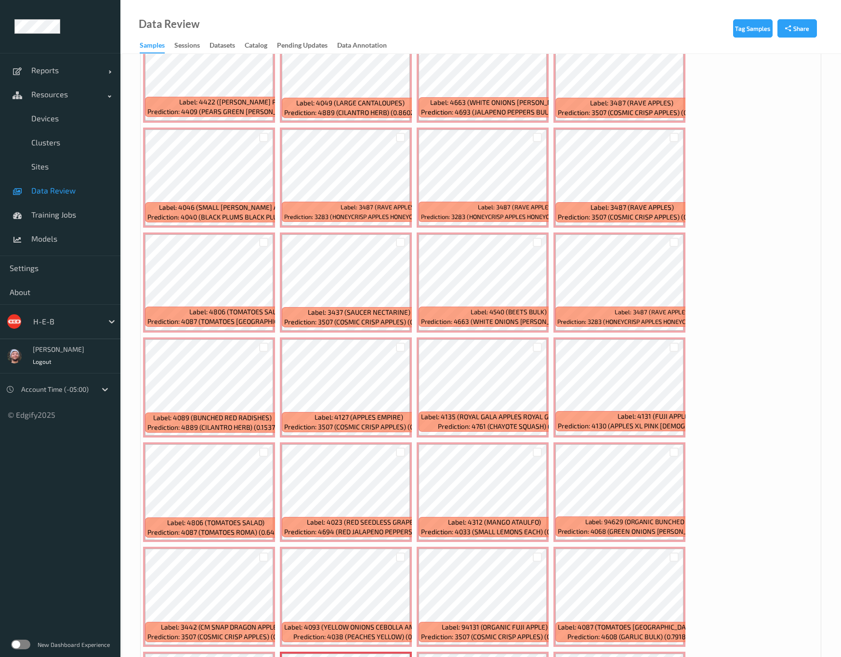
click at [528, 340] on div at bounding box center [537, 348] width 18 height 16
click at [533, 343] on div at bounding box center [537, 347] width 9 height 9
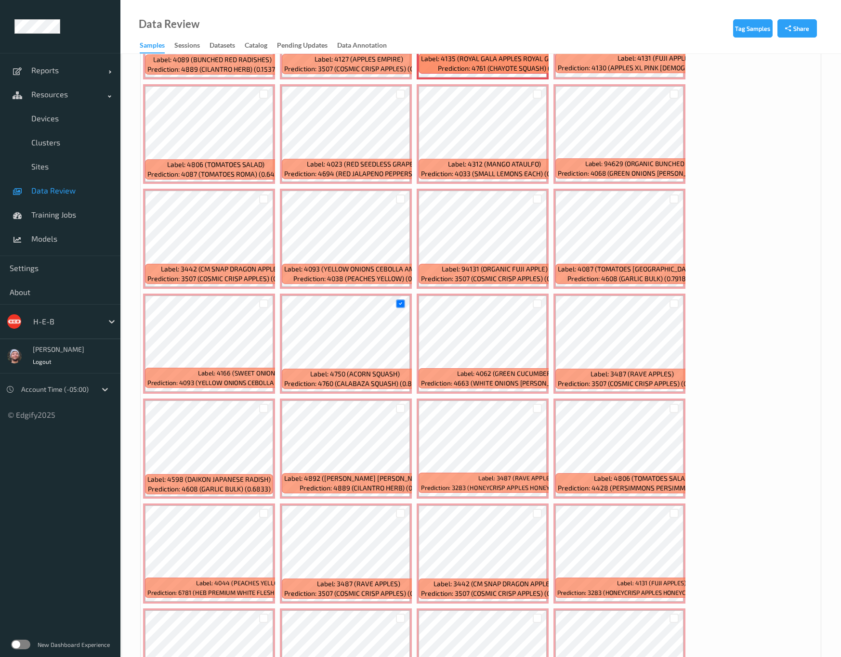
scroll to position [1573, 0]
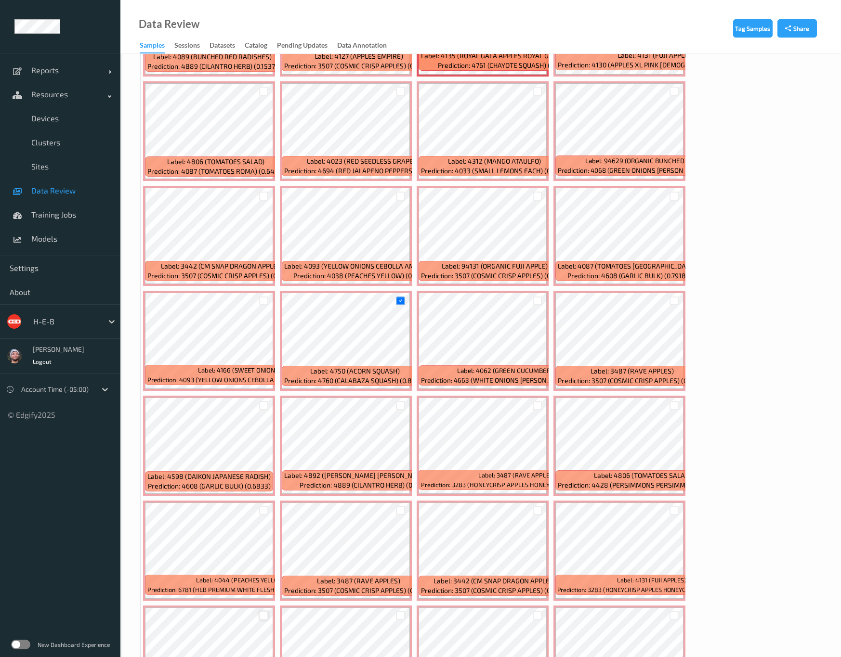
click at [268, 611] on div at bounding box center [263, 615] width 9 height 9
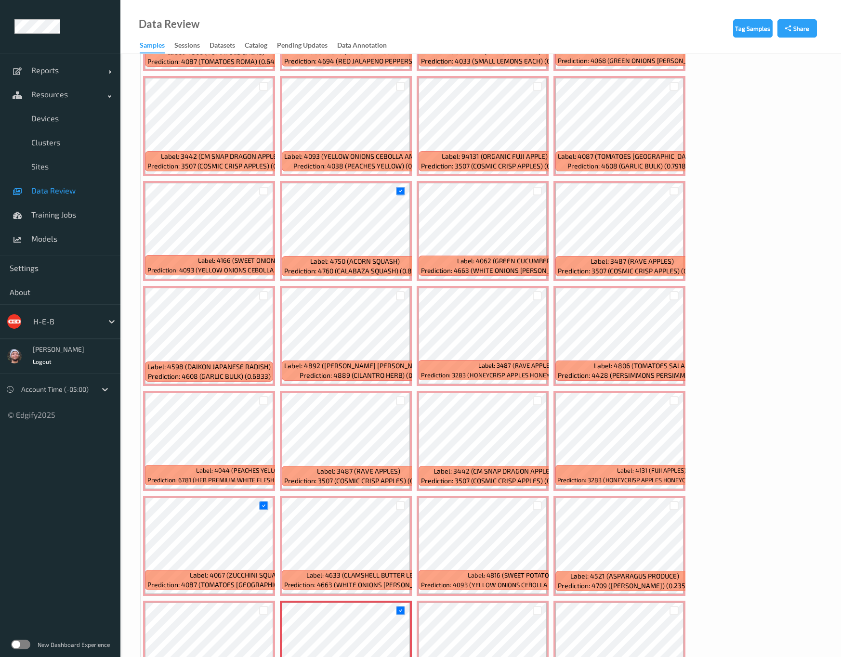
scroll to position [1718, 0]
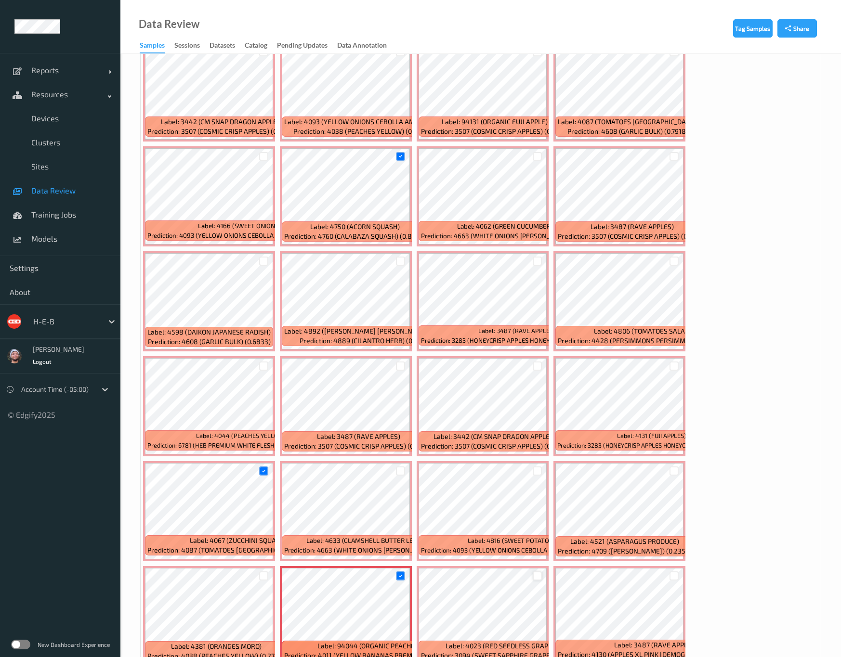
click at [542, 572] on div at bounding box center [537, 576] width 9 height 9
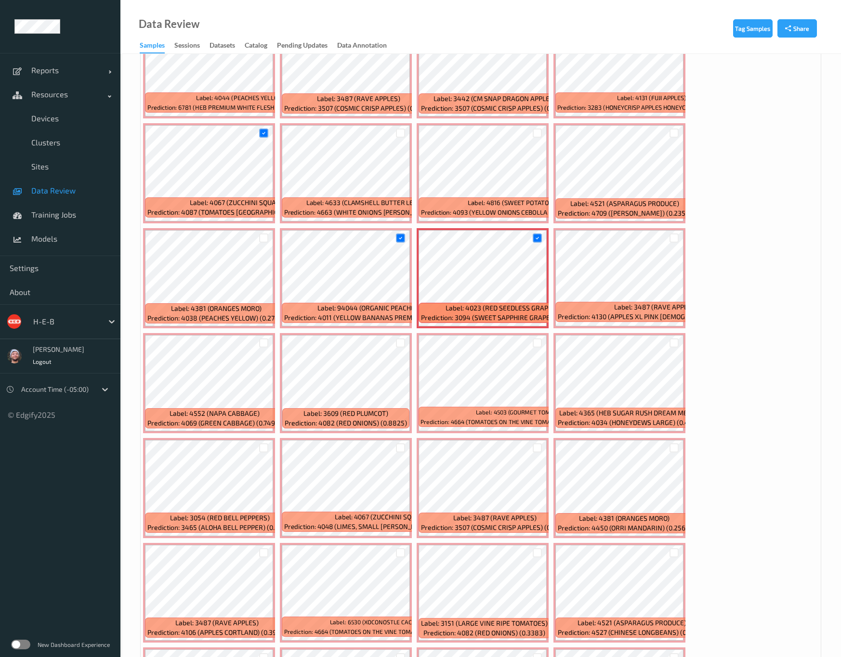
scroll to position [2079, 0]
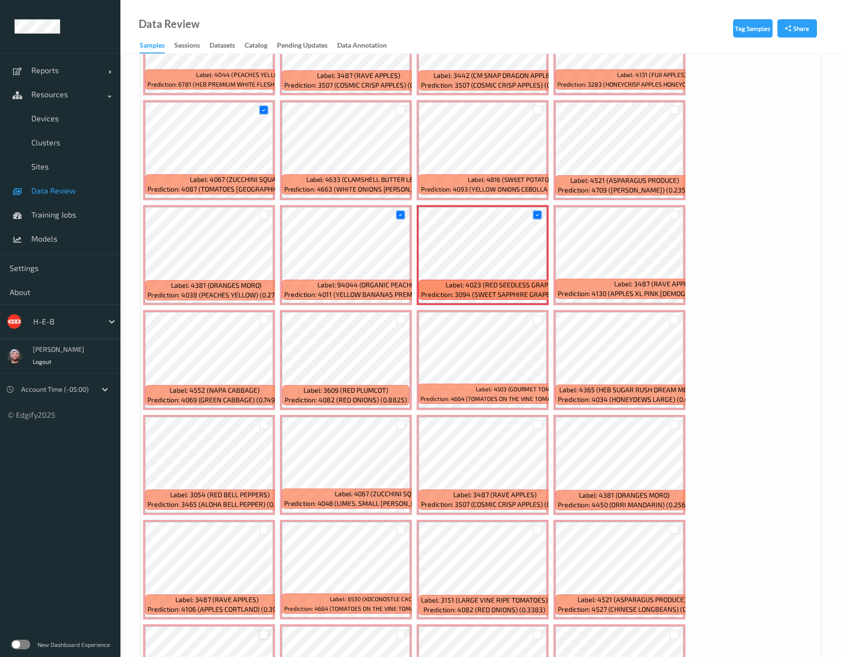
click at [268, 630] on div at bounding box center [263, 634] width 9 height 9
click at [405, 630] on div at bounding box center [400, 634] width 9 height 9
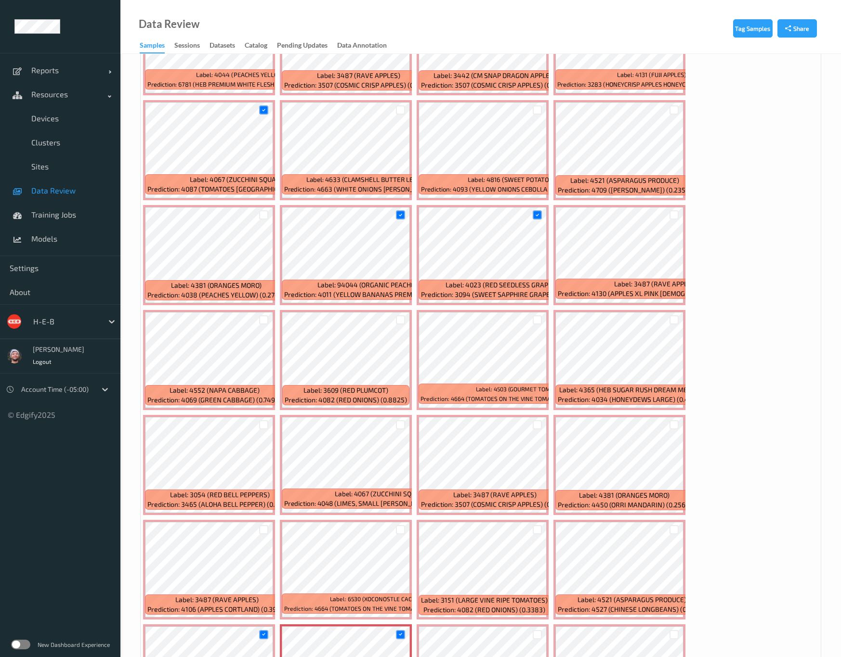
click at [547, 627] on div at bounding box center [537, 635] width 18 height 16
click at [542, 630] on div at bounding box center [537, 634] width 9 height 9
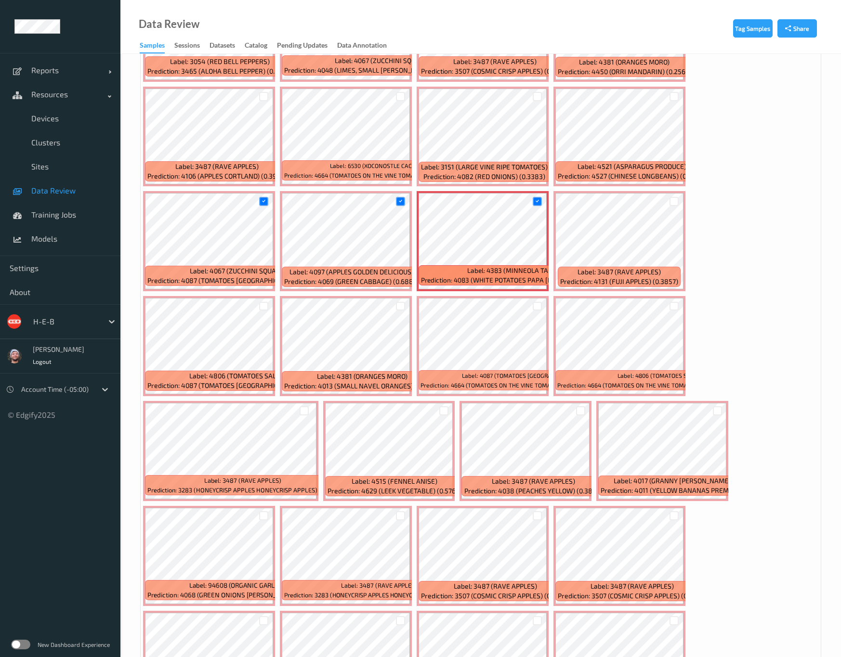
scroll to position [2657, 0]
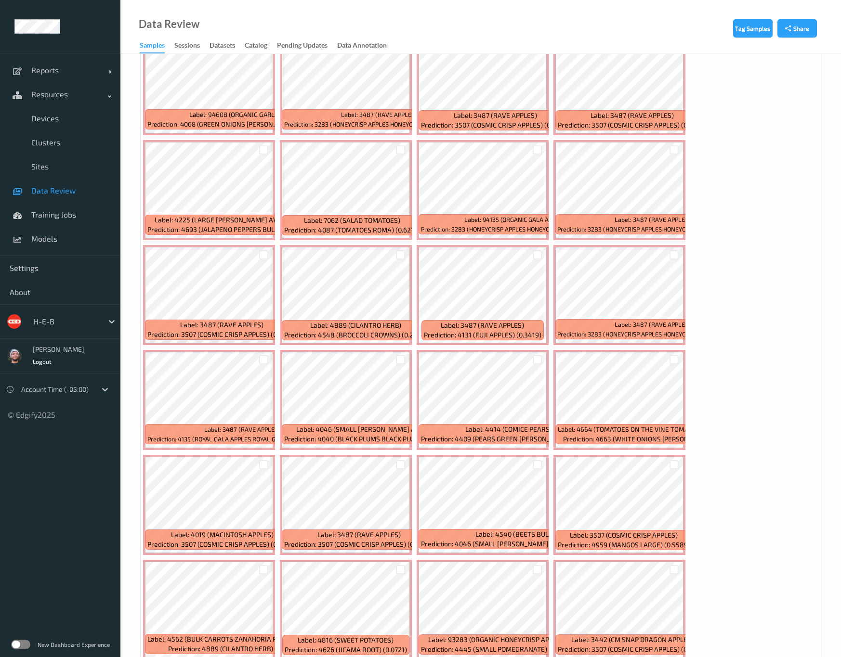
scroll to position [3018, 0]
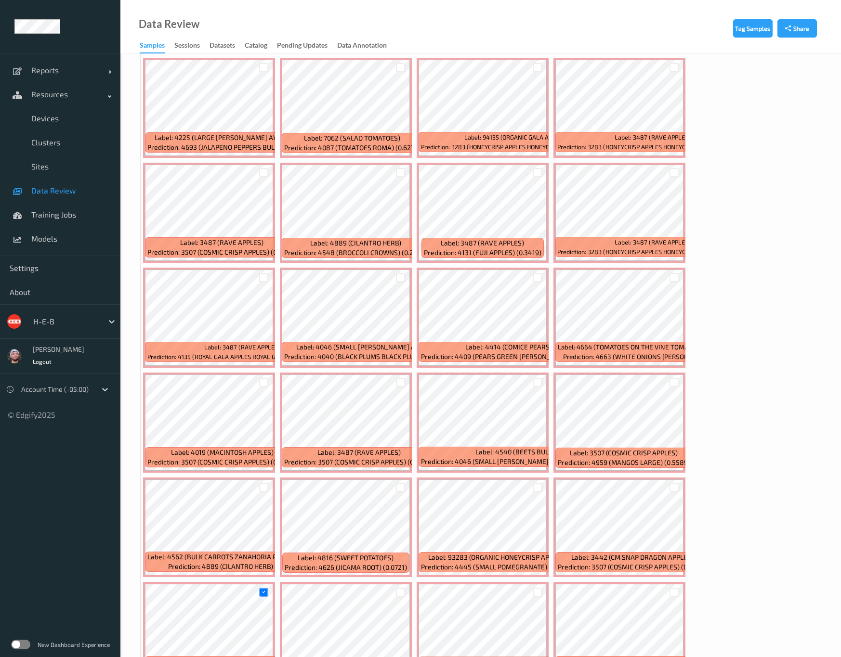
scroll to position [3090, 0]
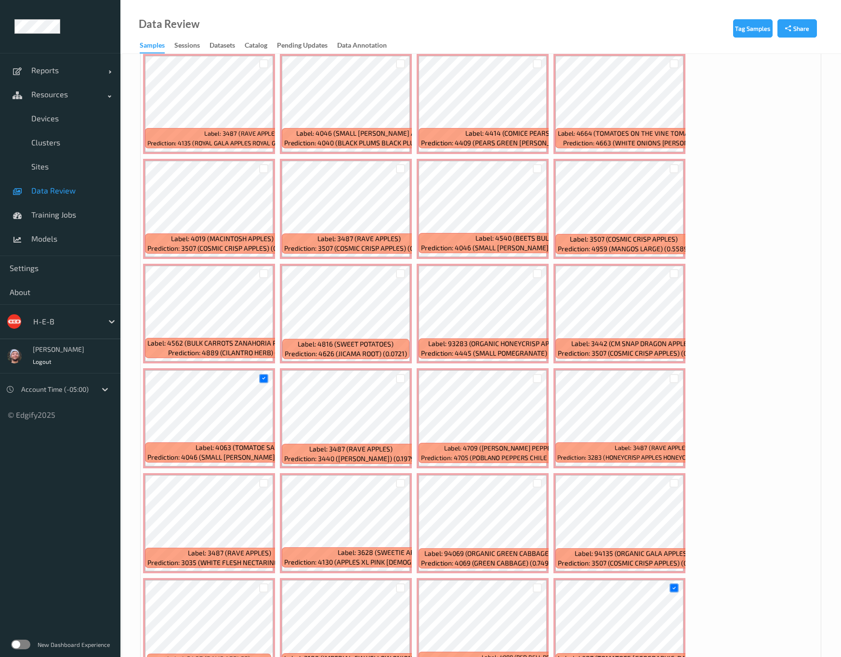
scroll to position [3307, 0]
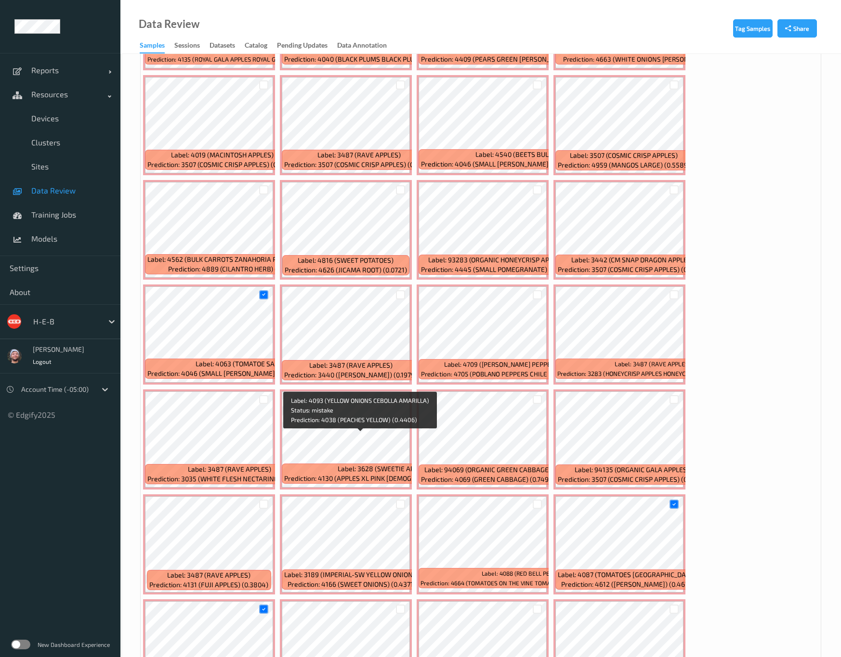
scroll to position [3452, 0]
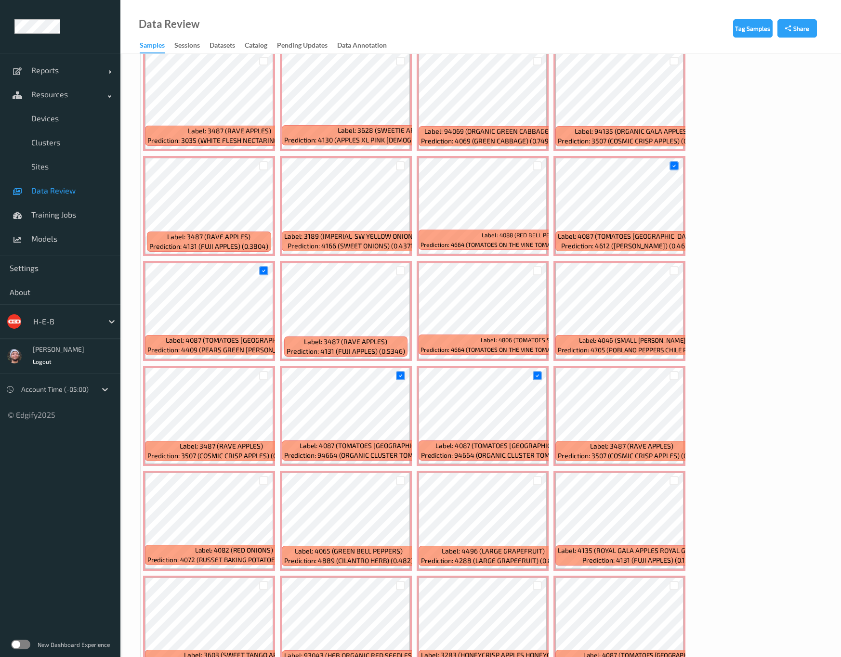
scroll to position [3741, 0]
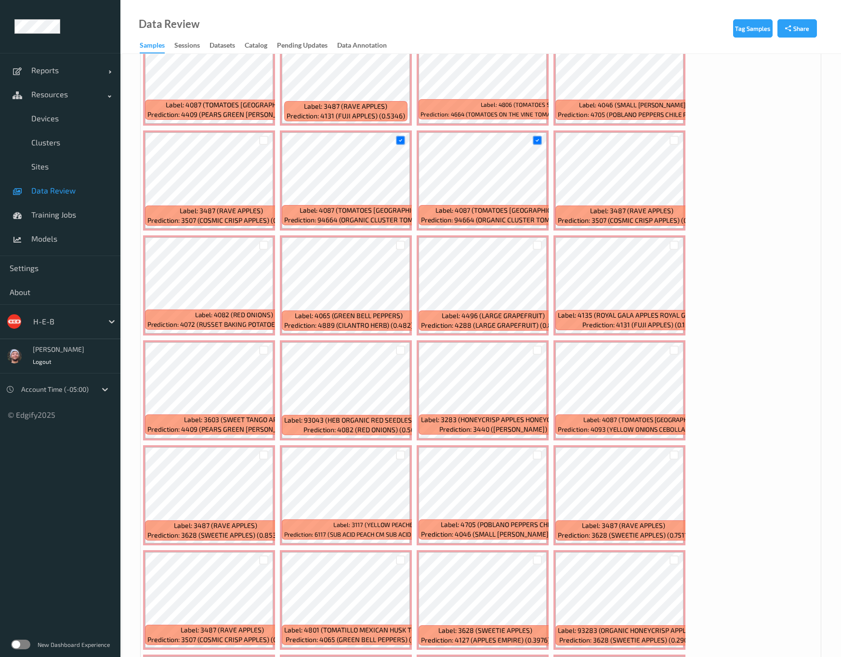
type input "*"
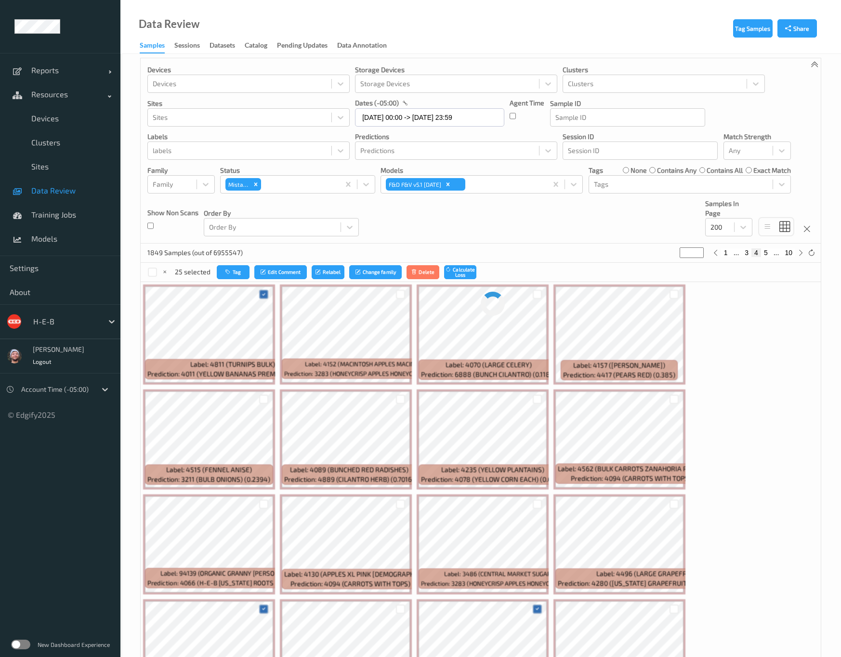
scroll to position [0, 0]
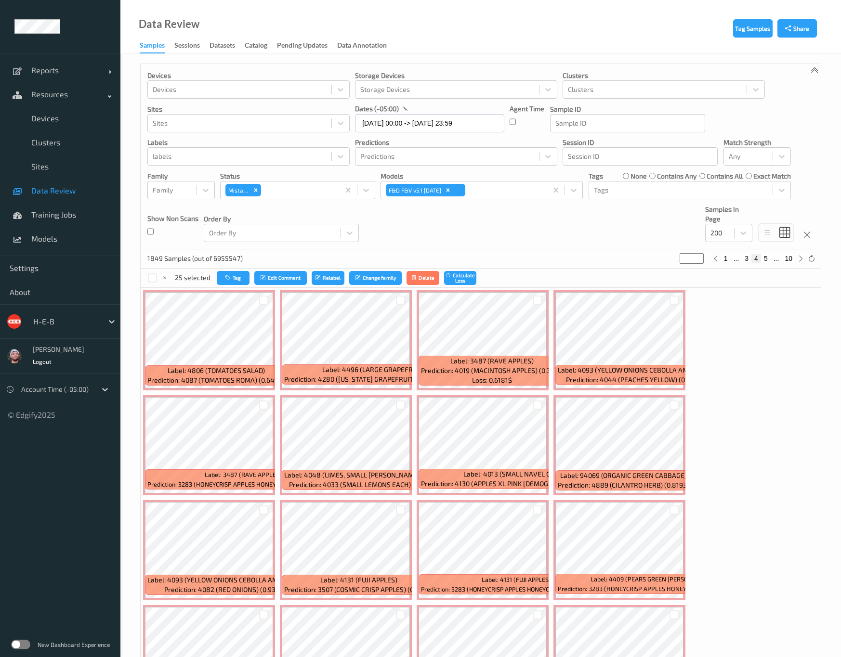
drag, startPoint x: 491, startPoint y: 241, endPoint x: 482, endPoint y: 230, distance: 15.0
click at [491, 236] on div "Devices Devices Storage Devices Storage Devices Clusters Clusters Sites Sites d…" at bounding box center [481, 156] width 680 height 185
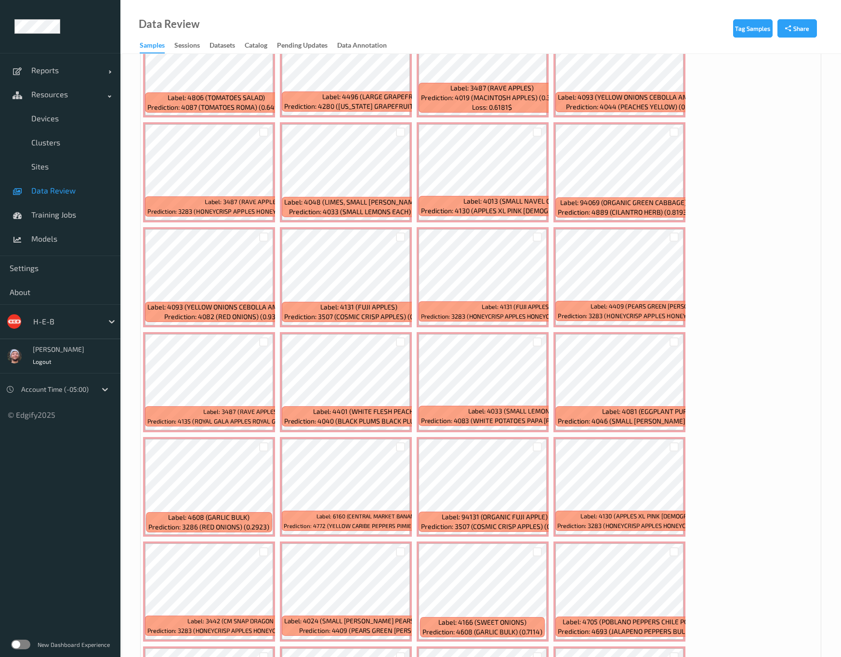
scroll to position [72, 0]
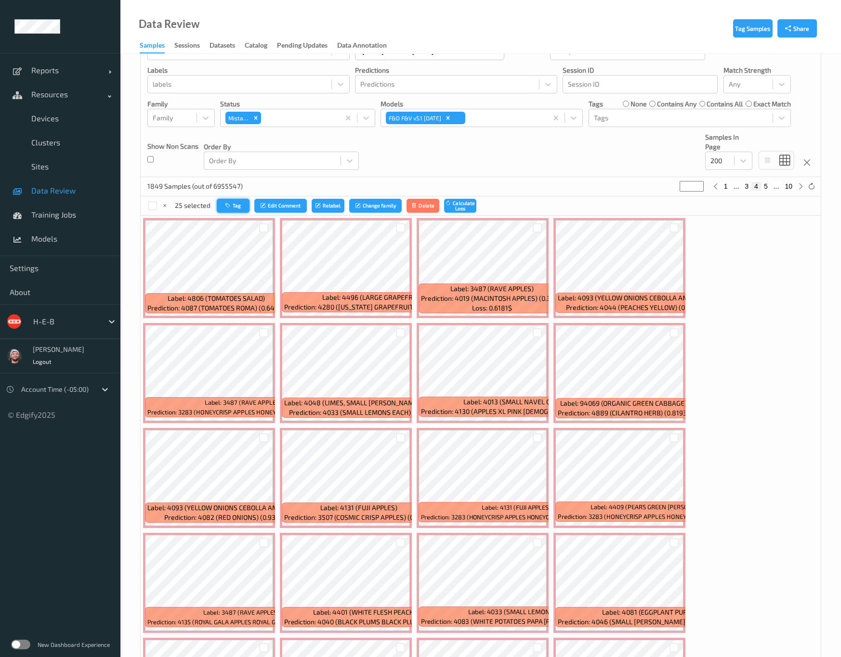
click at [229, 207] on icon "button" at bounding box center [228, 206] width 7 height 6
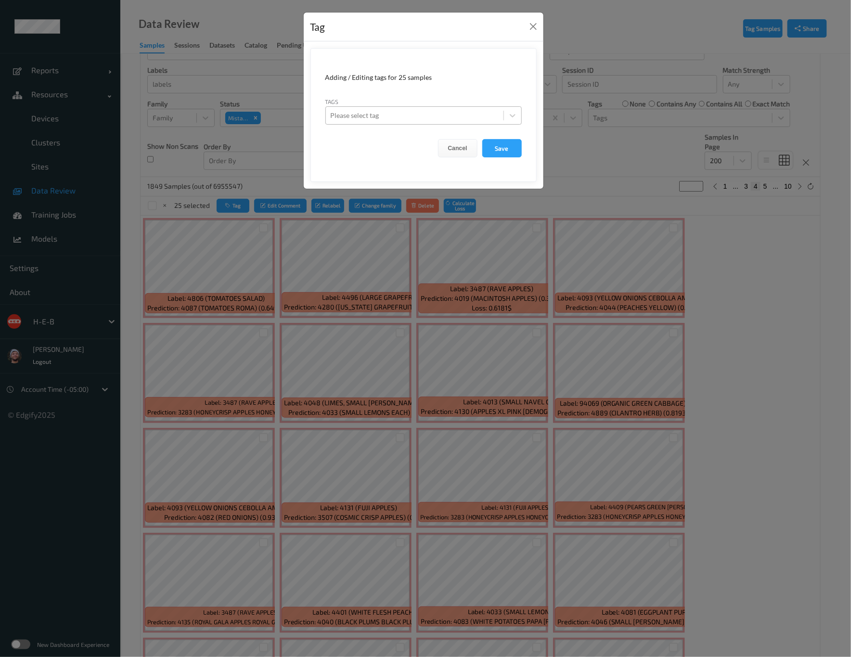
click at [372, 113] on div at bounding box center [415, 116] width 168 height 12
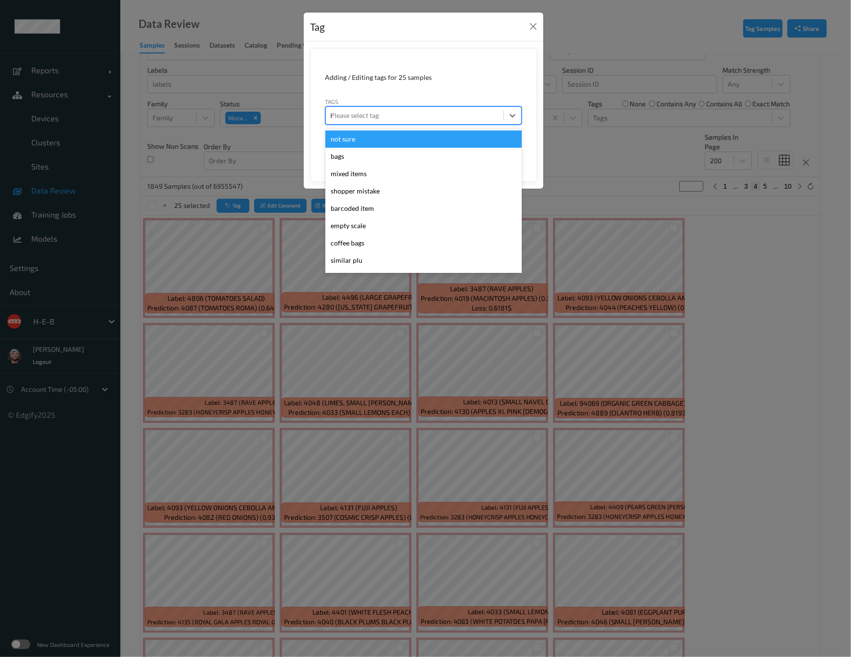
type input "sh"
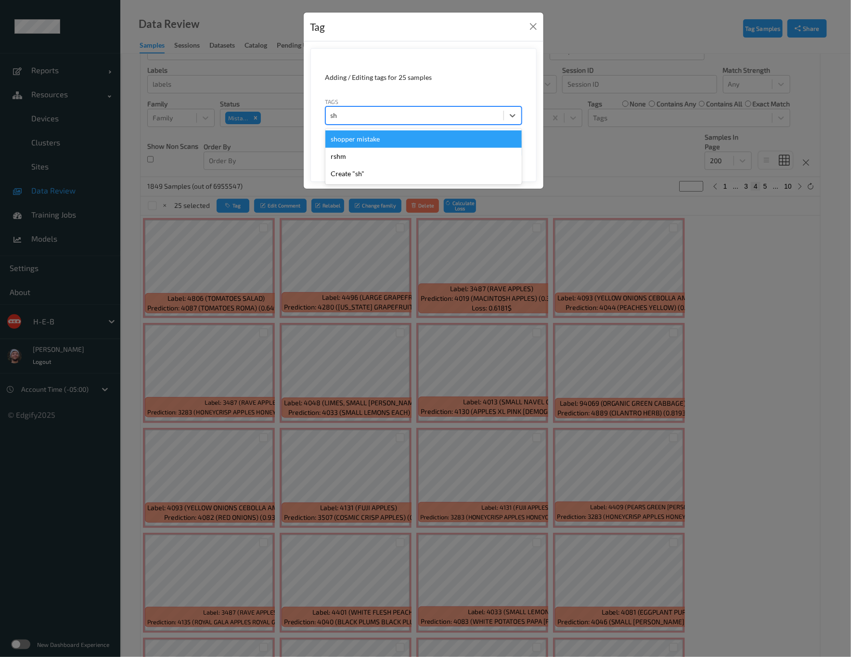
click at [370, 138] on div "shopper mistake" at bounding box center [424, 139] width 196 height 17
click at [512, 152] on button "Save" at bounding box center [502, 148] width 39 height 18
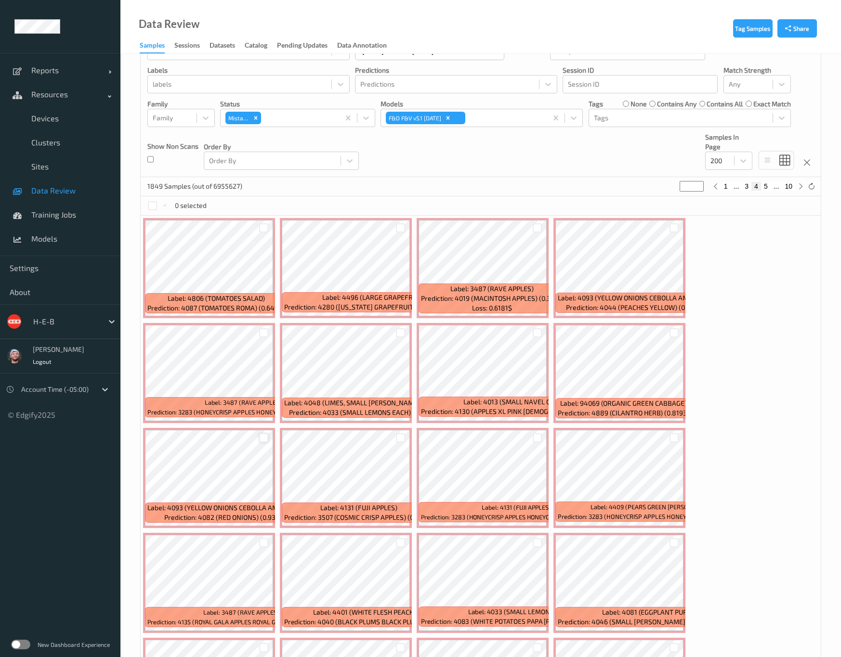
click at [268, 433] on div at bounding box center [263, 437] width 9 height 9
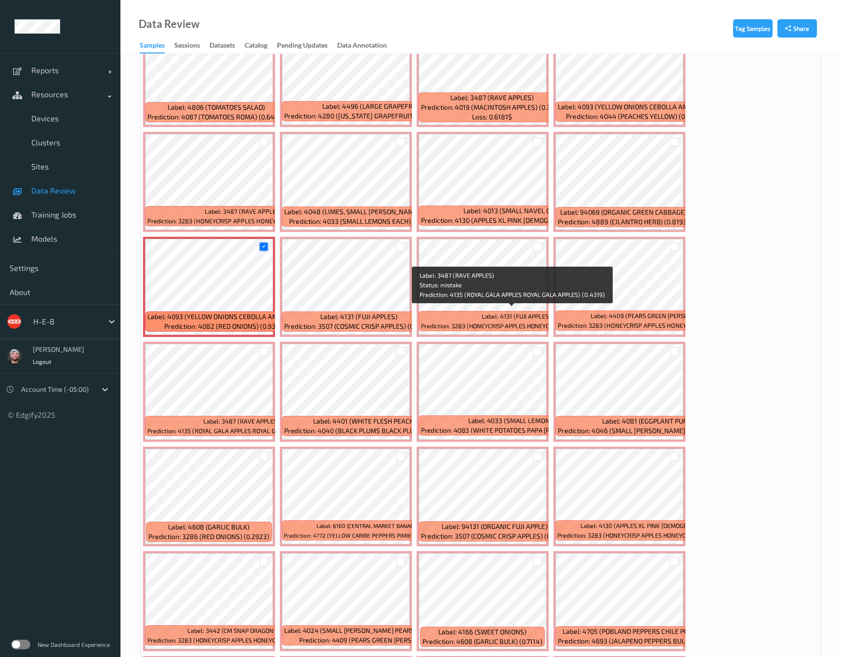
scroll to position [289, 0]
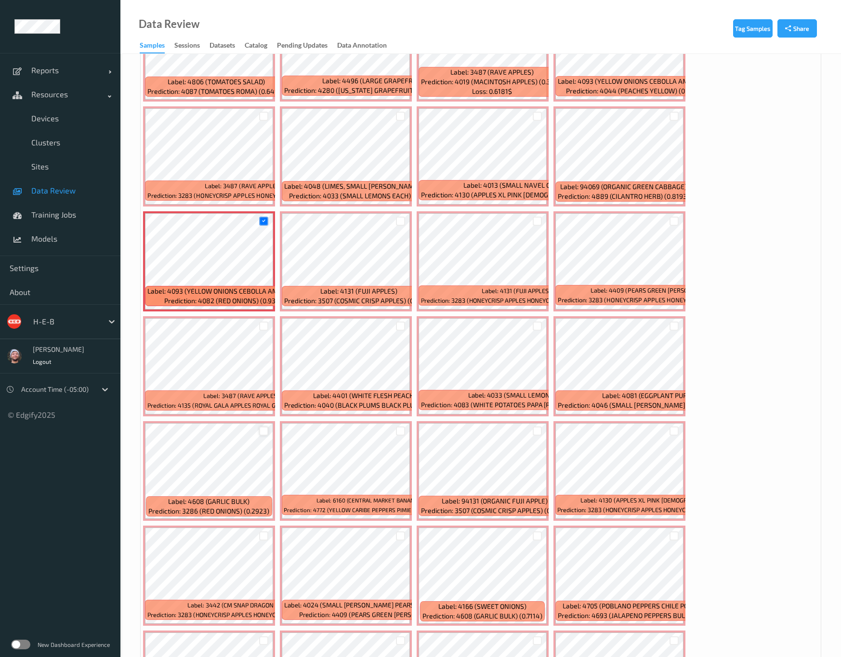
click at [268, 427] on div at bounding box center [263, 431] width 9 height 9
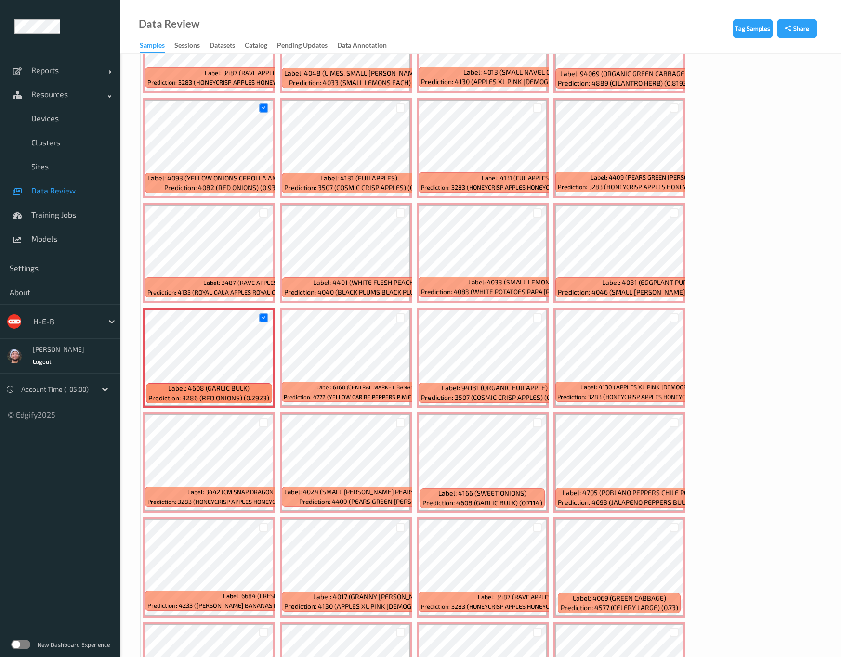
scroll to position [433, 0]
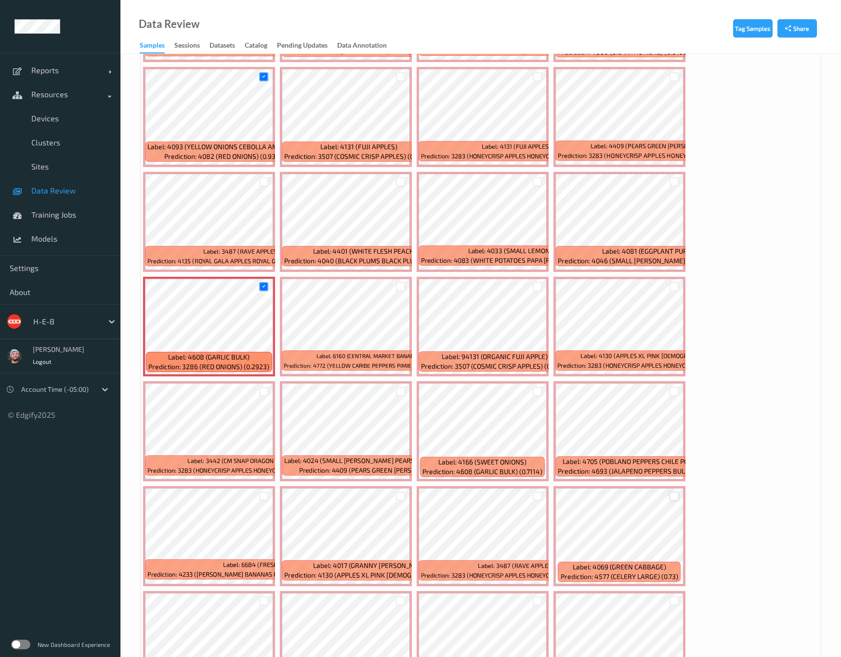
click at [669, 492] on div at bounding box center [673, 496] width 9 height 9
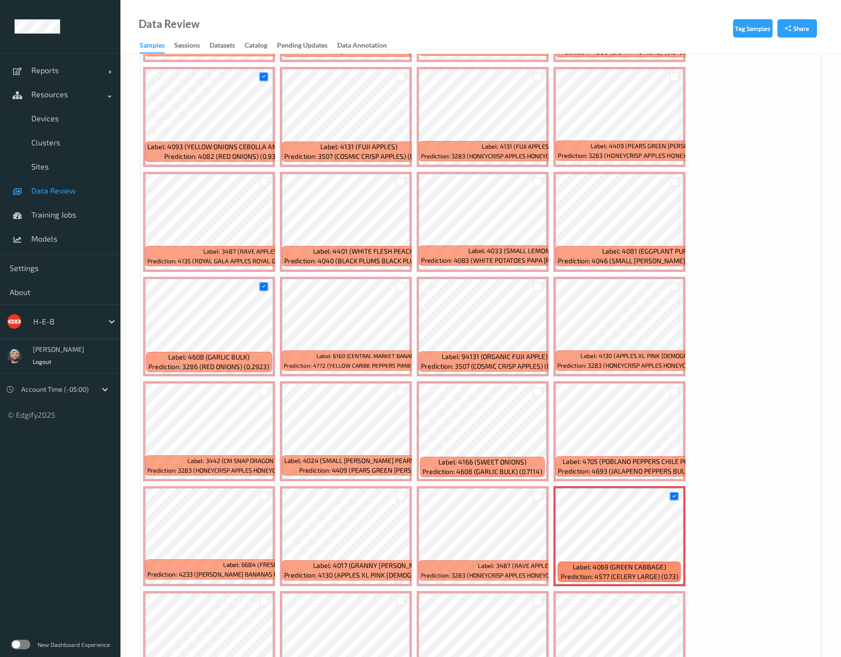
click at [534, 387] on div at bounding box center [537, 391] width 9 height 9
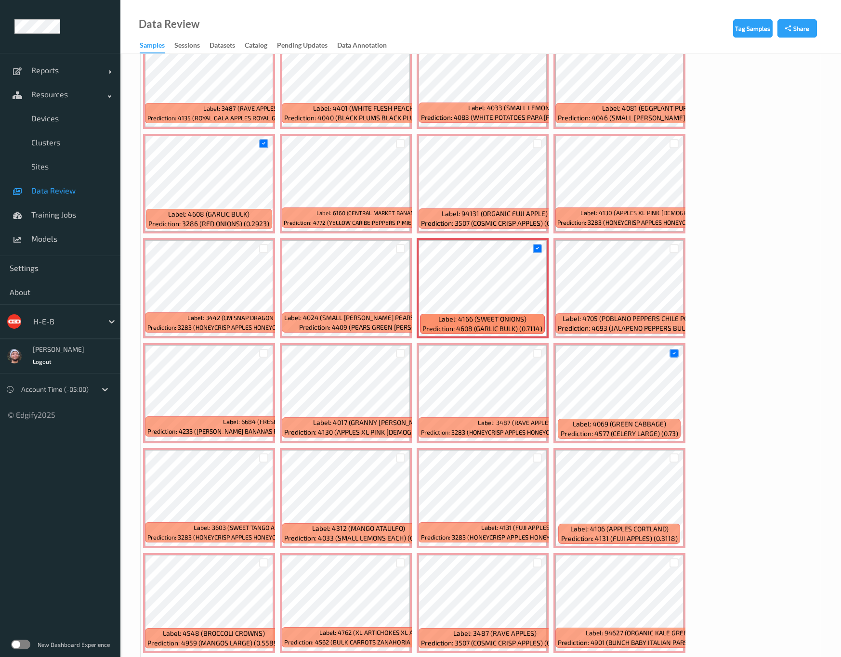
scroll to position [578, 0]
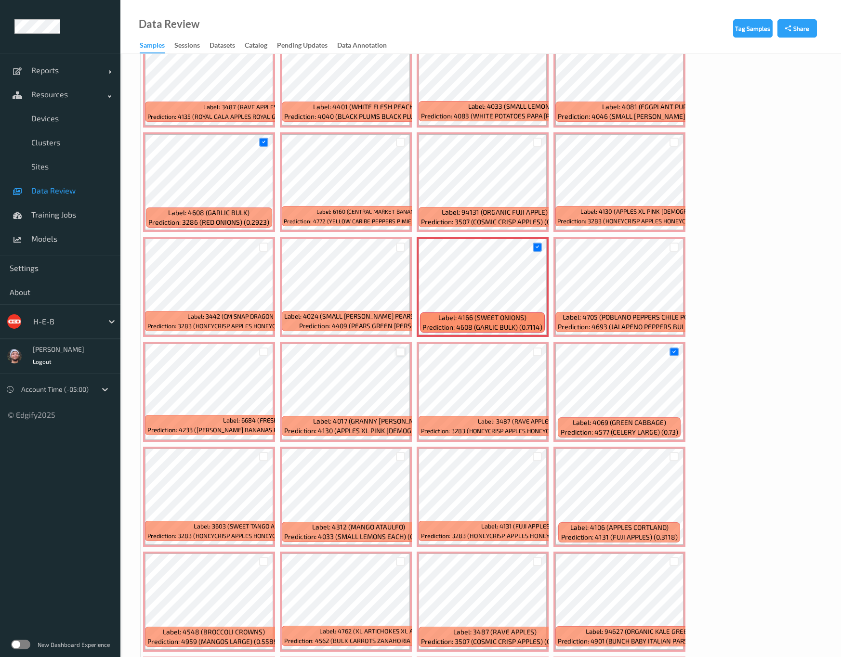
click at [396, 348] on div at bounding box center [400, 352] width 9 height 9
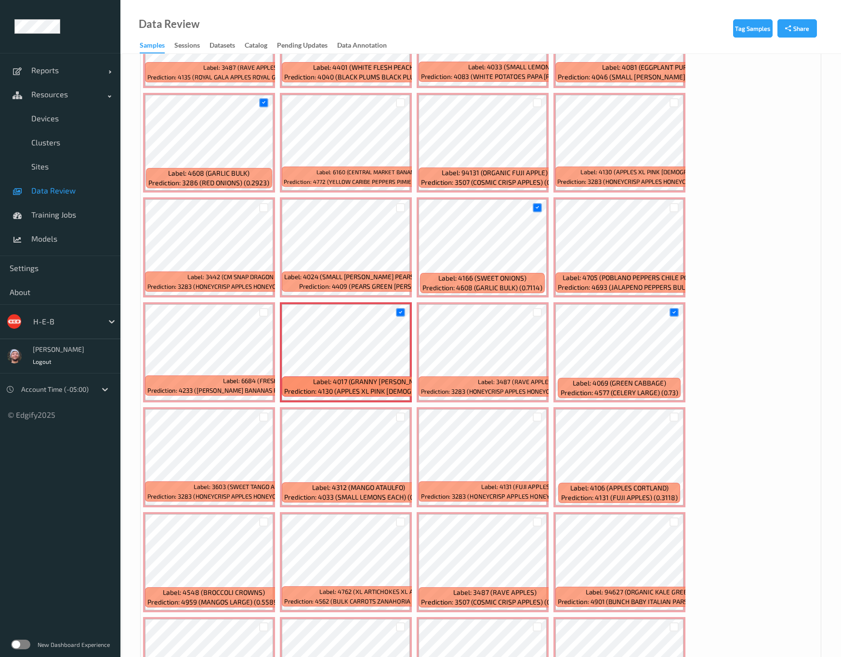
scroll to position [650, 0]
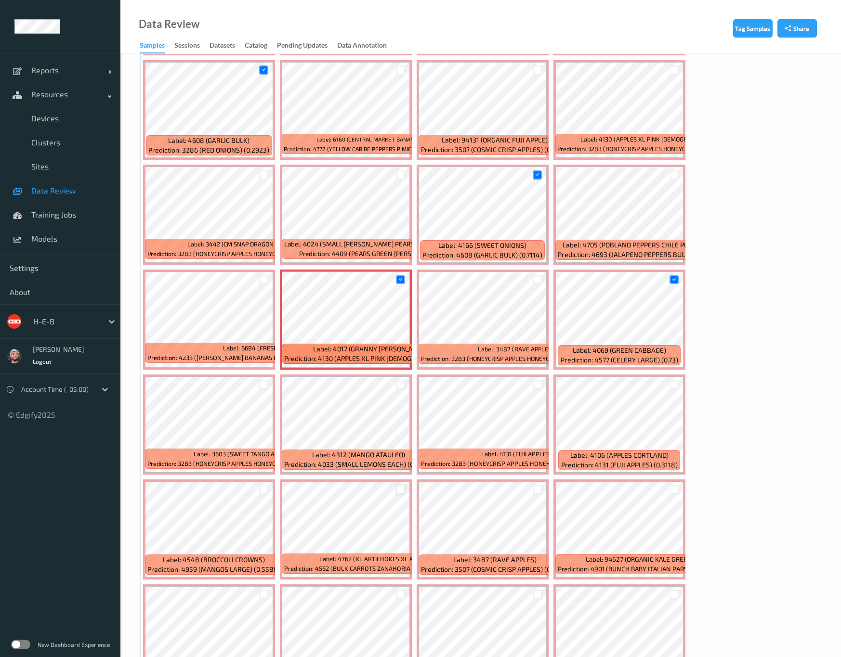
click at [405, 485] on div at bounding box center [400, 489] width 9 height 9
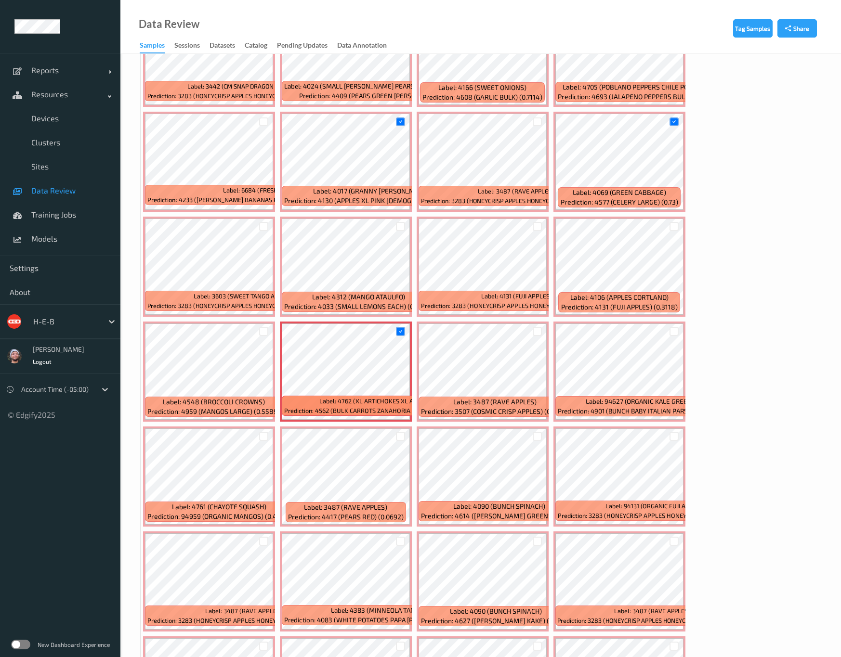
scroll to position [795, 0]
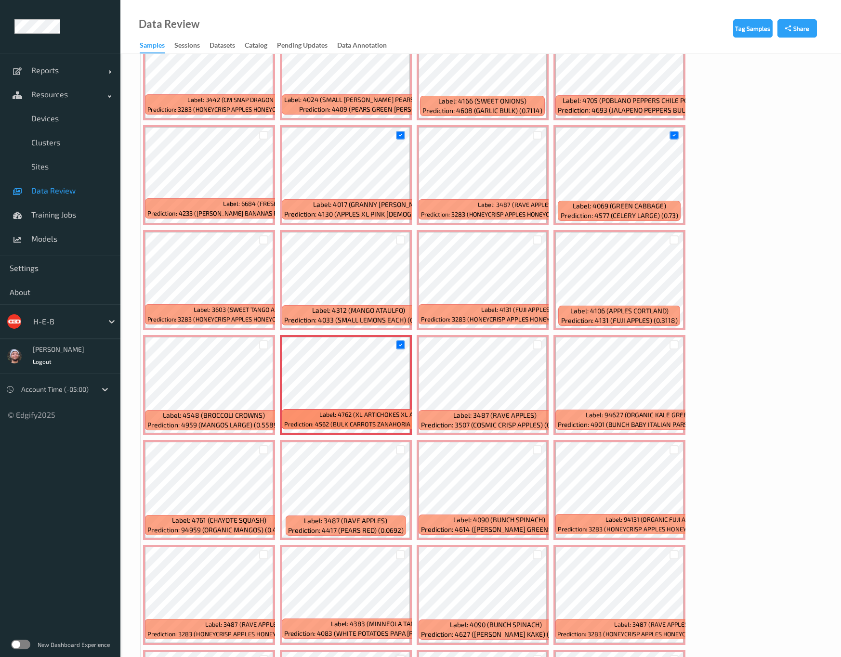
click at [396, 655] on div at bounding box center [400, 659] width 9 height 9
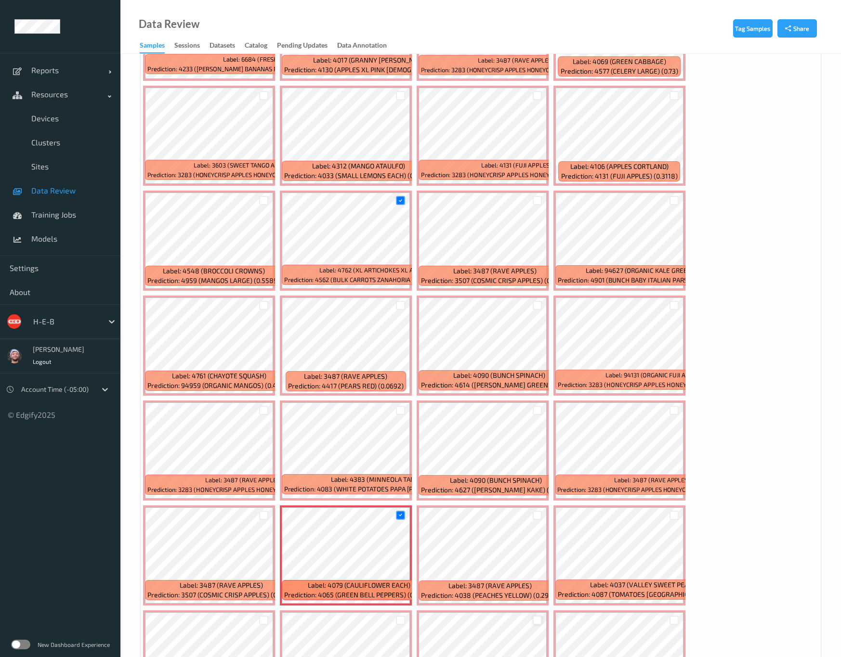
scroll to position [1011, 0]
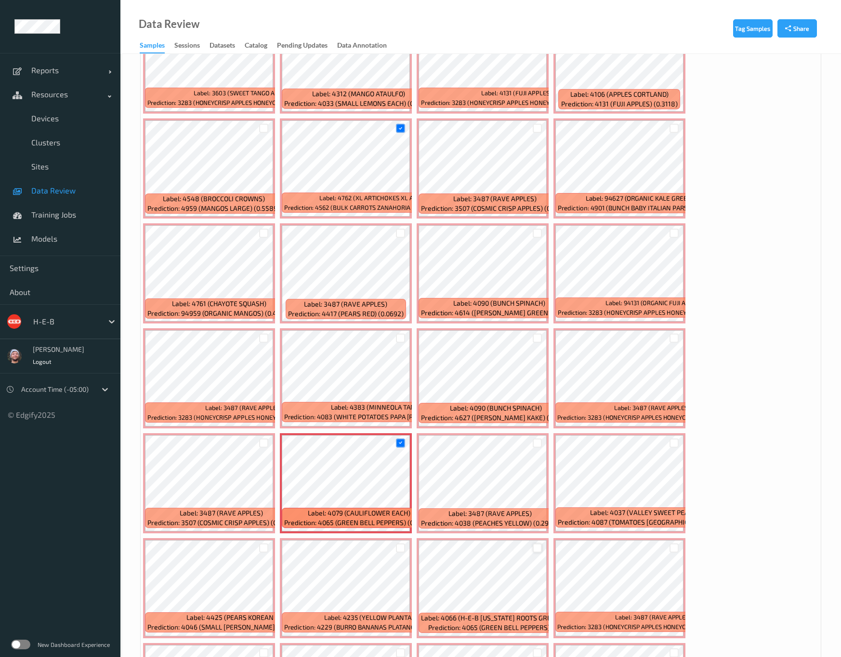
click at [533, 544] on div at bounding box center [537, 548] width 9 height 9
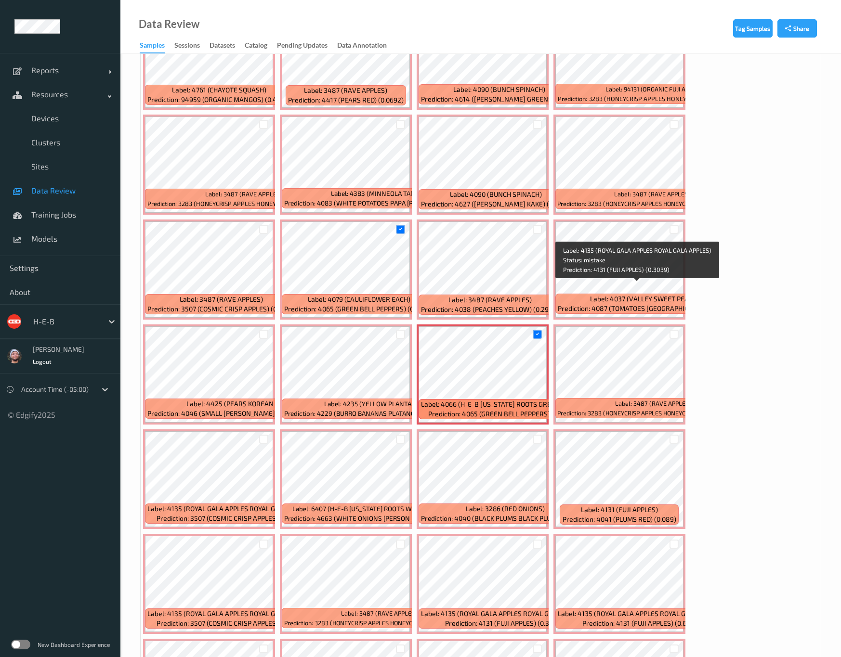
scroll to position [1228, 0]
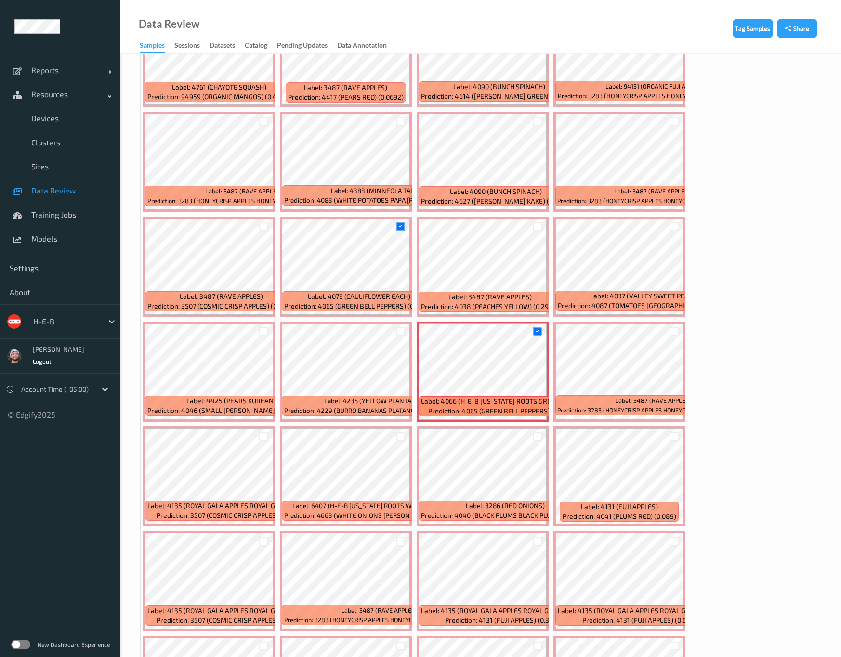
click at [33, 529] on ul "Reports Default Report Customized Report Resources Devices Clusters Sites Data …" at bounding box center [60, 328] width 120 height 657
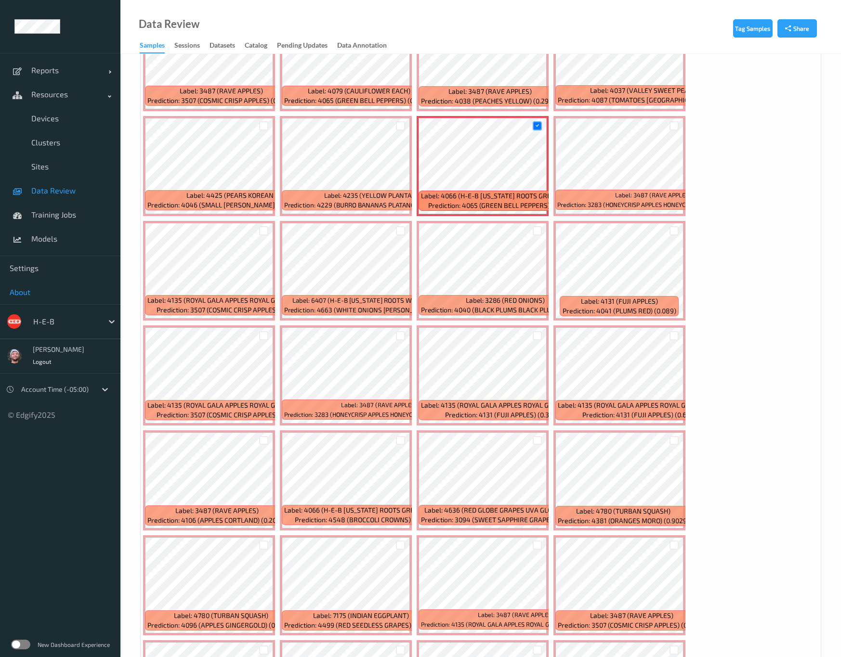
scroll to position [1589, 0]
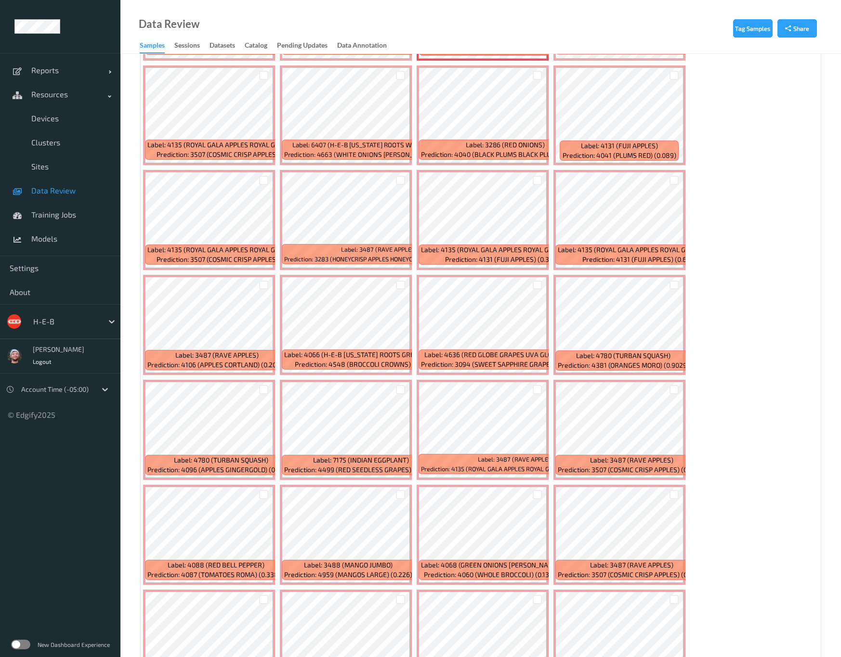
click at [526, 28] on div "Data Review Samples Sessions Datasets Catalog Pending Updates Data Annotation" at bounding box center [480, 27] width 720 height 54
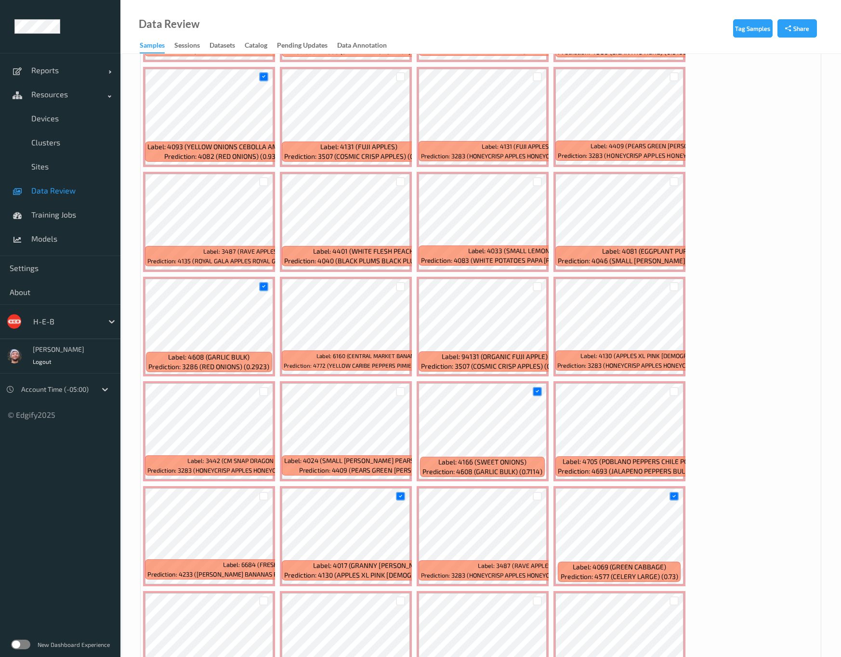
scroll to position [0, 0]
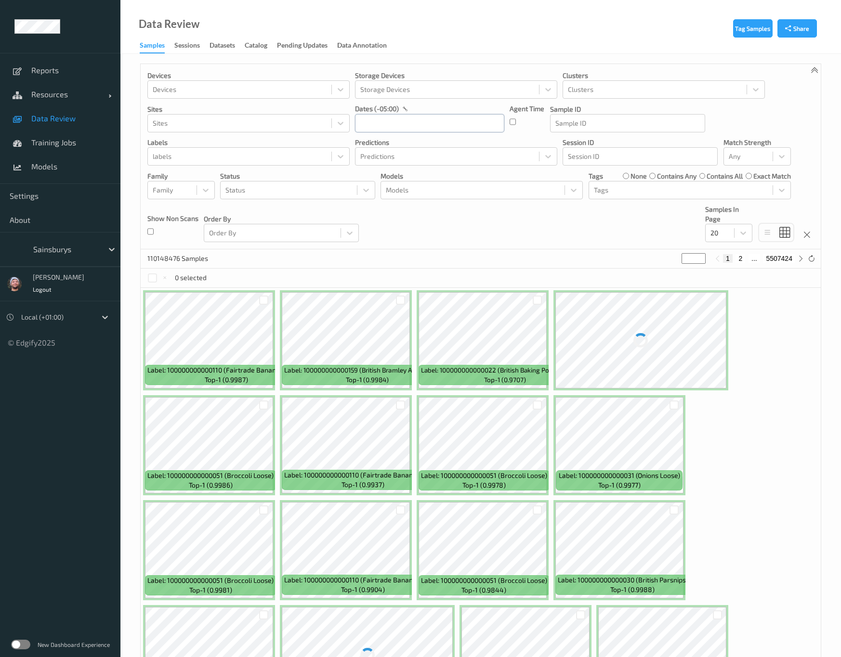
click at [416, 123] on input "text" at bounding box center [429, 123] width 149 height 18
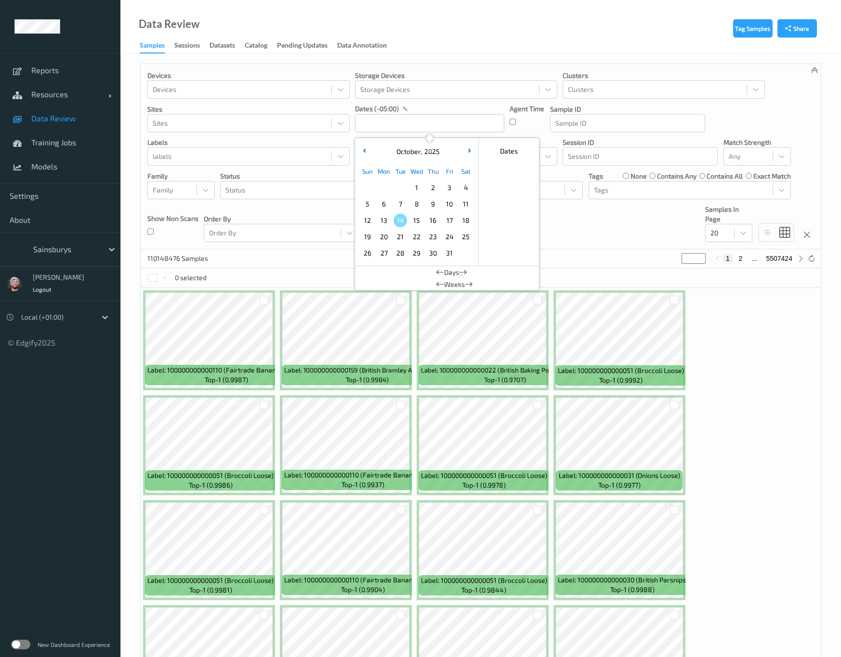
click at [415, 191] on span "1" at bounding box center [416, 187] width 13 height 13
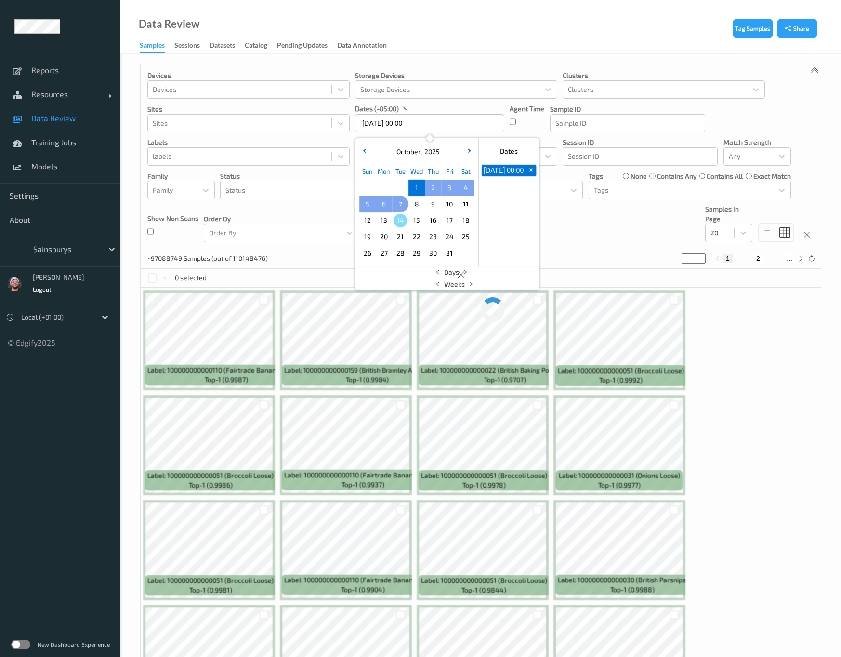
click at [397, 202] on span "7" at bounding box center [399, 203] width 13 height 13
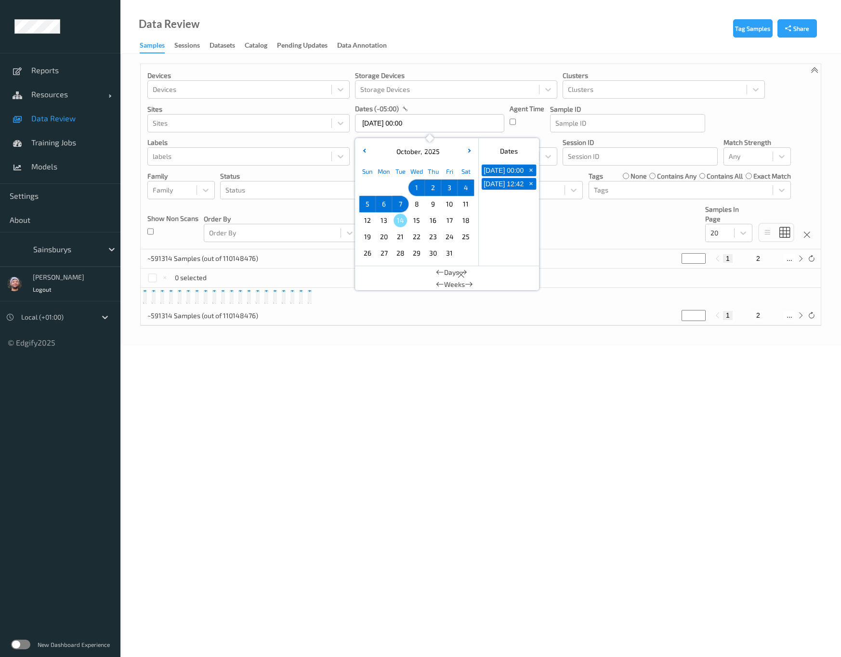
type input "[DATE] 00:00 -> [DATE] 23:59"
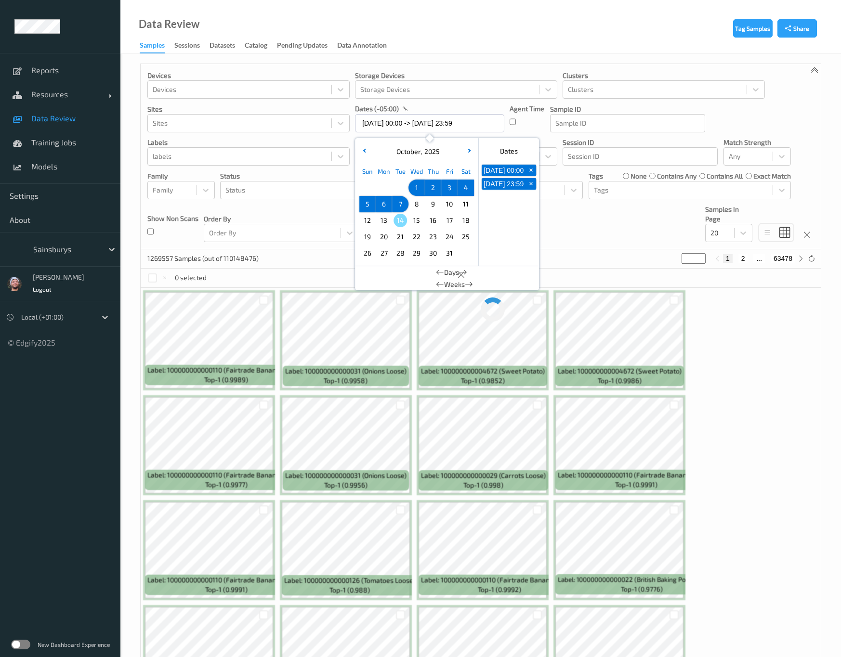
drag, startPoint x: 26, startPoint y: 92, endPoint x: 71, endPoint y: 117, distance: 52.0
click at [26, 92] on span at bounding box center [18, 94] width 17 height 17
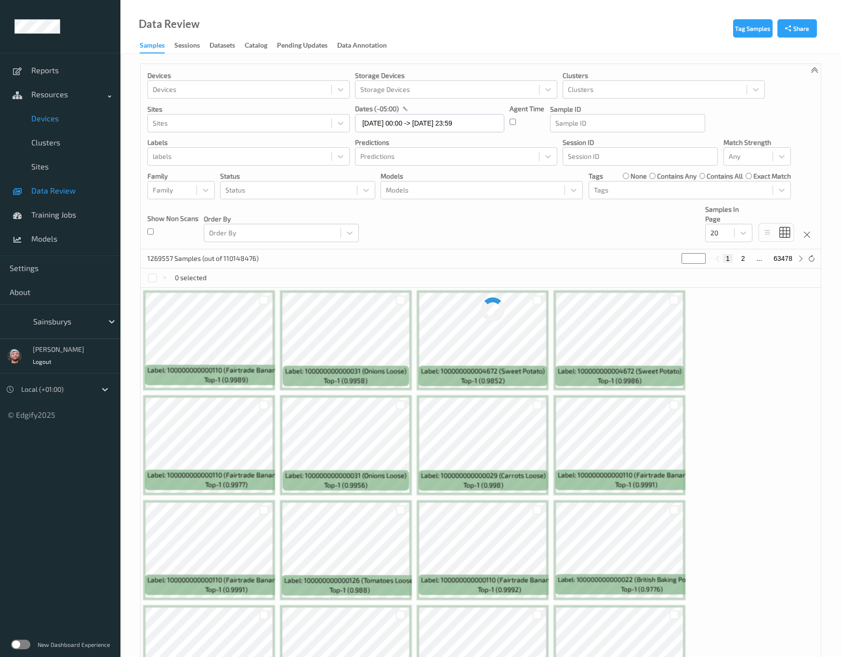
click at [71, 117] on span "Devices" at bounding box center [70, 119] width 79 height 10
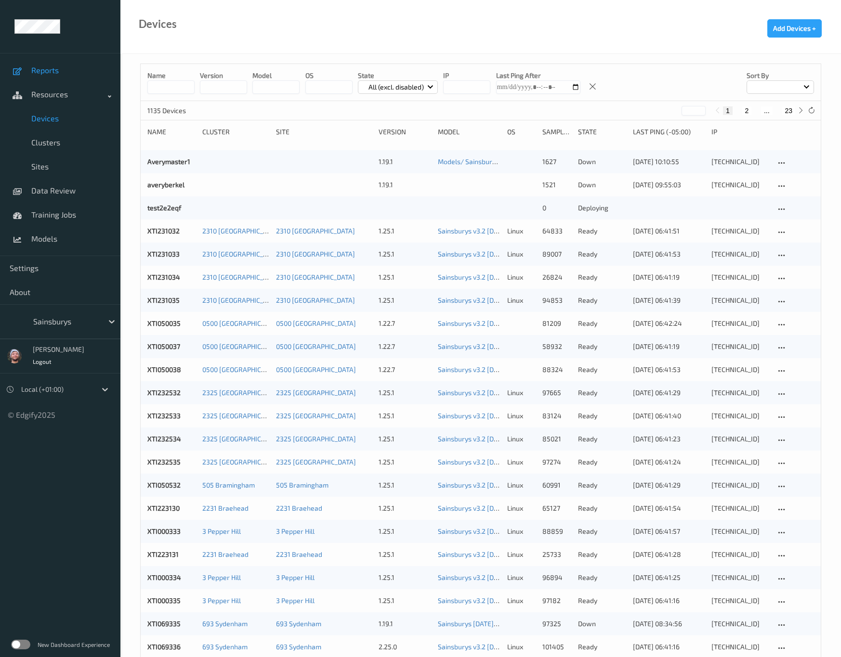
click at [70, 76] on link "Reports" at bounding box center [60, 70] width 120 height 24
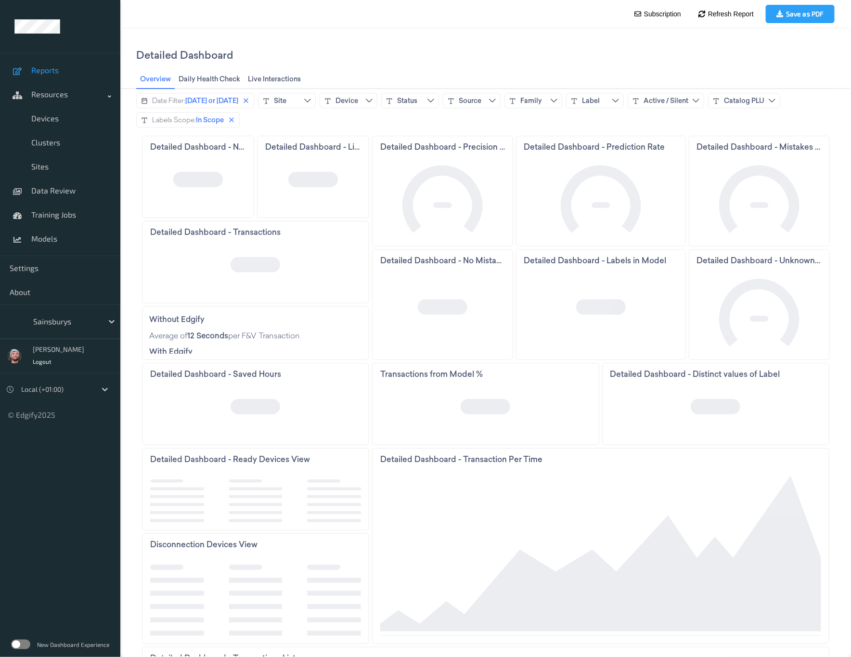
click at [432, 117] on div "Date Filter: [DATE] or [DATE] Site Device Status Source Family Label Active / S…" at bounding box center [485, 109] width 699 height 35
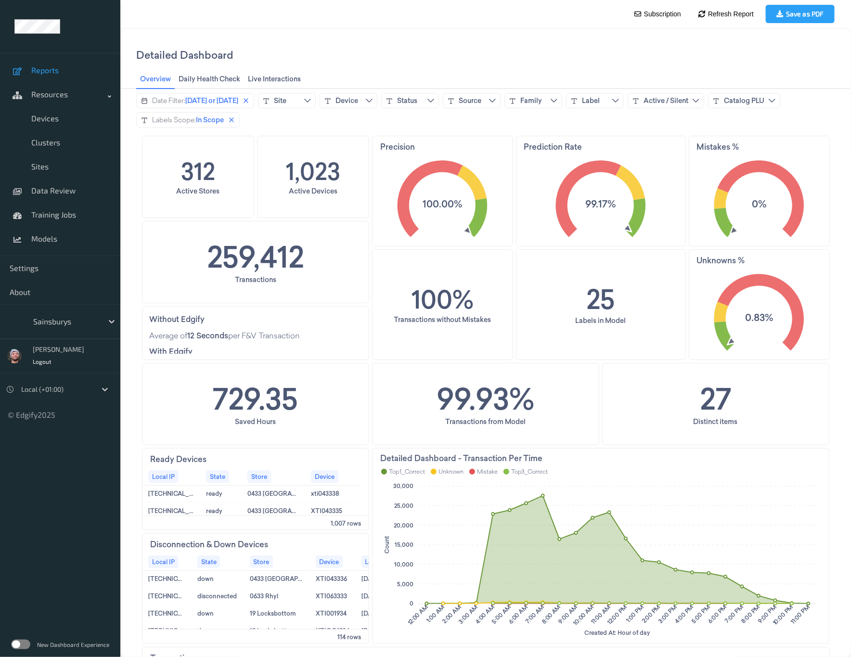
drag, startPoint x: 423, startPoint y: 58, endPoint x: 404, endPoint y: 77, distance: 26.9
click at [423, 58] on div "Detailed Dashboard" at bounding box center [485, 54] width 699 height 30
click at [219, 104] on span "Today or yesterday" at bounding box center [211, 100] width 53 height 10
drag, startPoint x: 128, startPoint y: 144, endPoint x: 118, endPoint y: 144, distance: 10.1
click at [120, 144] on html "Detailed Dashboard Overview Overview Daily Health Check Daily Health Check Live…" at bounding box center [485, 341] width 731 height 629
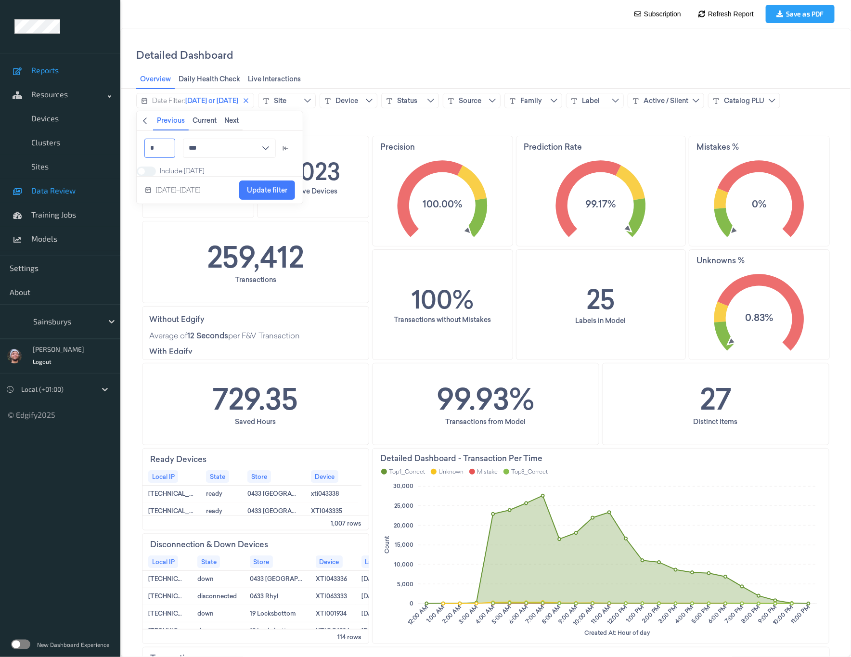
type input "*"
type input "****"
click at [295, 198] on button "Update filter" at bounding box center [267, 189] width 56 height 19
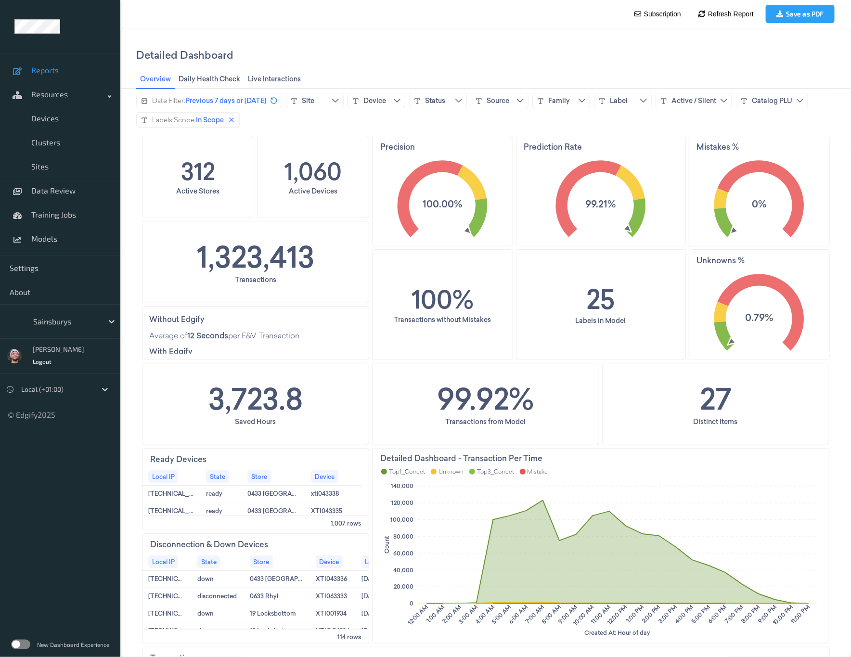
click at [440, 48] on div "Detailed Dashboard" at bounding box center [485, 54] width 699 height 30
click at [58, 205] on link "Training Jobs" at bounding box center [60, 215] width 120 height 24
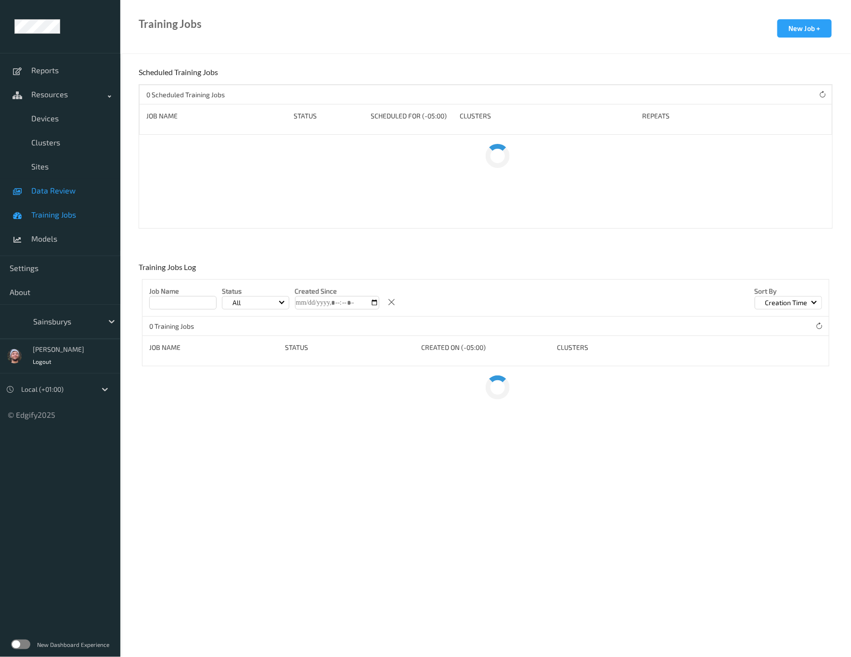
click at [57, 196] on link "Data Review" at bounding box center [60, 191] width 120 height 24
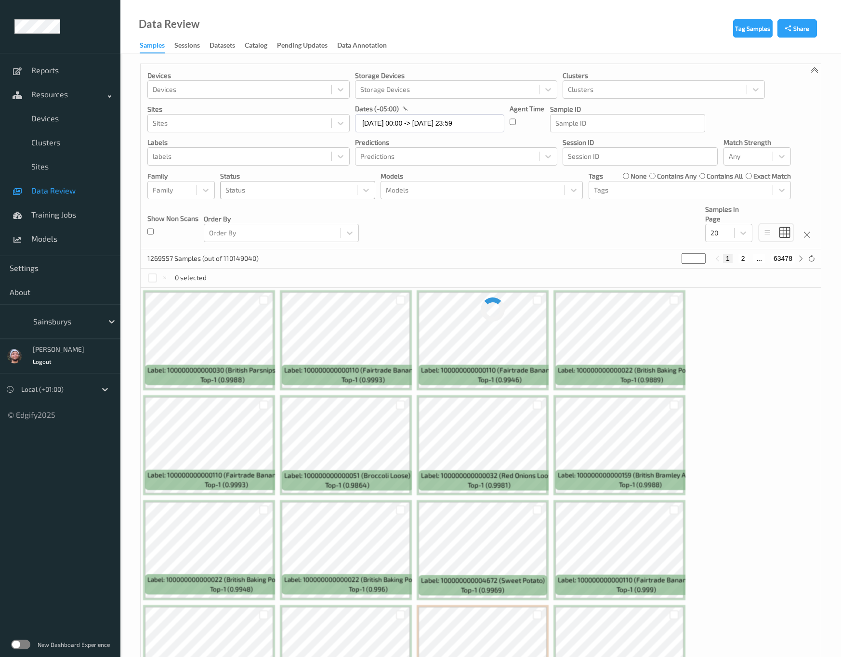
click at [252, 192] on div at bounding box center [288, 190] width 127 height 12
type input "b"
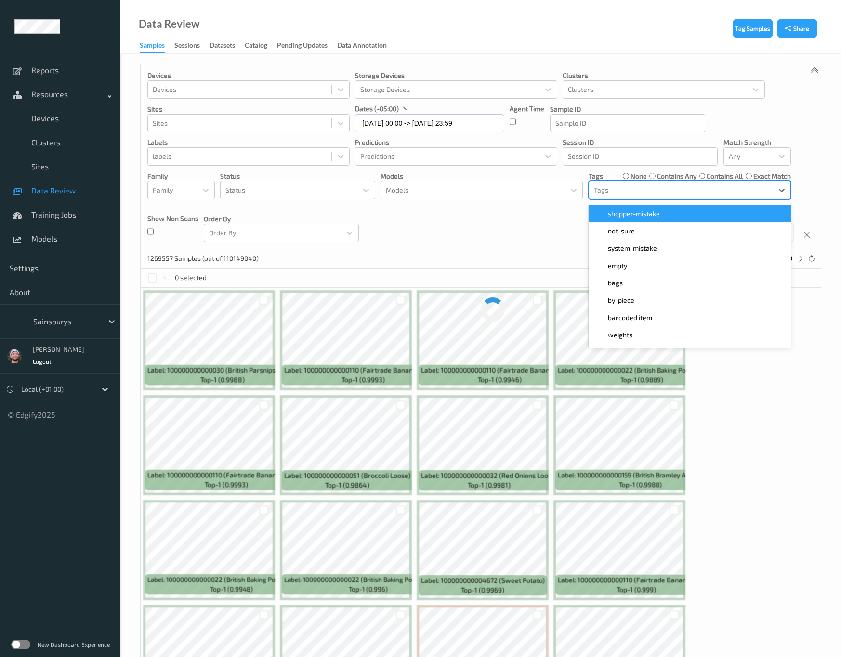
click at [636, 197] on div "Tags" at bounding box center [680, 190] width 183 height 15
type input "bar"
click at [636, 215] on span "barcoded item" at bounding box center [630, 214] width 44 height 10
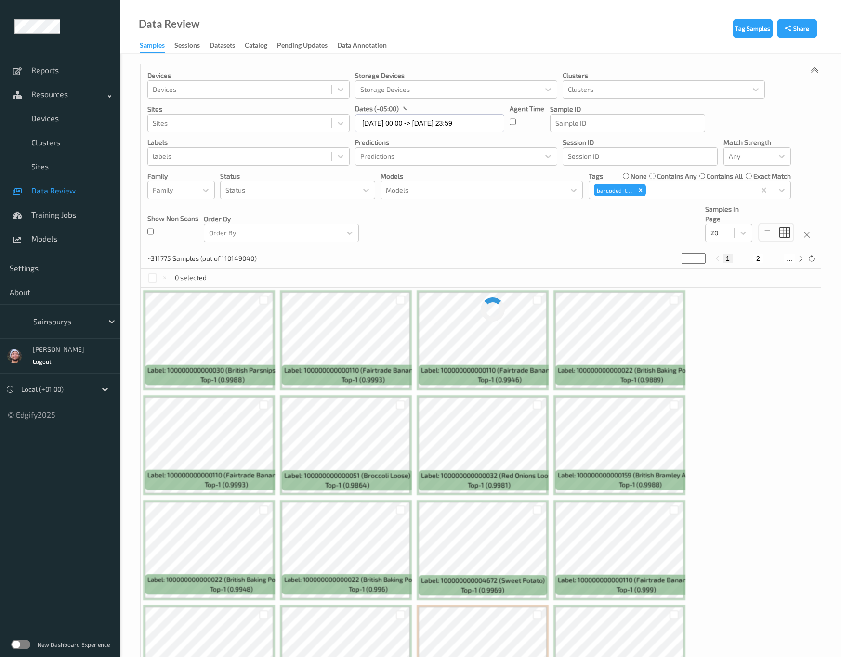
click at [473, 221] on div "Devices Devices Storage Devices Storage Devices Clusters Clusters Sites Sites d…" at bounding box center [481, 156] width 680 height 185
click at [720, 238] on div at bounding box center [719, 233] width 19 height 12
click at [733, 328] on span "200" at bounding box center [730, 326] width 12 height 10
click at [583, 228] on div "Devices Devices Storage Devices Storage Devices Clusters Clusters Sites Sites d…" at bounding box center [481, 156] width 680 height 185
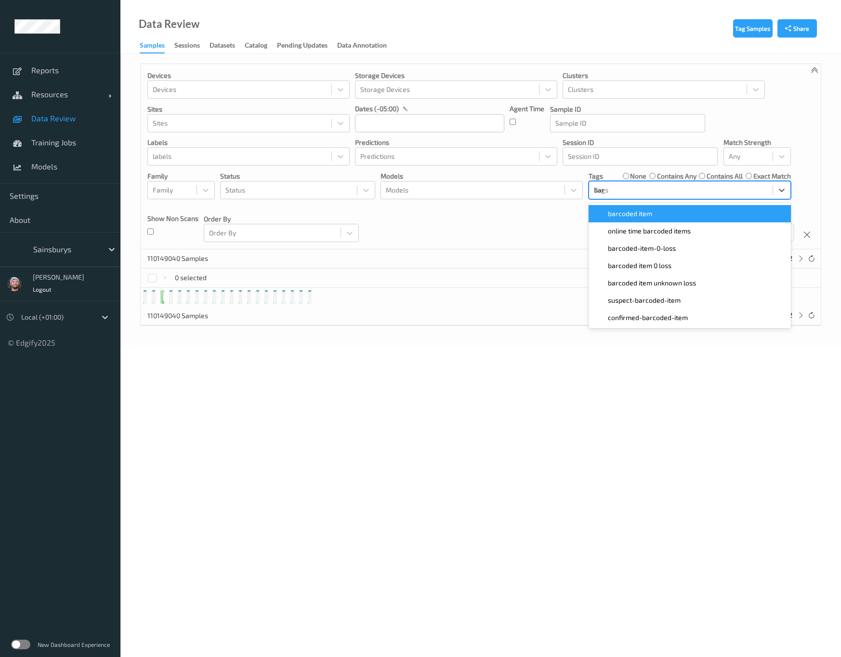
type input "barc"
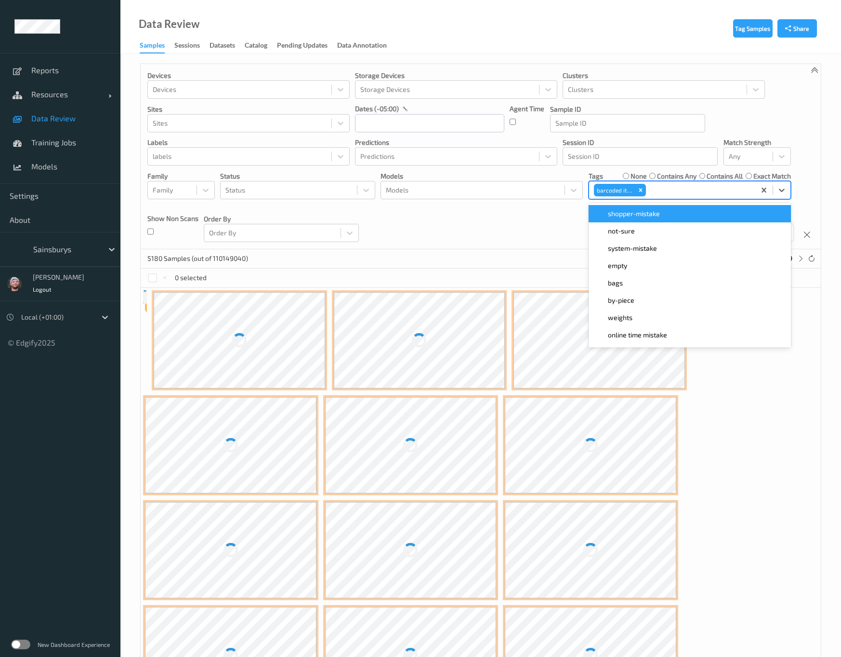
click at [500, 243] on div "Devices Devices Storage Devices Storage Devices Clusters Clusters Sites Sites d…" at bounding box center [481, 156] width 680 height 185
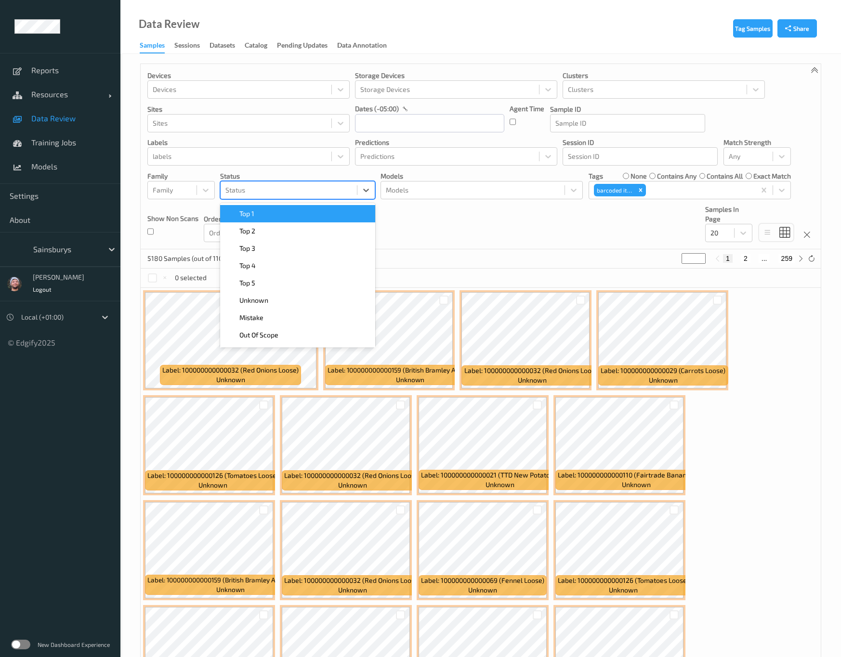
click at [337, 192] on div at bounding box center [288, 190] width 127 height 12
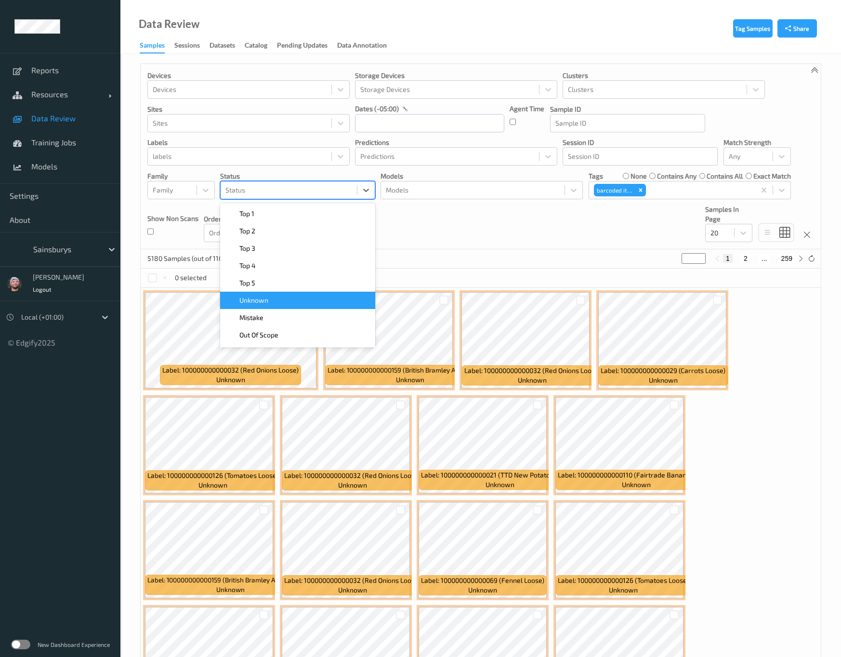
click at [269, 308] on div "Unknown" at bounding box center [297, 300] width 155 height 17
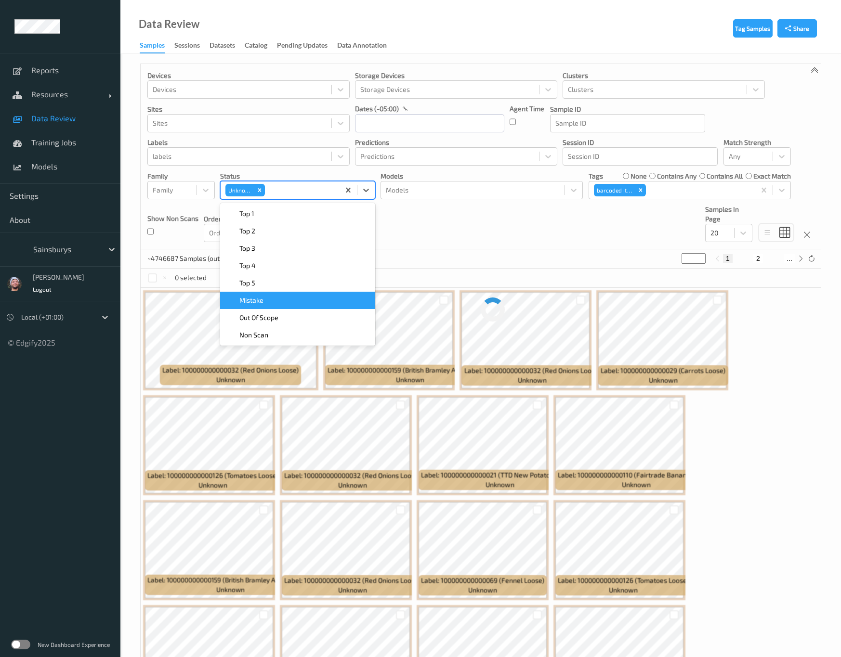
click at [466, 249] on div "Devices Devices Storage Devices Storage Devices Clusters Clusters Sites Sites d…" at bounding box center [481, 156] width 680 height 185
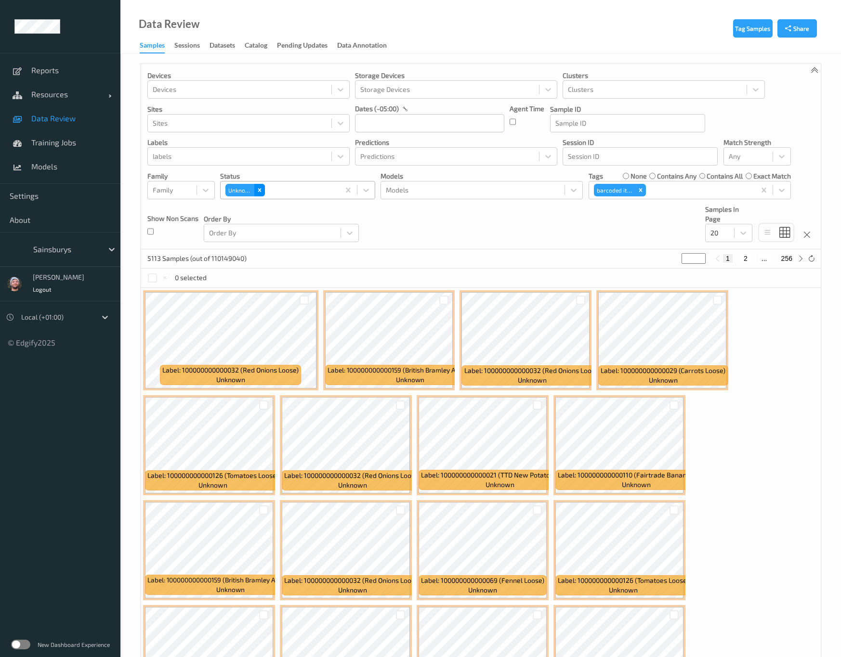
click at [261, 194] on icon "Remove Unknown" at bounding box center [259, 190] width 7 height 7
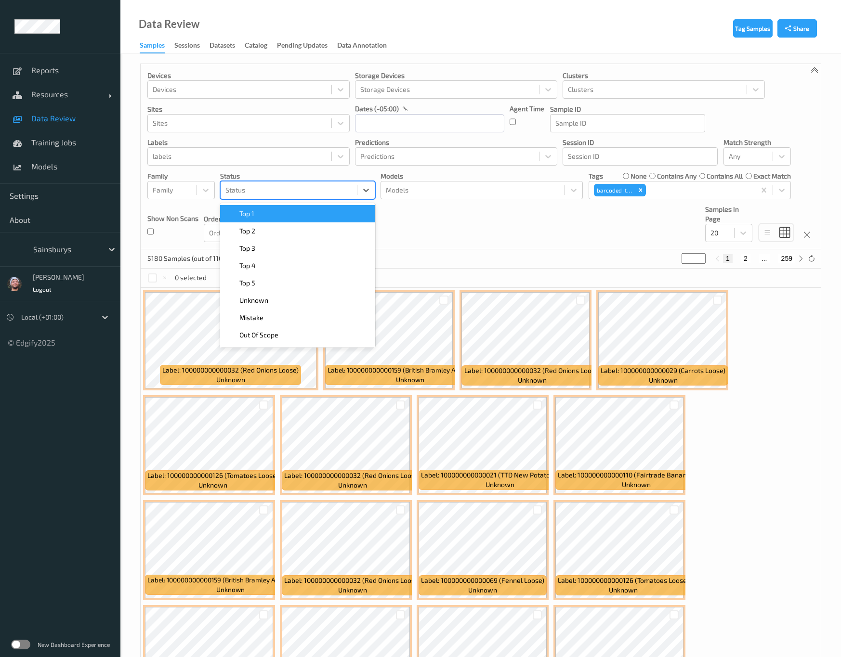
click at [324, 192] on div at bounding box center [288, 190] width 127 height 12
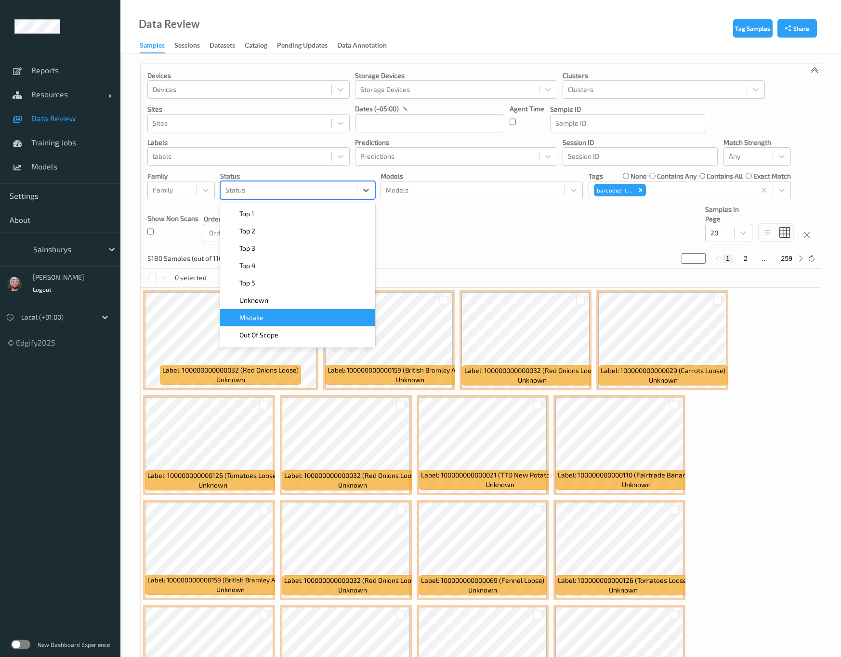
click at [283, 316] on div "Mistake" at bounding box center [298, 318] width 144 height 10
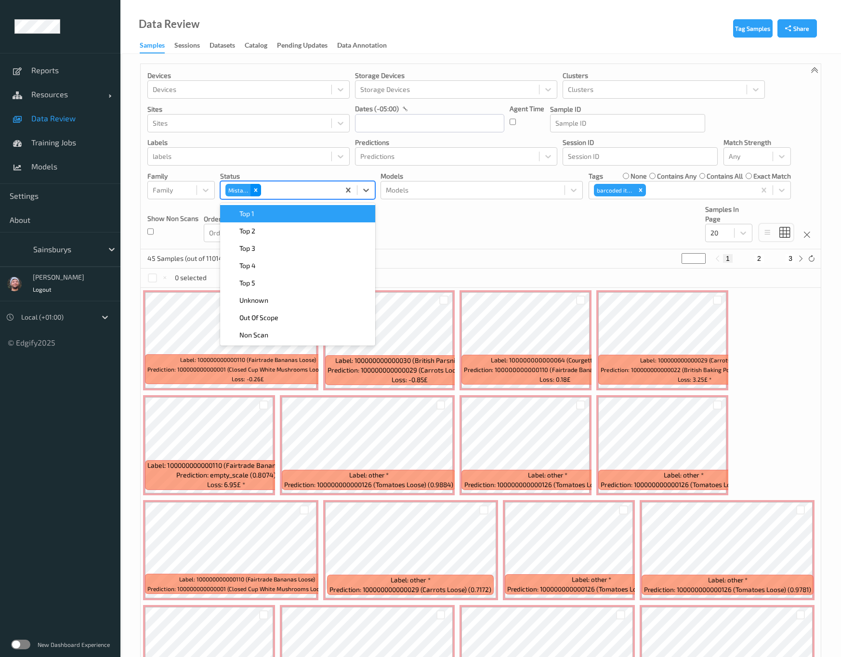
click at [253, 191] on icon "Remove Mistake" at bounding box center [255, 190] width 7 height 7
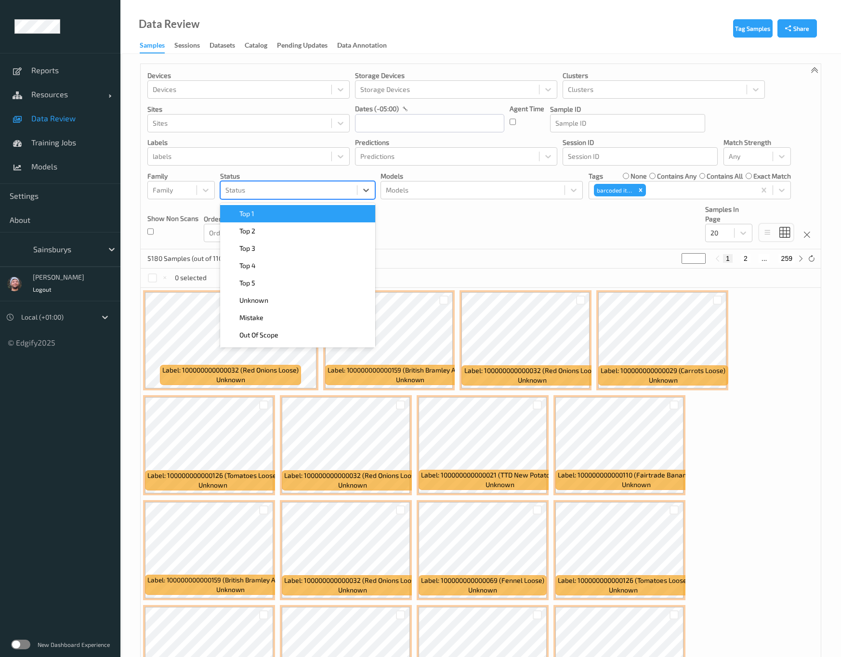
click at [250, 217] on span "Top 1" at bounding box center [246, 214] width 15 height 10
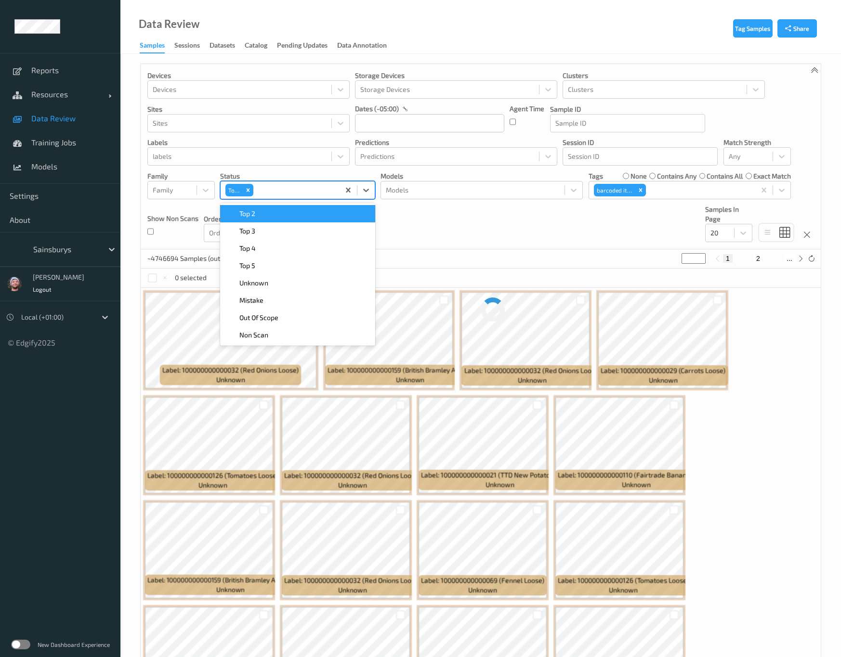
click at [250, 217] on span "Top 2" at bounding box center [247, 214] width 16 height 10
click at [250, 217] on span "Top 3" at bounding box center [247, 214] width 16 height 10
